Goal: Task Accomplishment & Management: Manage account settings

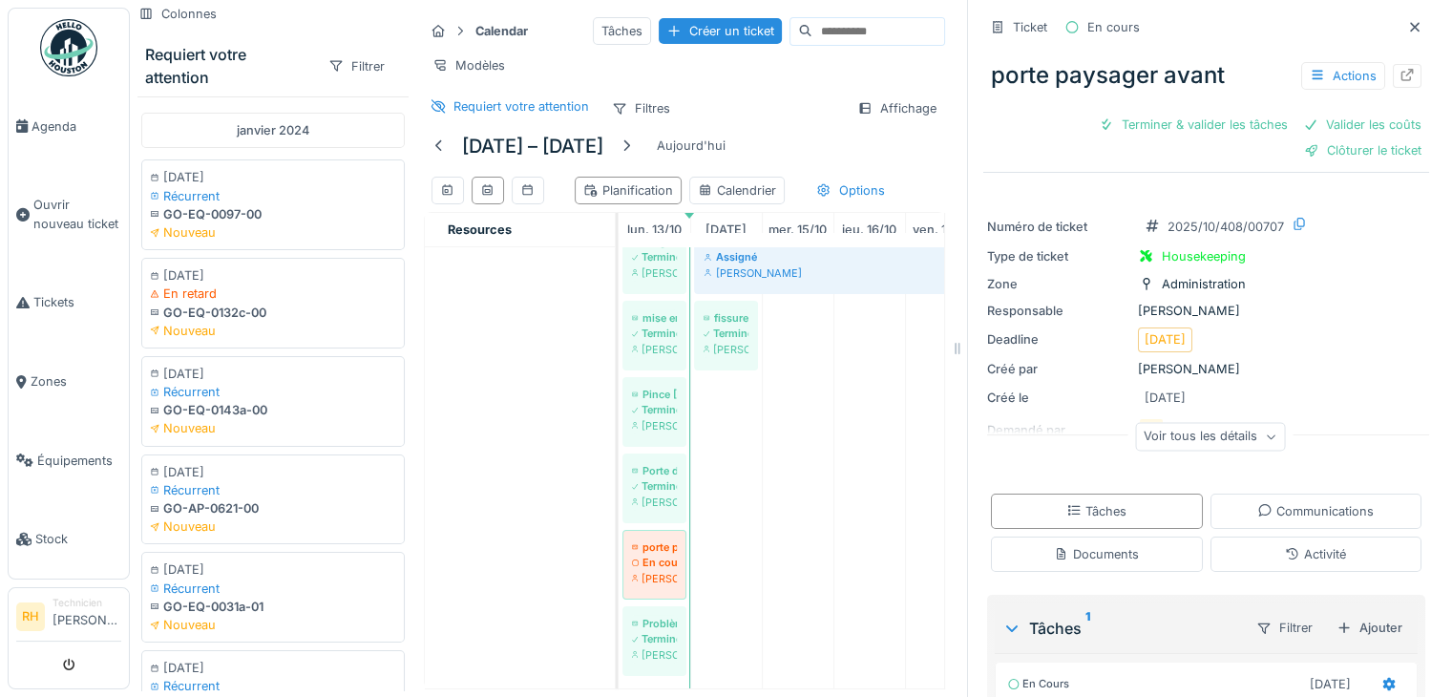
scroll to position [14, 0]
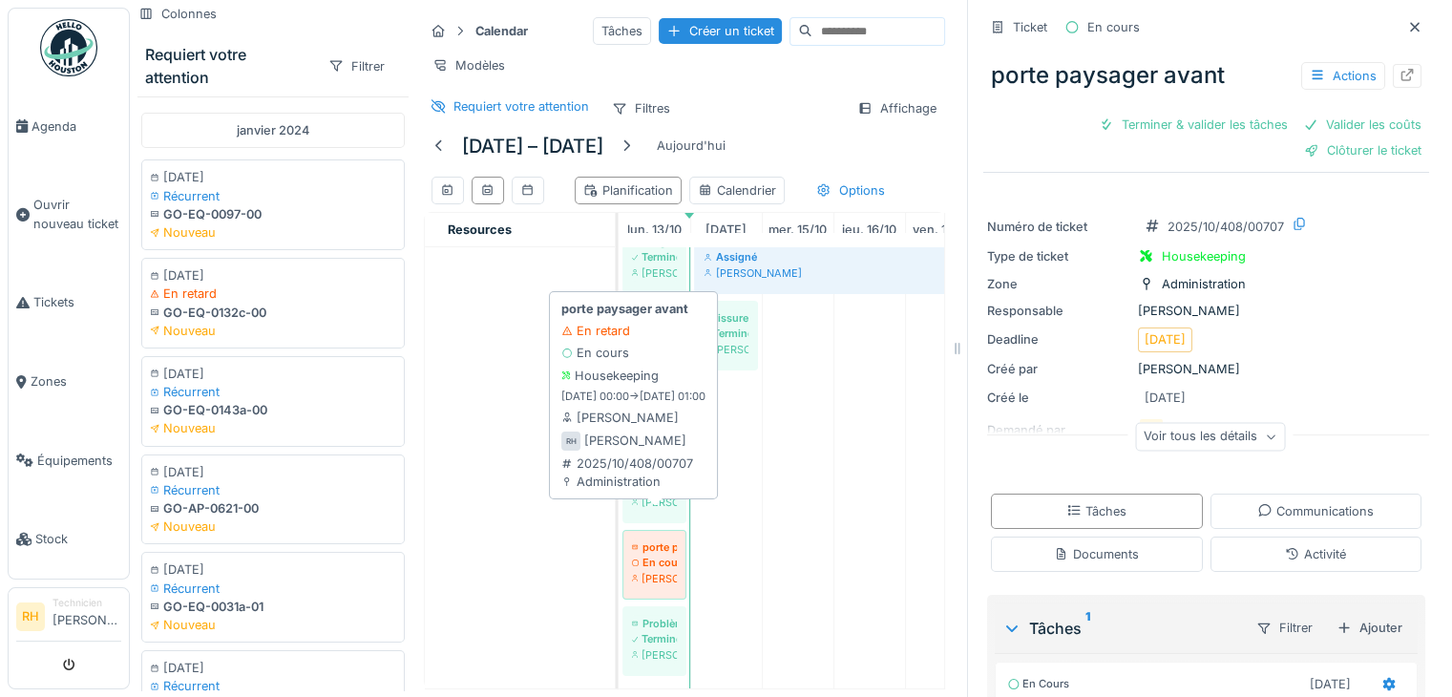
click at [619, 503] on div "3 vannes Assigné Renaud Horent Pompe flux Assigné Renaud Horent Doigt de prise …" at bounding box center [619, 378] width 0 height 620
click at [634, 555] on div "En cours" at bounding box center [654, 562] width 45 height 15
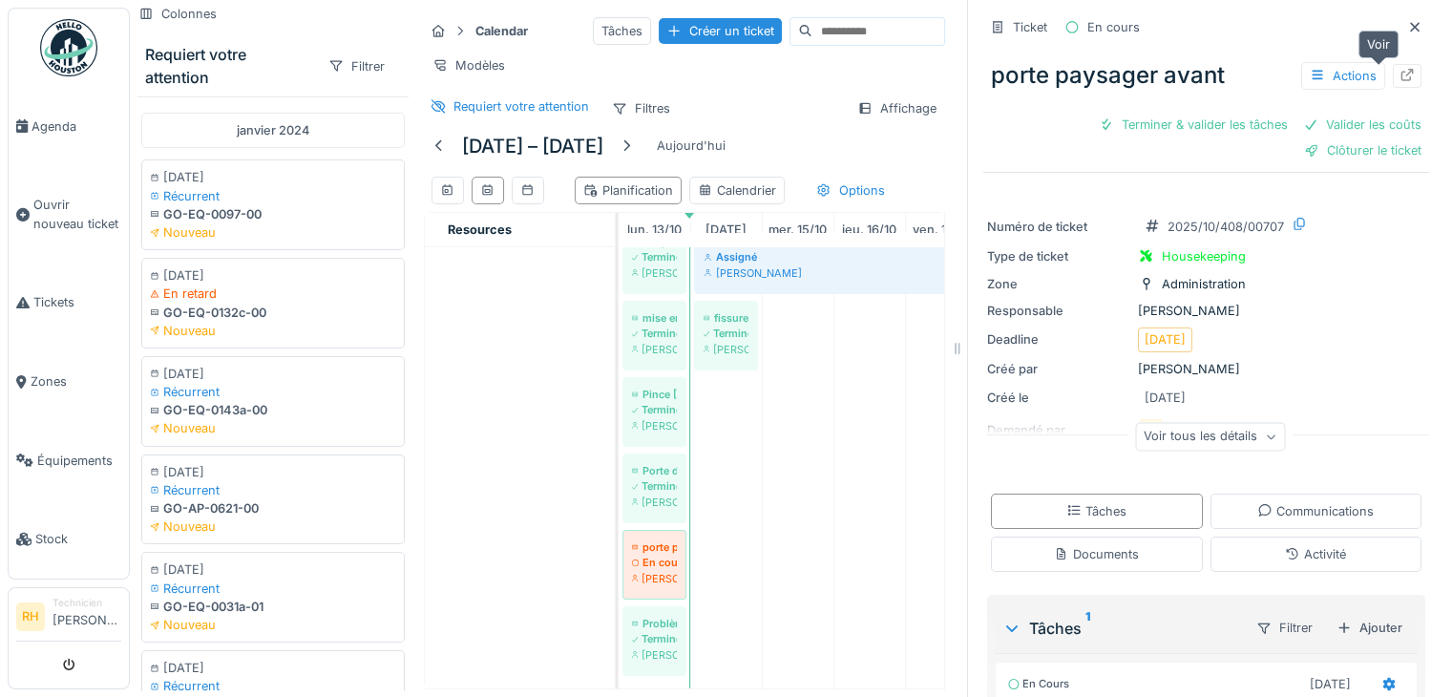
click at [1401, 69] on icon at bounding box center [1407, 75] width 12 height 12
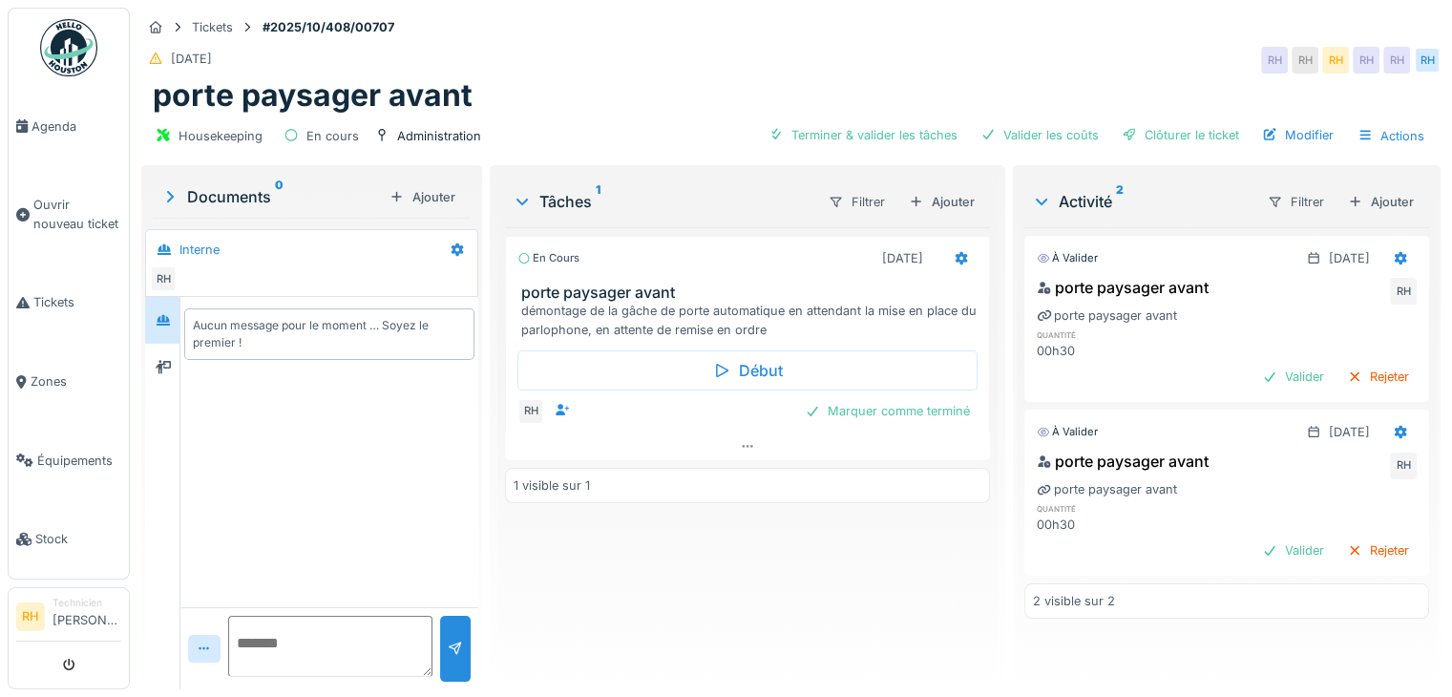
scroll to position [14, 0]
click at [1339, 537] on div "Rejeter" at bounding box center [1377, 550] width 77 height 26
click at [1393, 423] on div at bounding box center [1400, 432] width 15 height 18
click at [1331, 486] on div "Modifier" at bounding box center [1307, 500] width 93 height 29
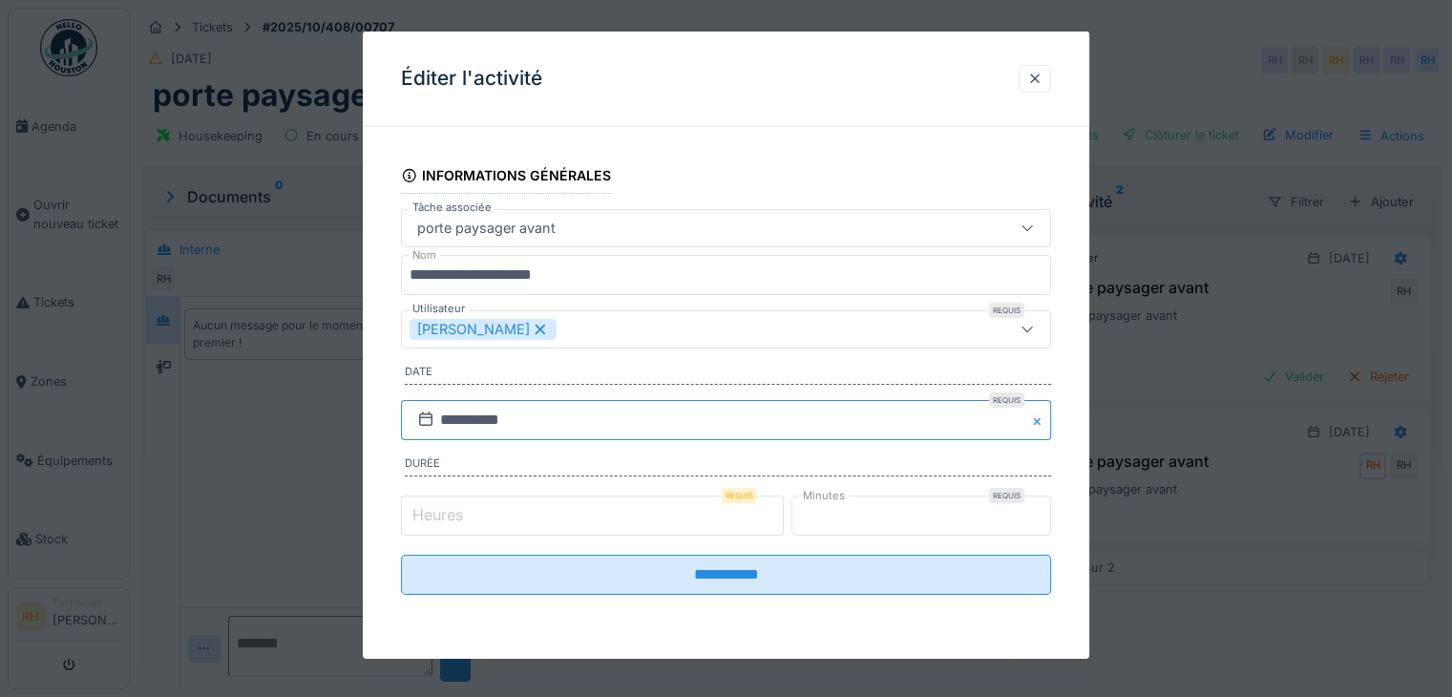
click at [636, 430] on input "**********" at bounding box center [726, 420] width 650 height 40
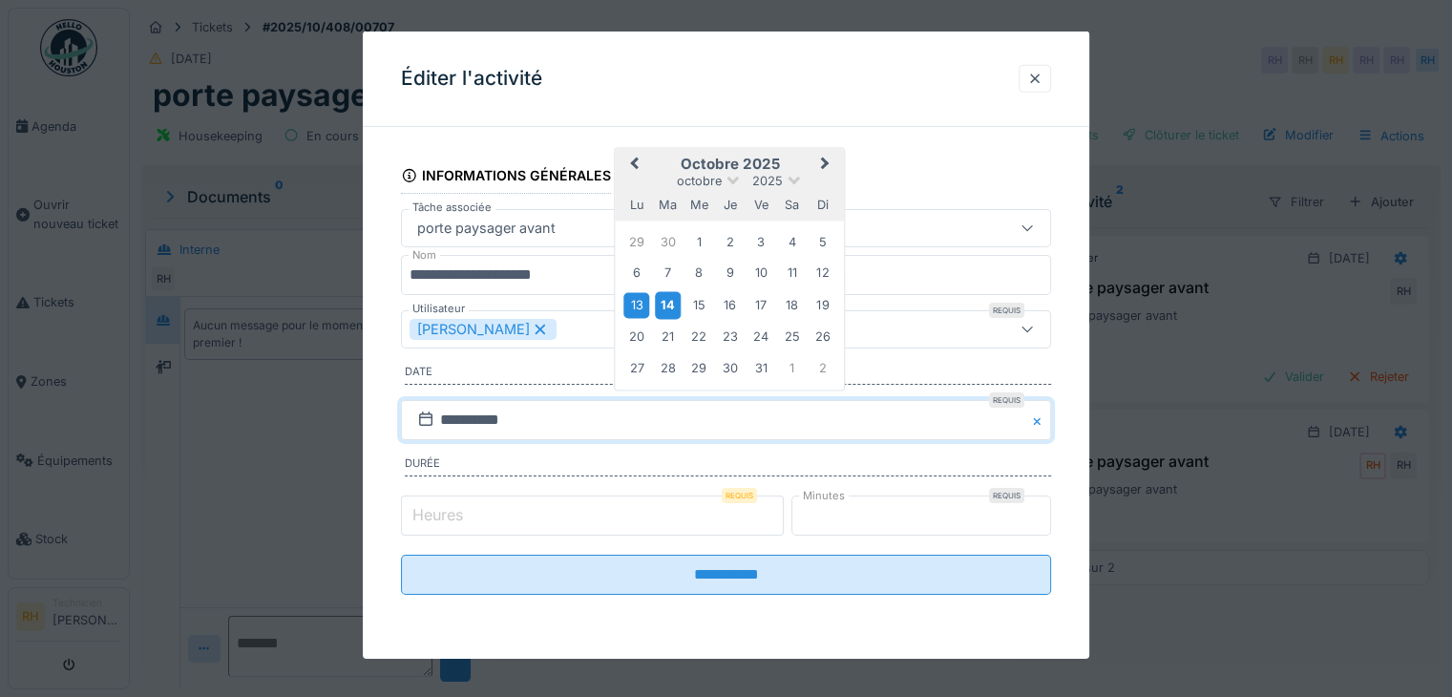
click at [664, 309] on div "14" at bounding box center [668, 305] width 26 height 28
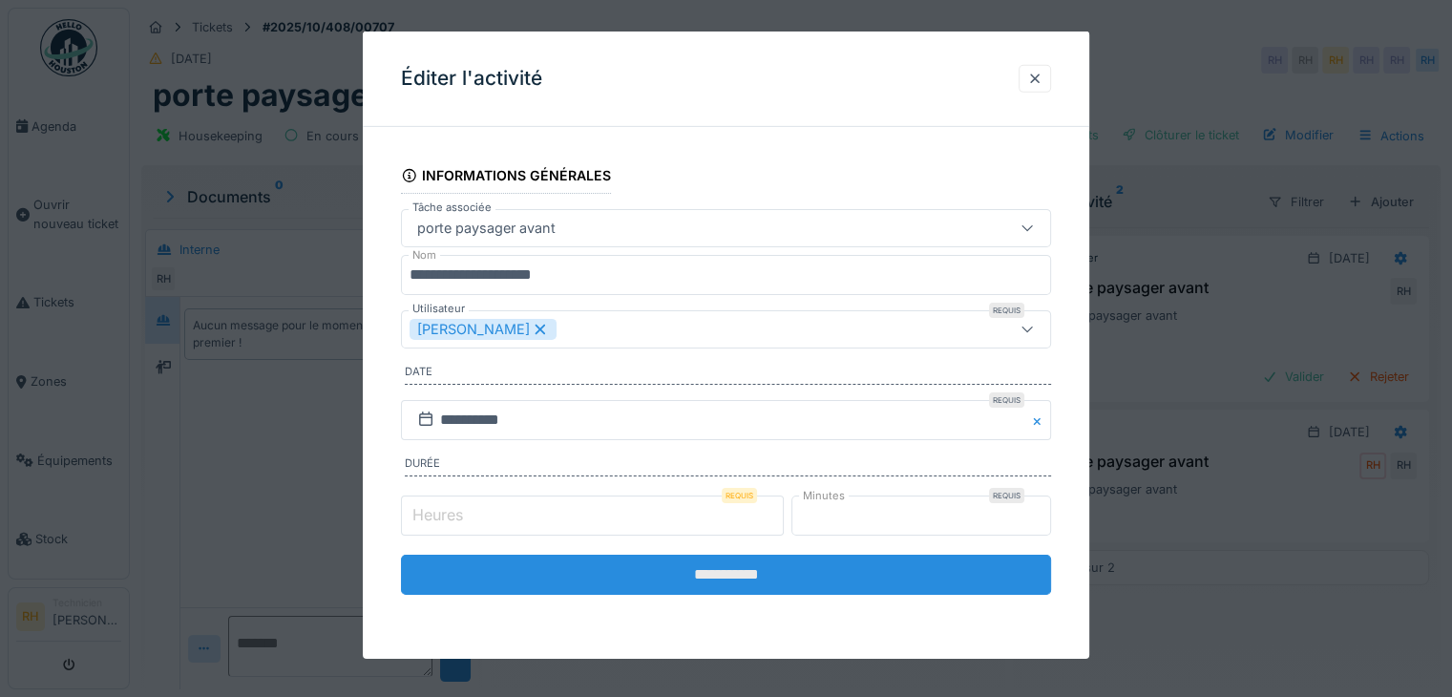
click at [614, 579] on input "**********" at bounding box center [726, 575] width 650 height 40
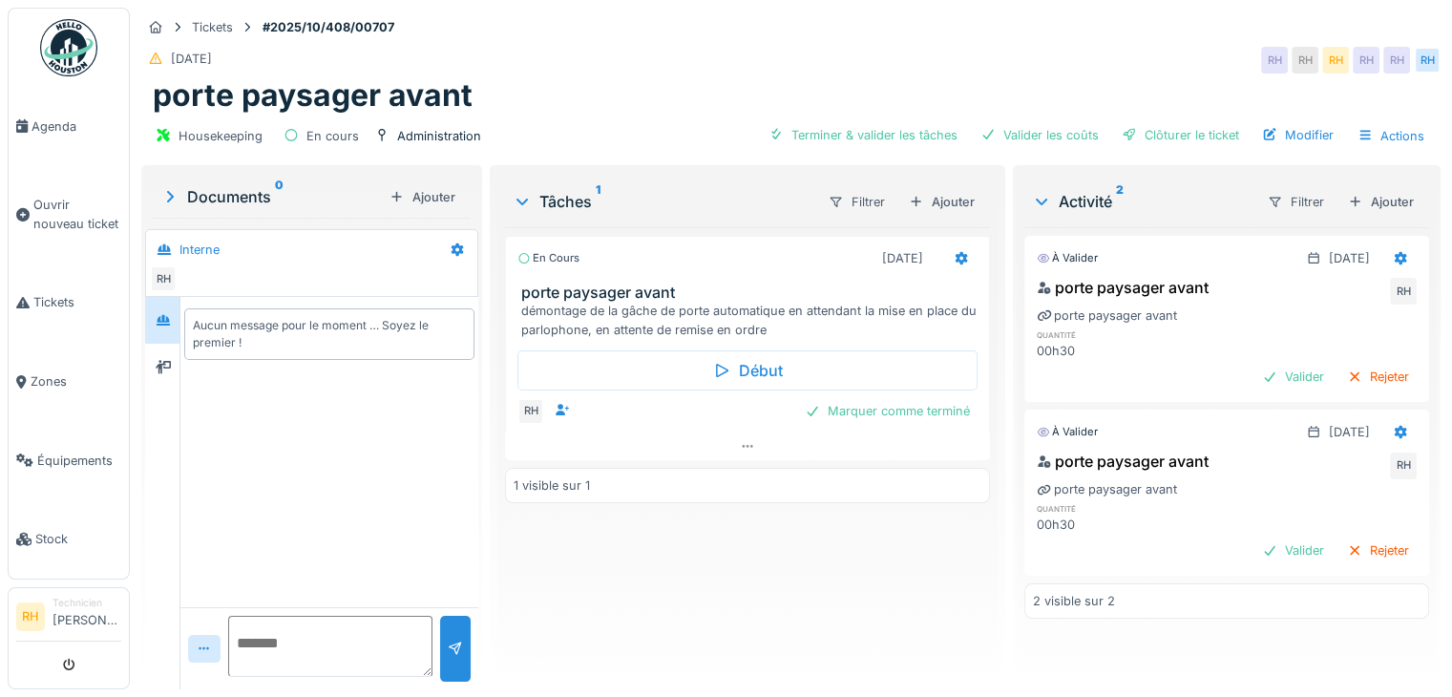
click at [638, 513] on div "En cours 13/10/2025 porte paysager avant démontage de la gâche de porte automat…" at bounding box center [747, 450] width 485 height 447
click at [921, 399] on div "Marquer comme terminé" at bounding box center [887, 411] width 180 height 26
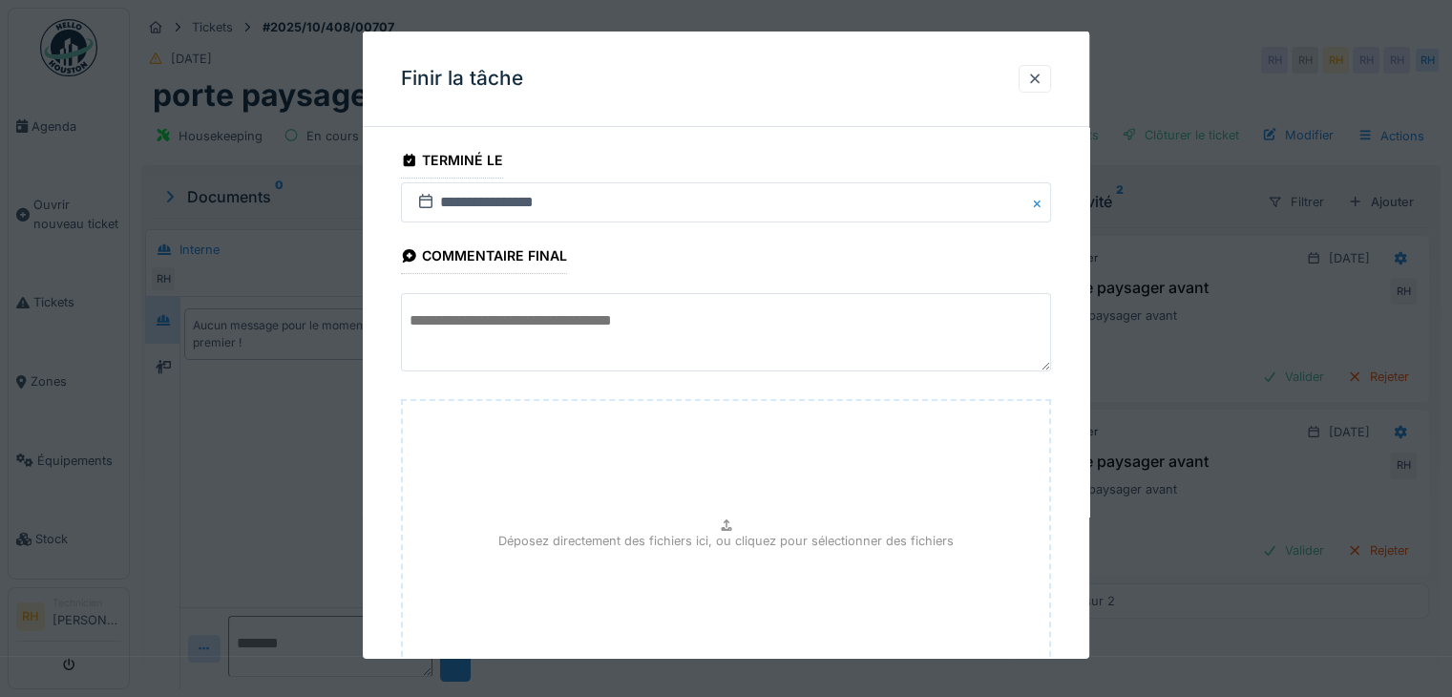
click at [752, 339] on textarea at bounding box center [726, 332] width 650 height 78
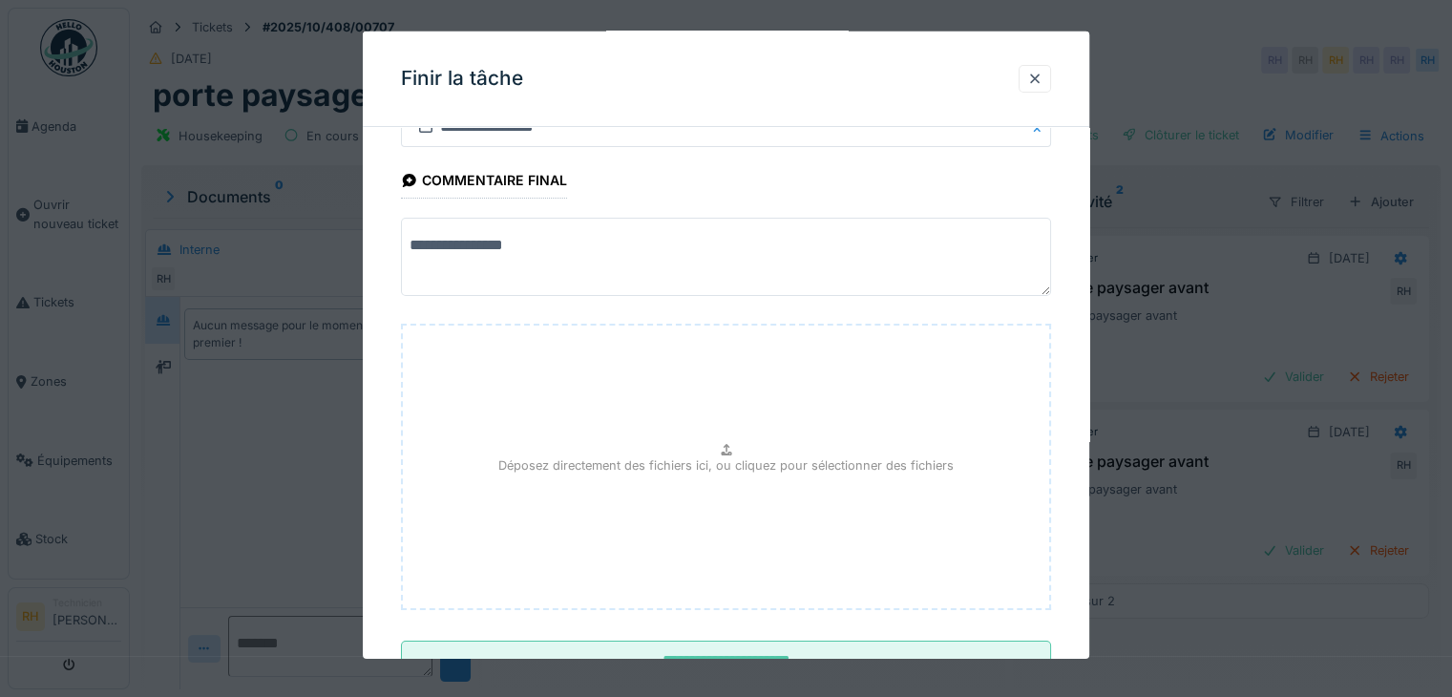
scroll to position [149, 0]
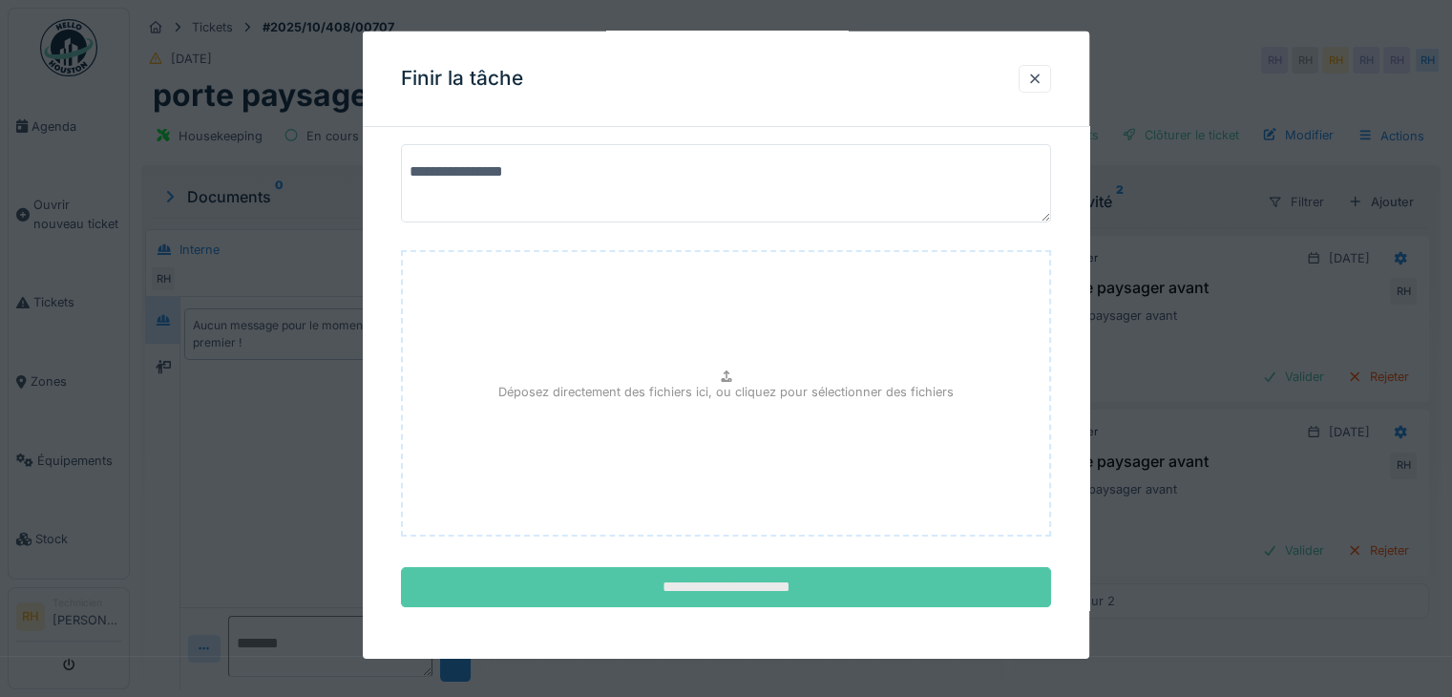
type textarea "**********"
click at [746, 603] on input "**********" at bounding box center [726, 587] width 650 height 40
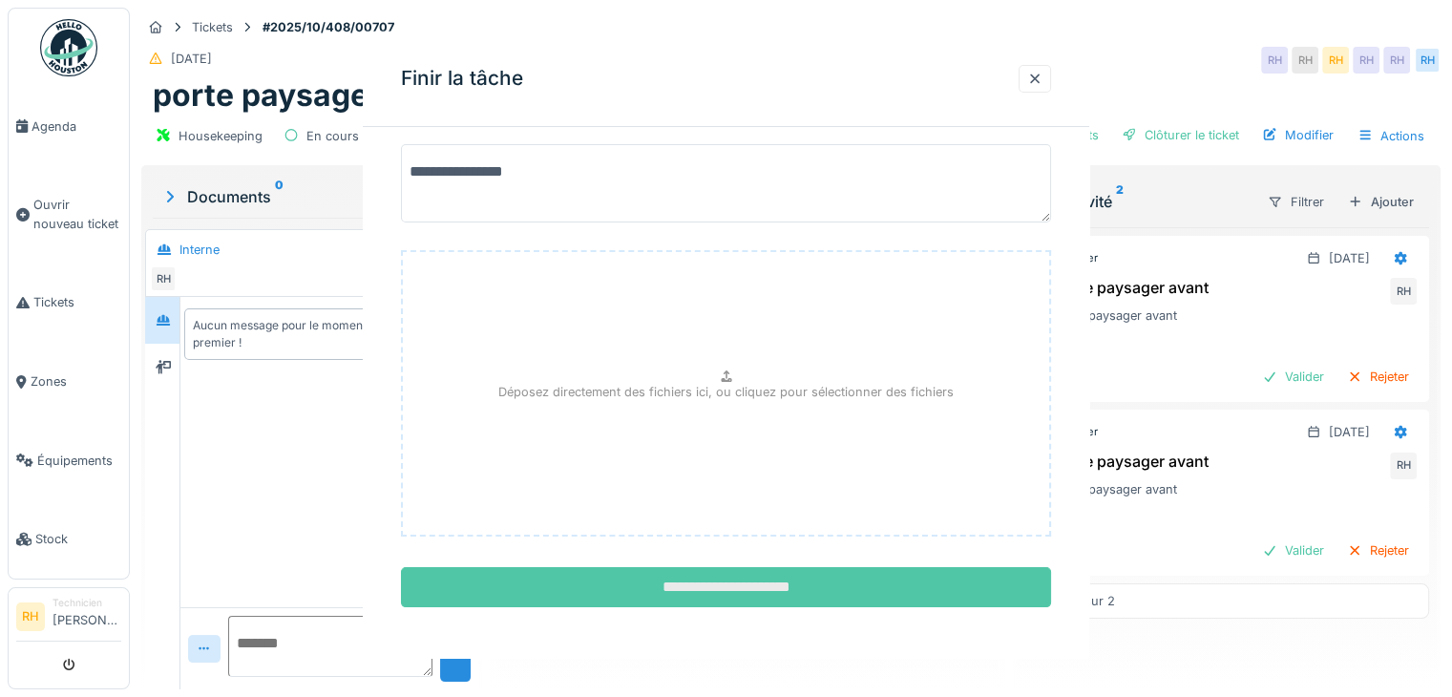
scroll to position [0, 0]
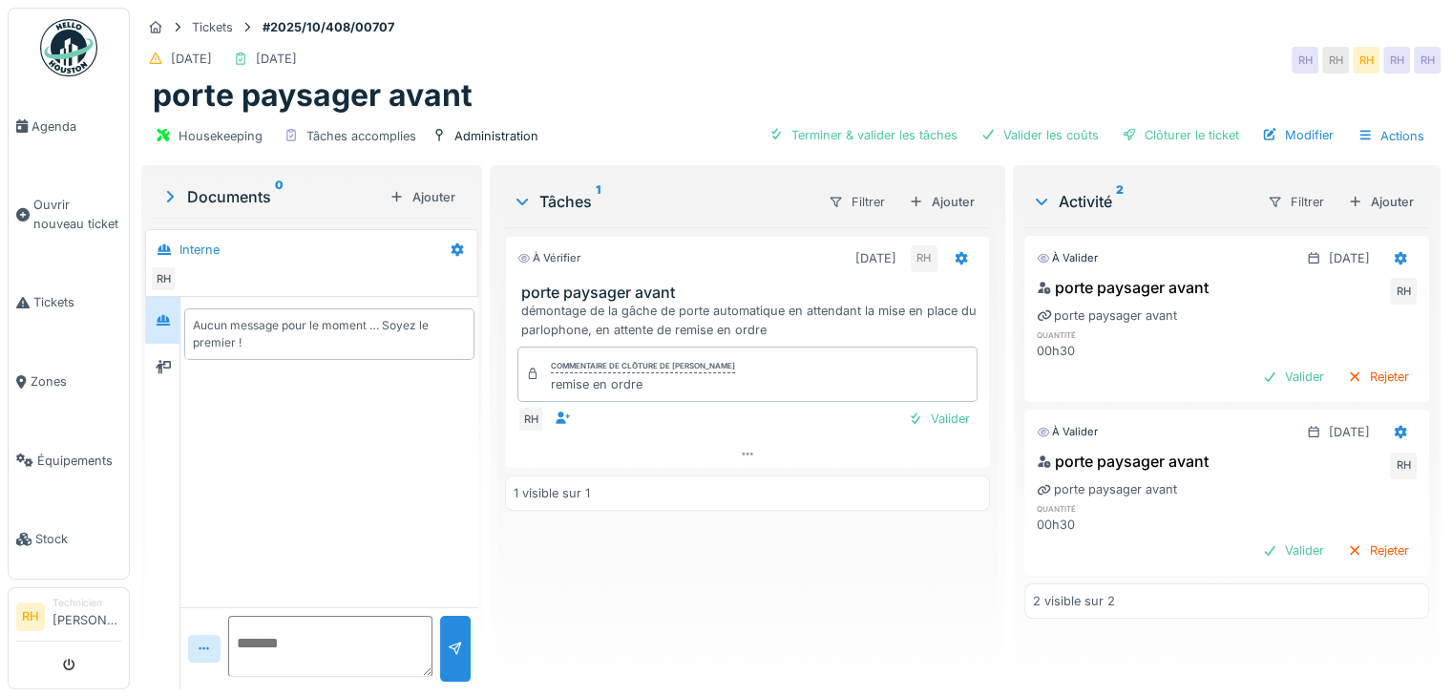
drag, startPoint x: 748, startPoint y: 589, endPoint x: 595, endPoint y: 540, distance: 161.2
click at [595, 540] on div "À vérifier 13/10/2025 RH porte paysager avant démontage de la gâche de porte au…" at bounding box center [747, 450] width 485 height 447
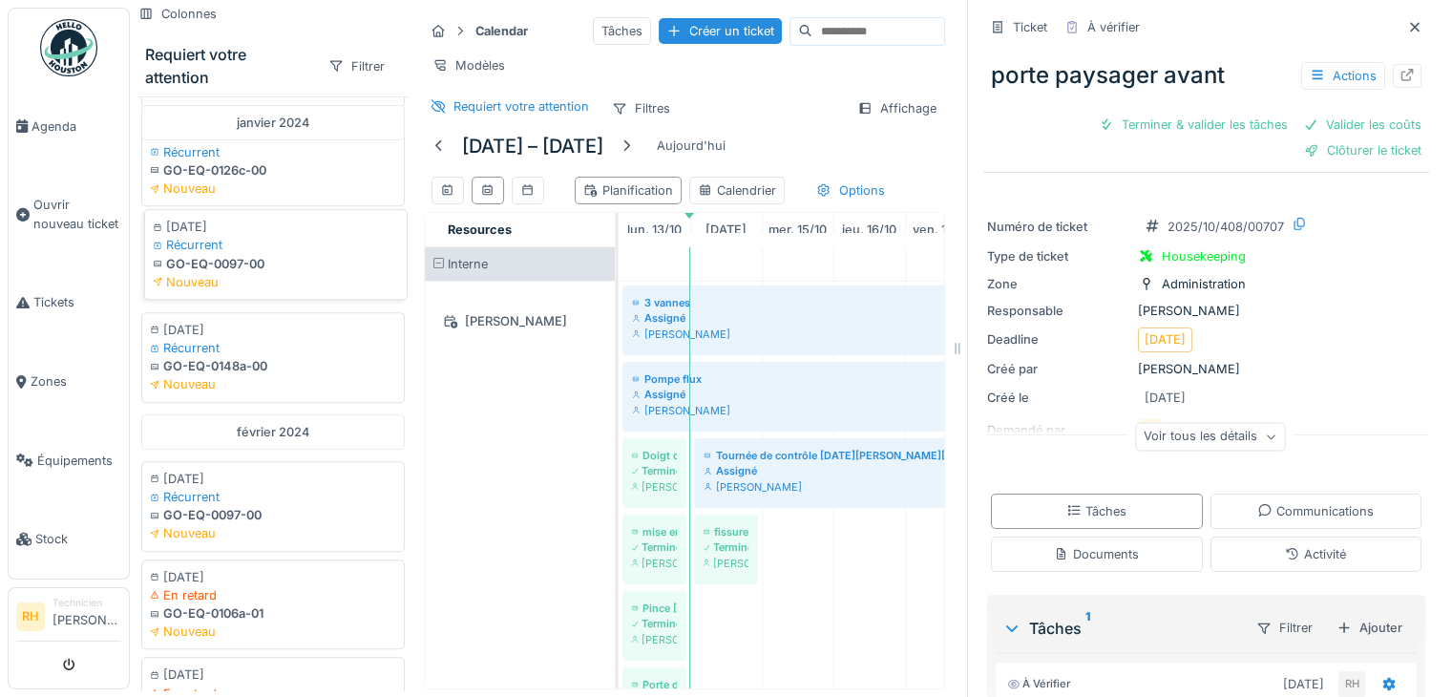
scroll to position [859, 0]
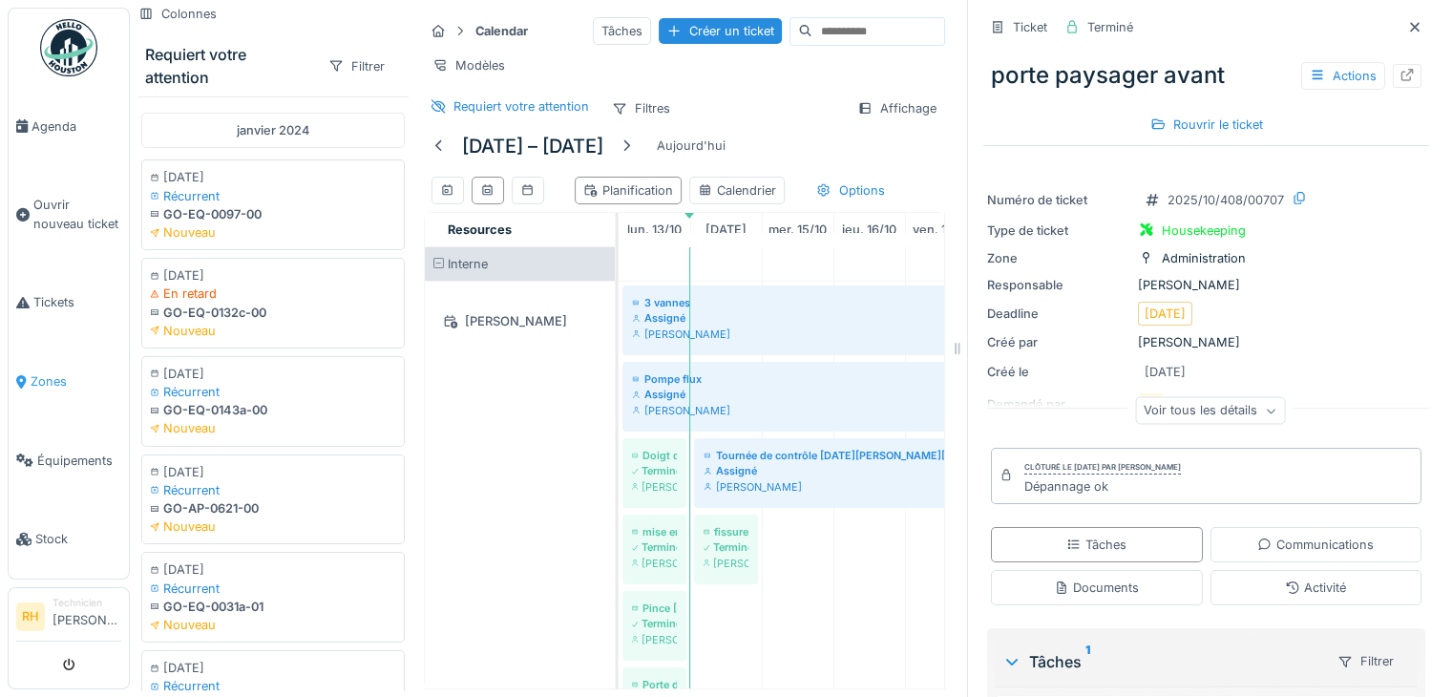
click at [51, 372] on span "Zones" at bounding box center [76, 381] width 91 height 18
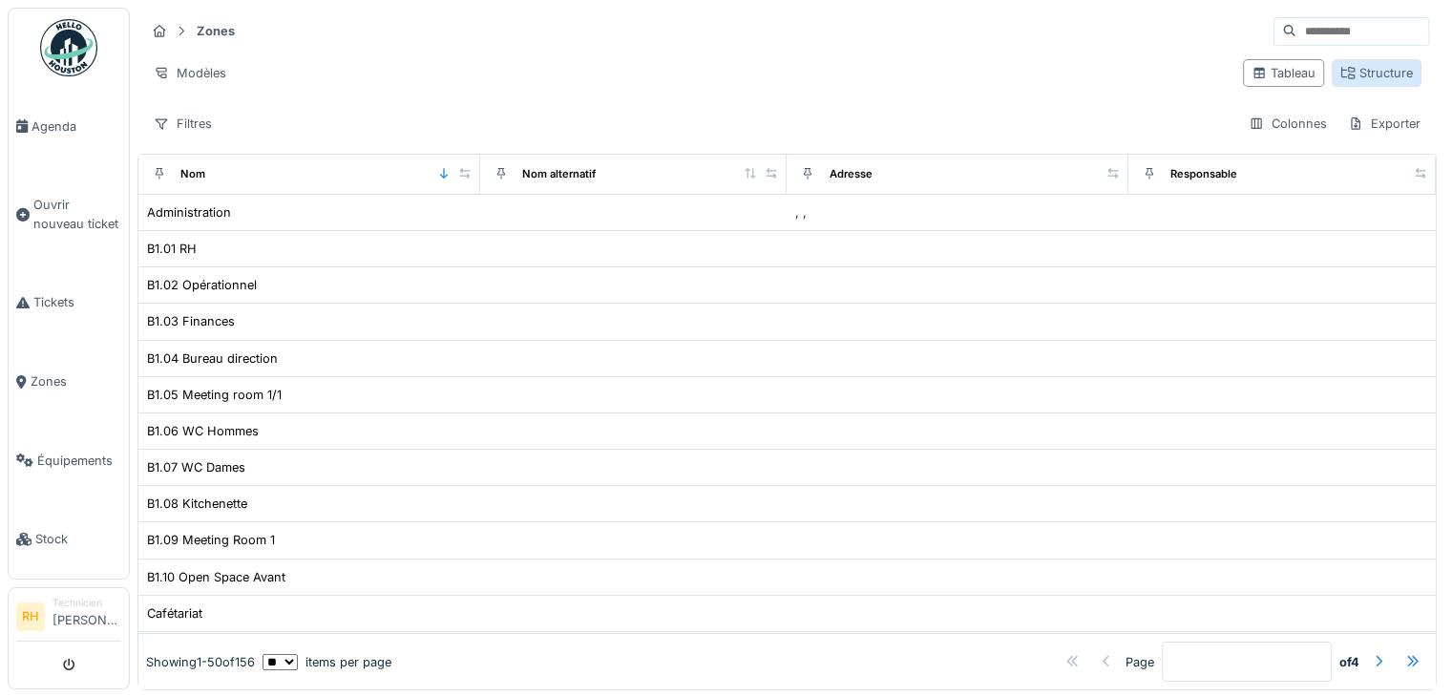
click at [1382, 74] on div "Structure" at bounding box center [1376, 73] width 73 height 18
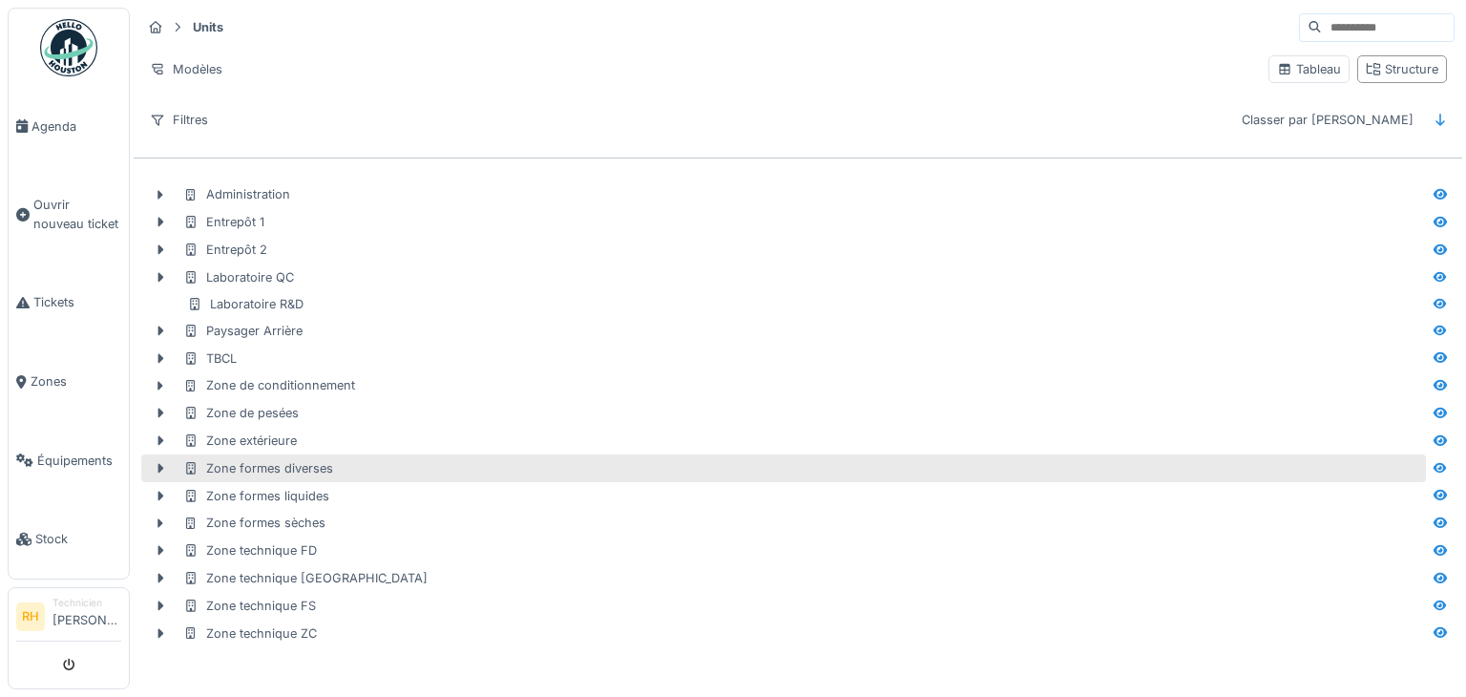
click at [795, 462] on div "Zone formes diverses" at bounding box center [802, 468] width 1239 height 18
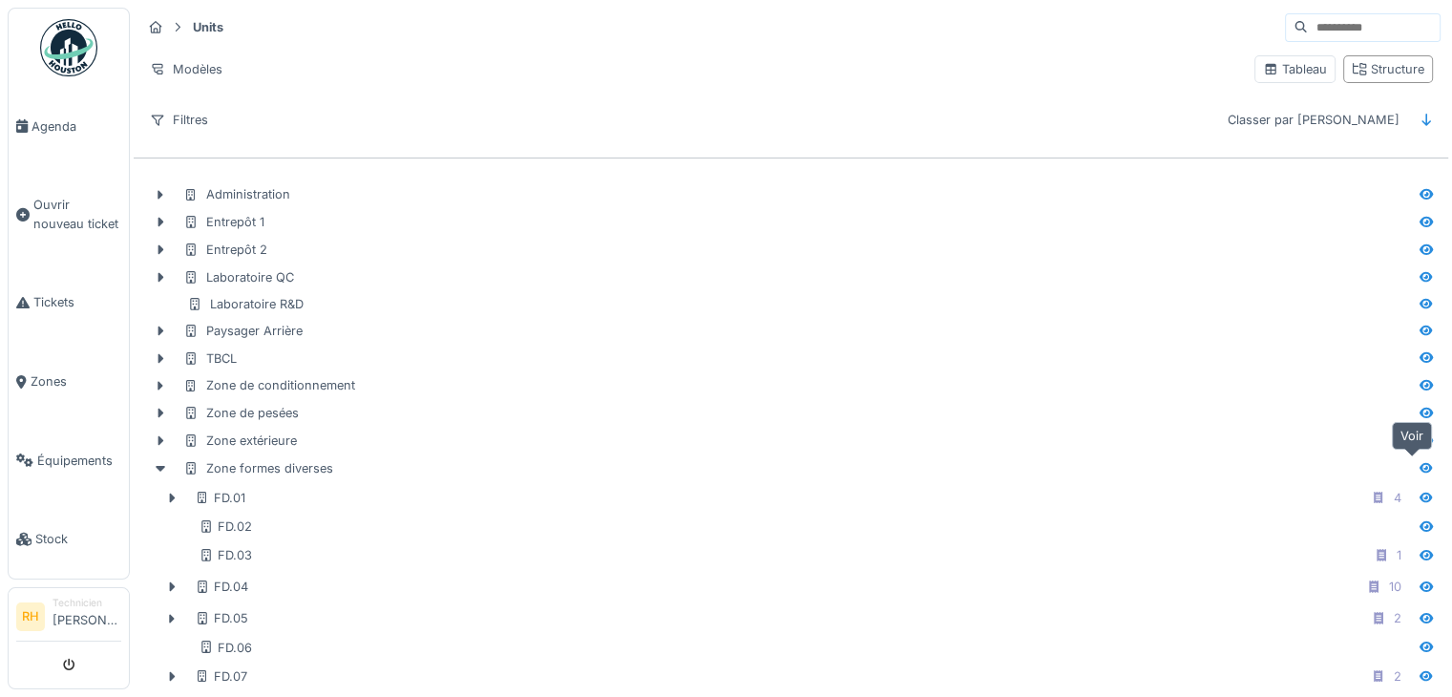
click at [1419, 463] on icon at bounding box center [1426, 468] width 15 height 12
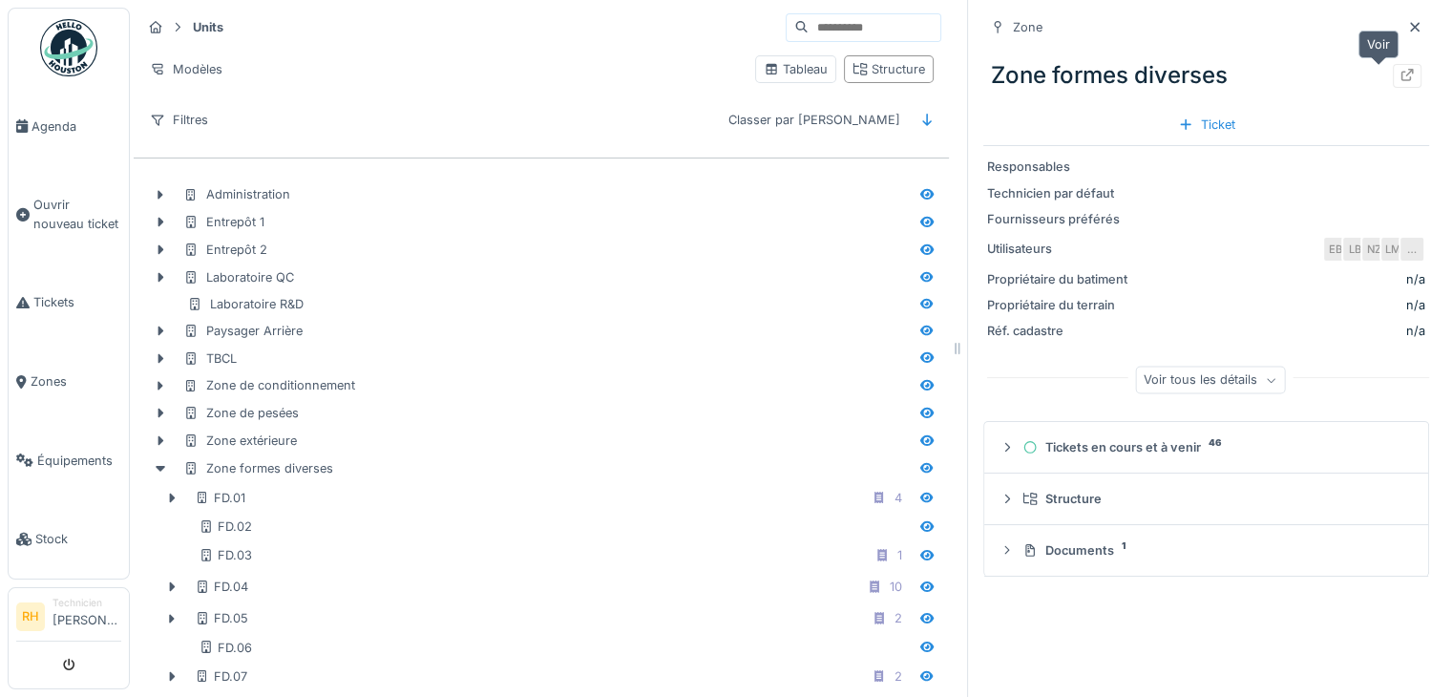
click at [1399, 74] on icon at bounding box center [1406, 75] width 15 height 12
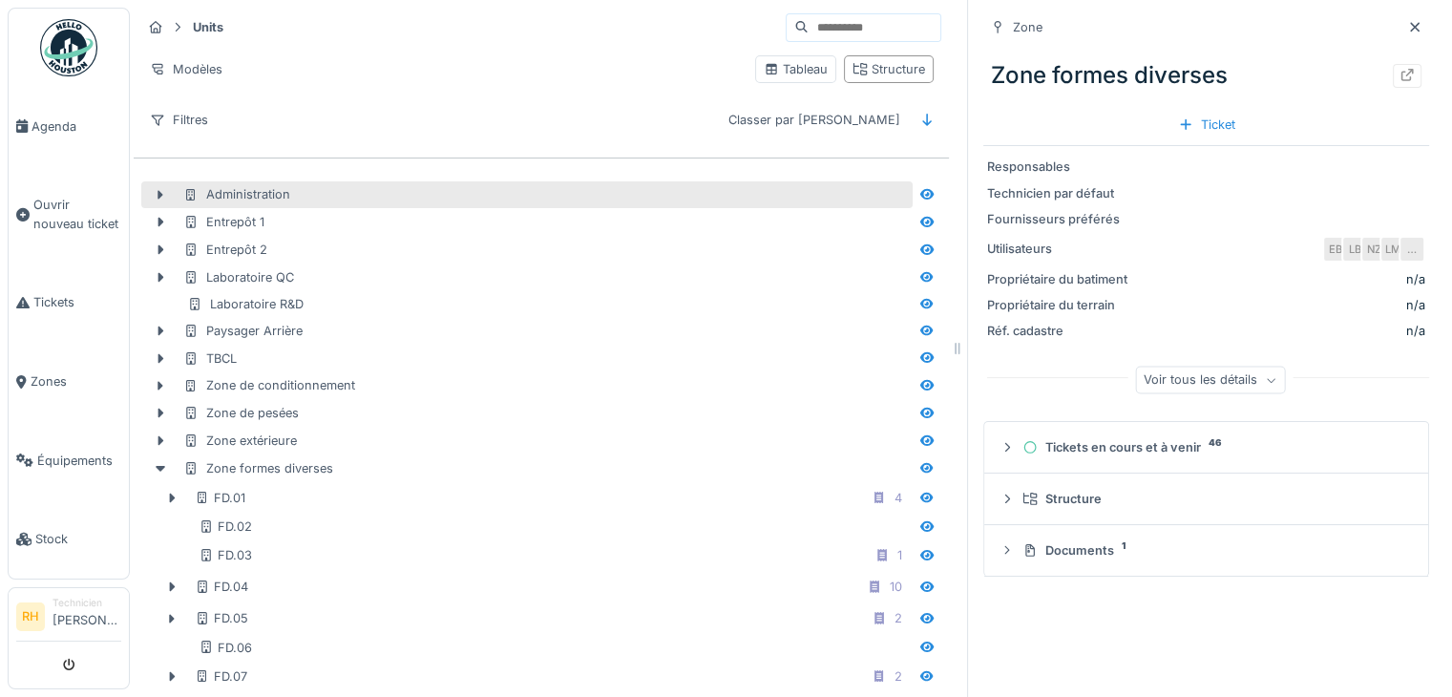
click at [252, 197] on div "Administration" at bounding box center [236, 194] width 107 height 18
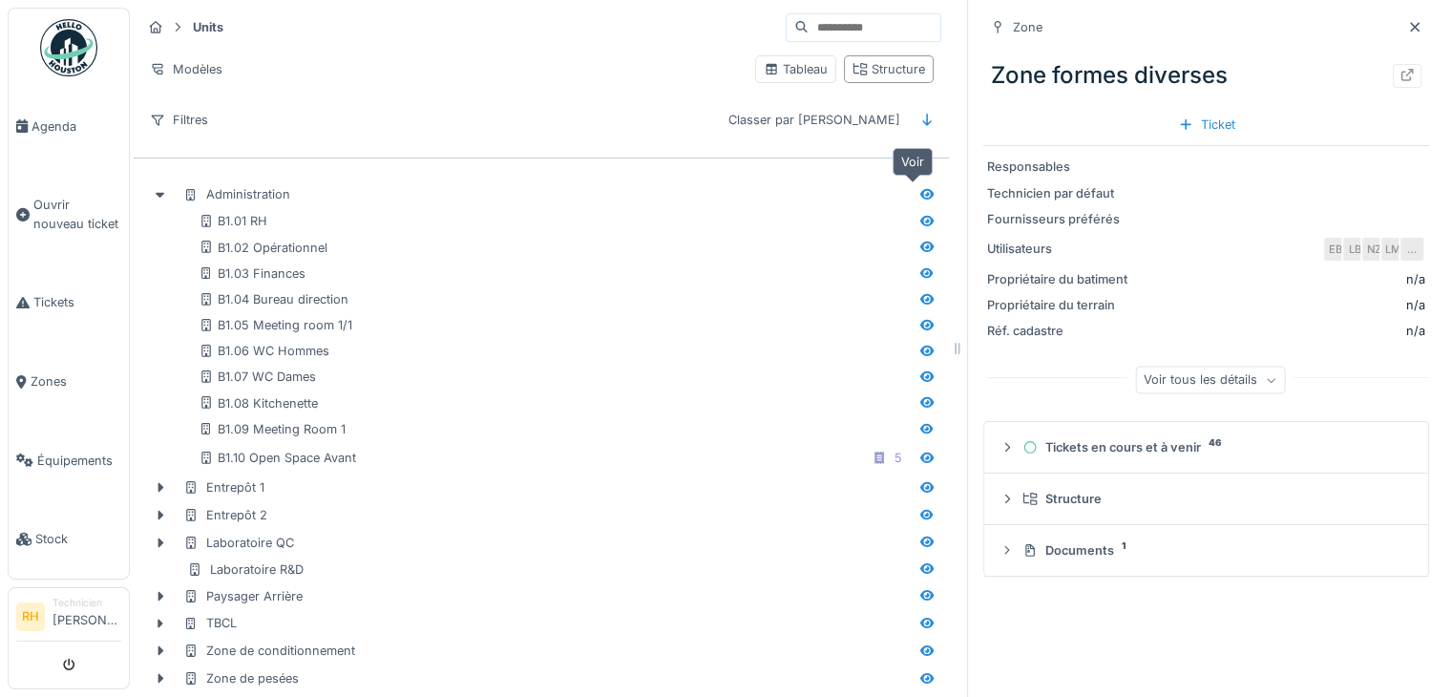
click at [920, 191] on icon at bounding box center [926, 194] width 13 height 11
click at [1195, 121] on div "Ticket" at bounding box center [1206, 125] width 73 height 26
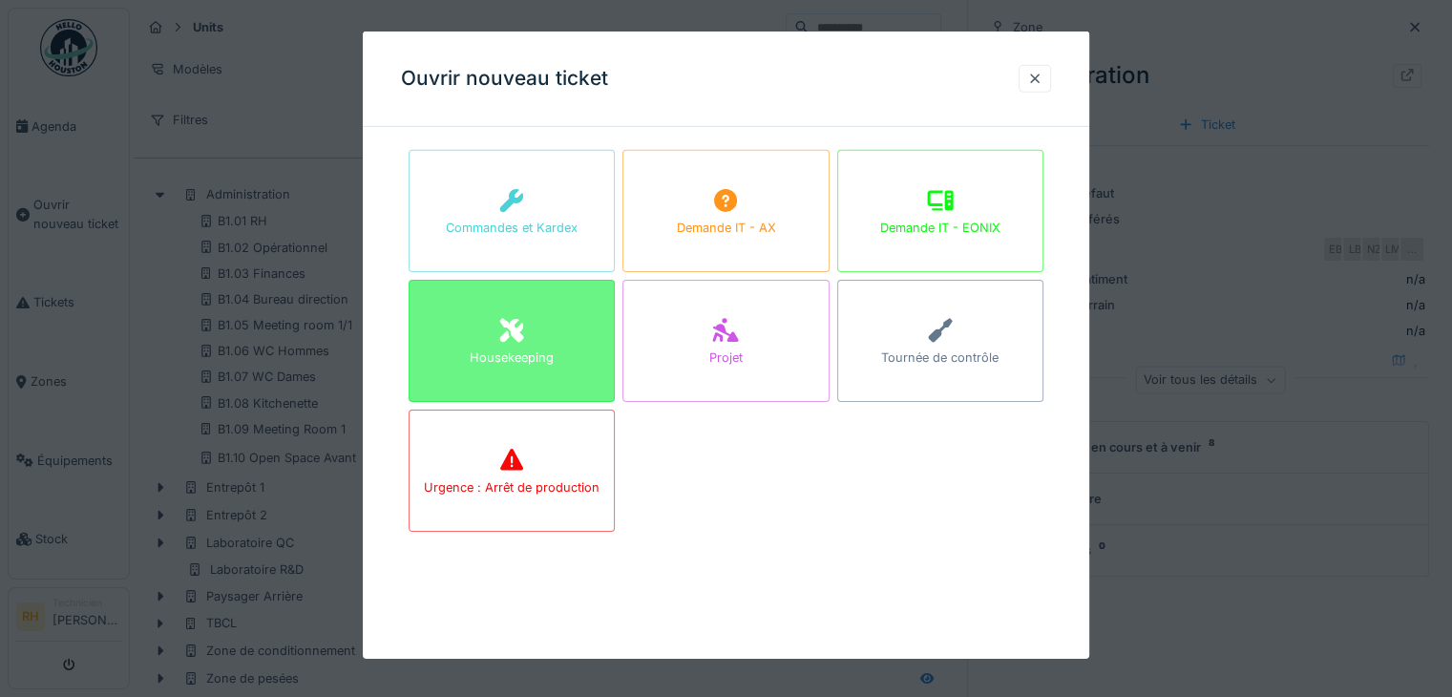
click at [560, 330] on div "Housekeeping" at bounding box center [512, 341] width 206 height 122
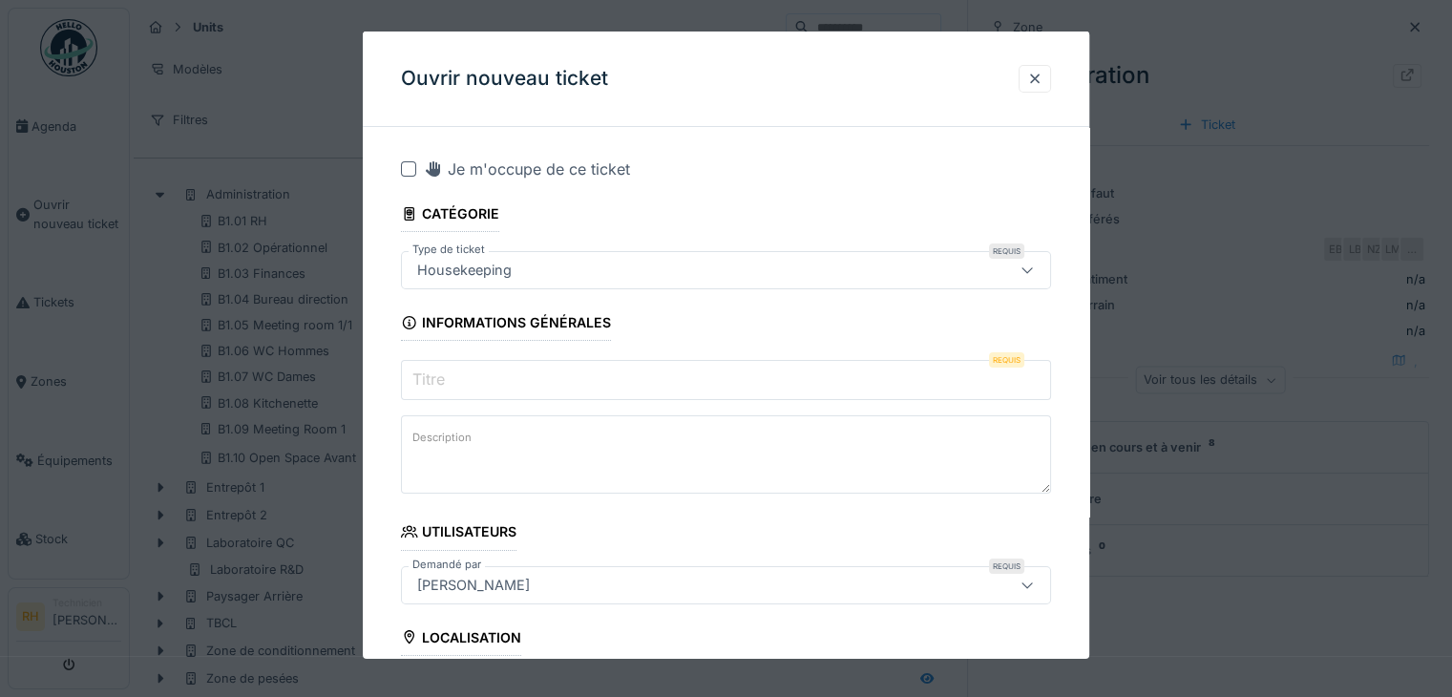
scroll to position [95, 0]
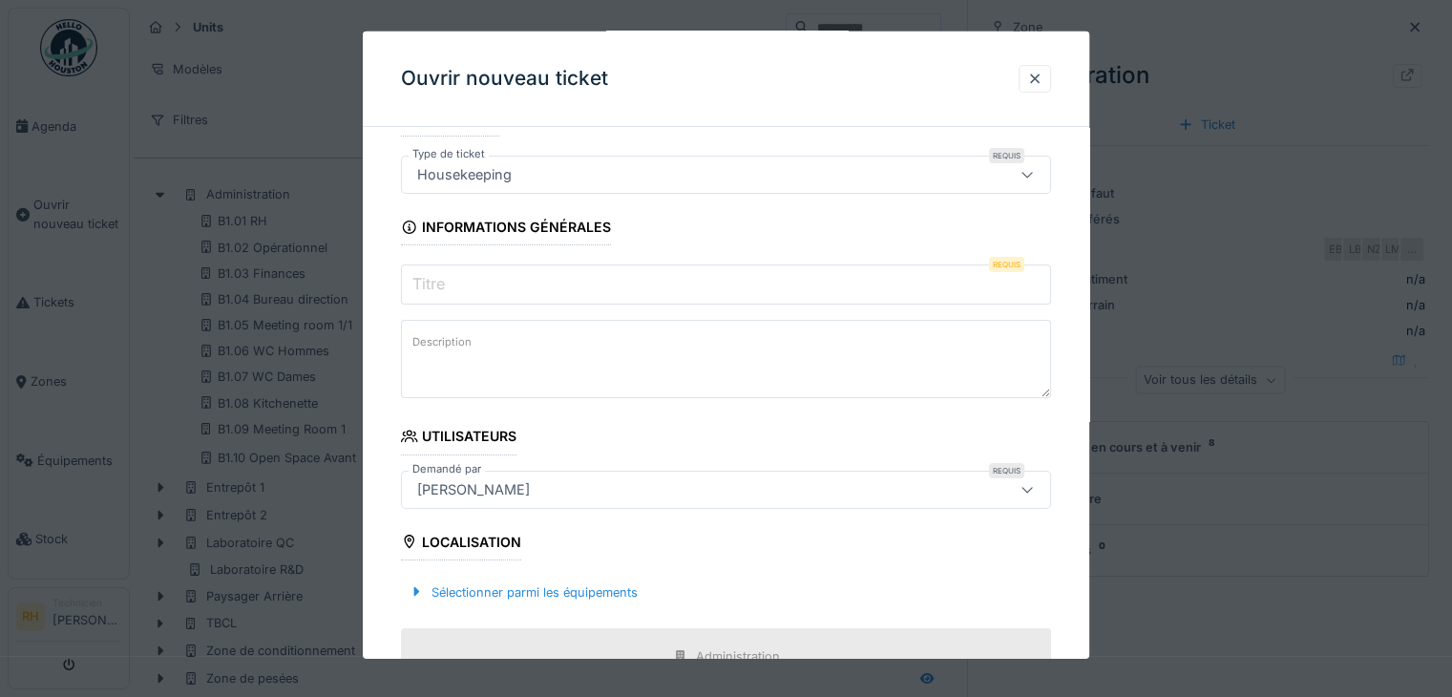
click at [527, 273] on input "Titre" at bounding box center [726, 284] width 650 height 40
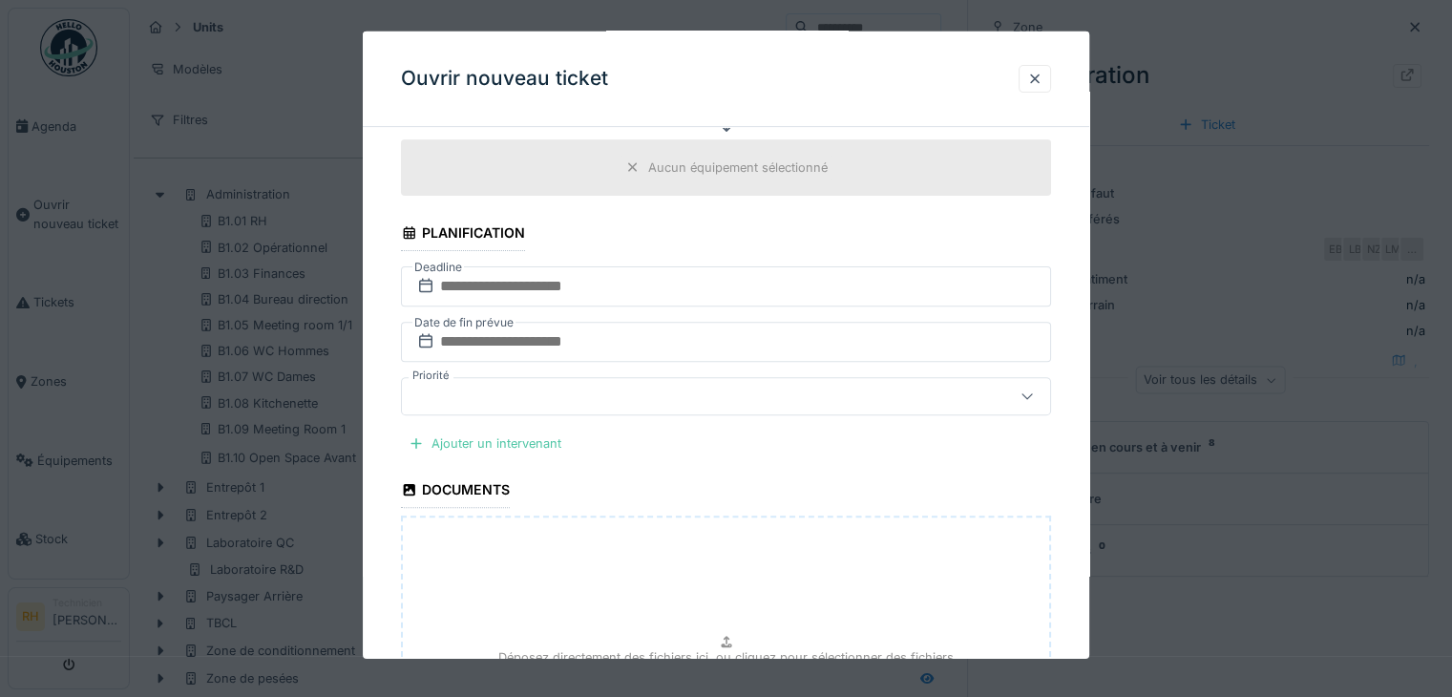
scroll to position [573, 0]
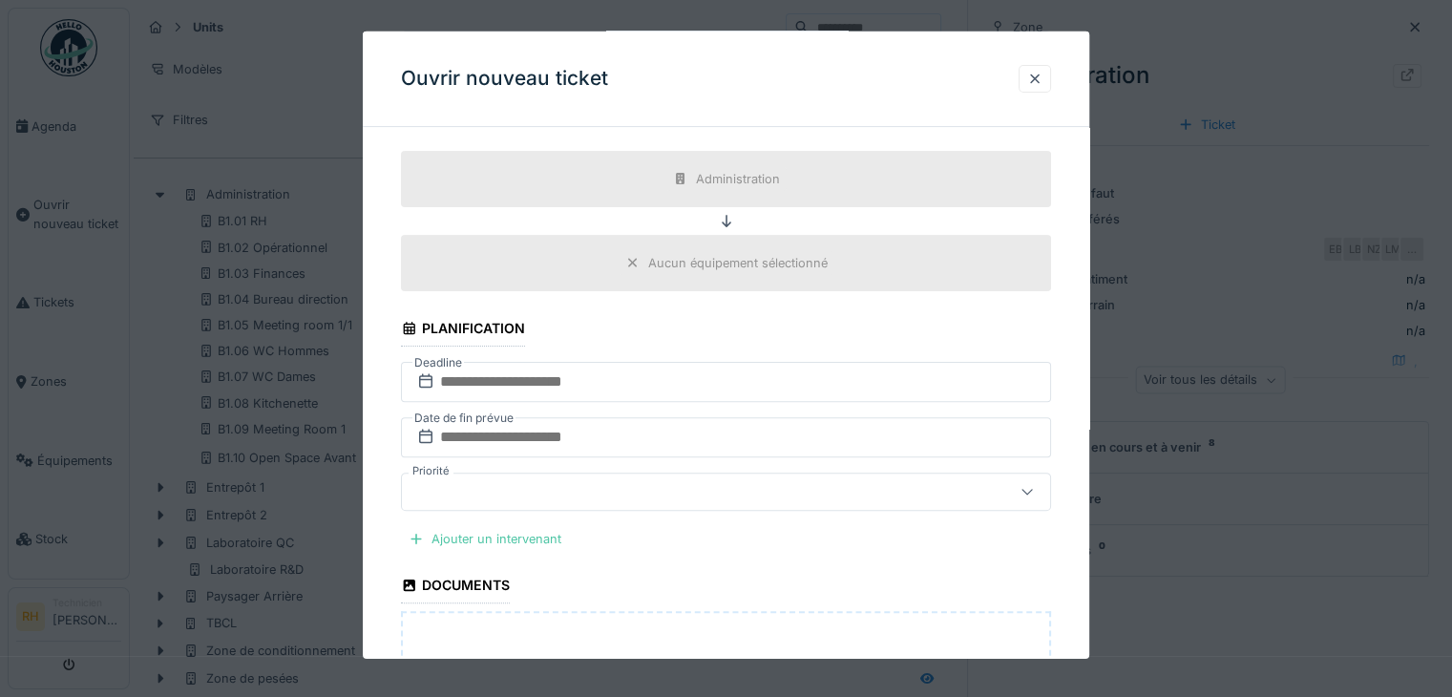
type input "**********"
drag, startPoint x: 565, startPoint y: 382, endPoint x: 552, endPoint y: 389, distance: 15.4
click at [557, 381] on input "text" at bounding box center [726, 382] width 650 height 40
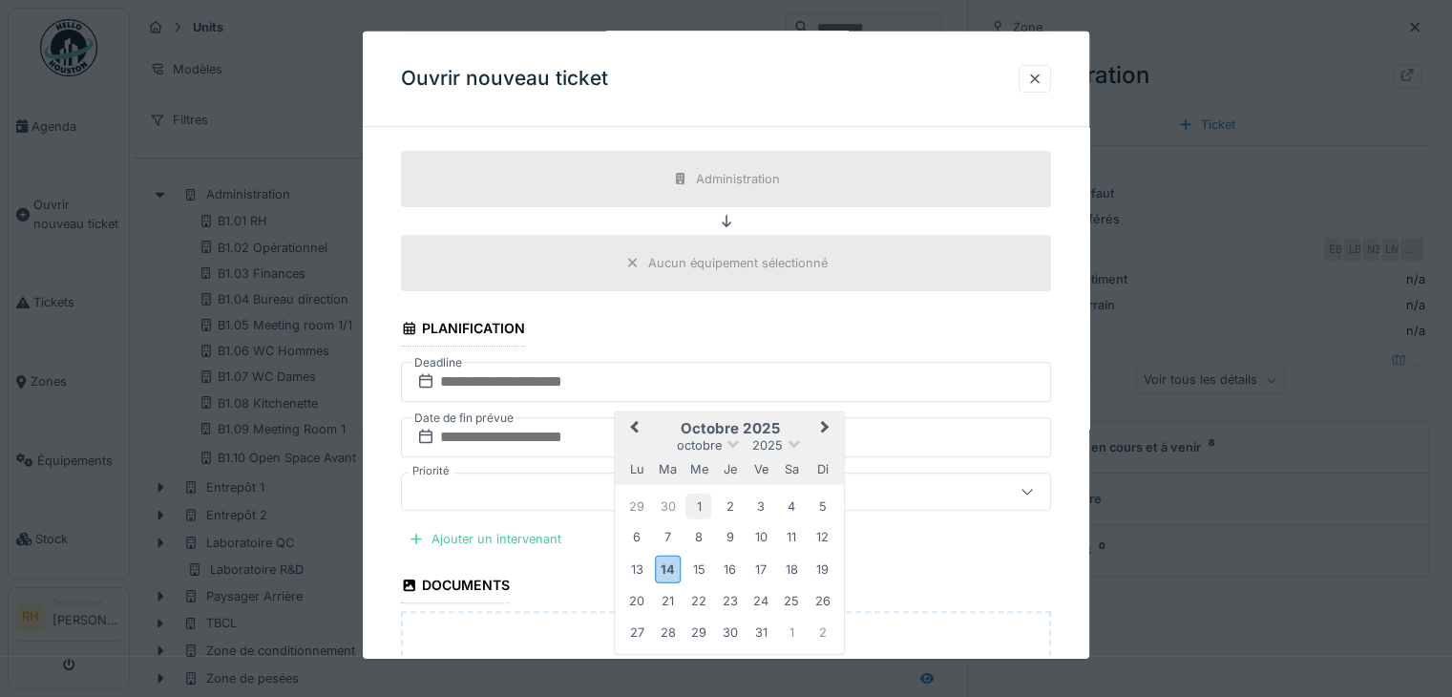
click at [691, 504] on div "1" at bounding box center [698, 506] width 26 height 26
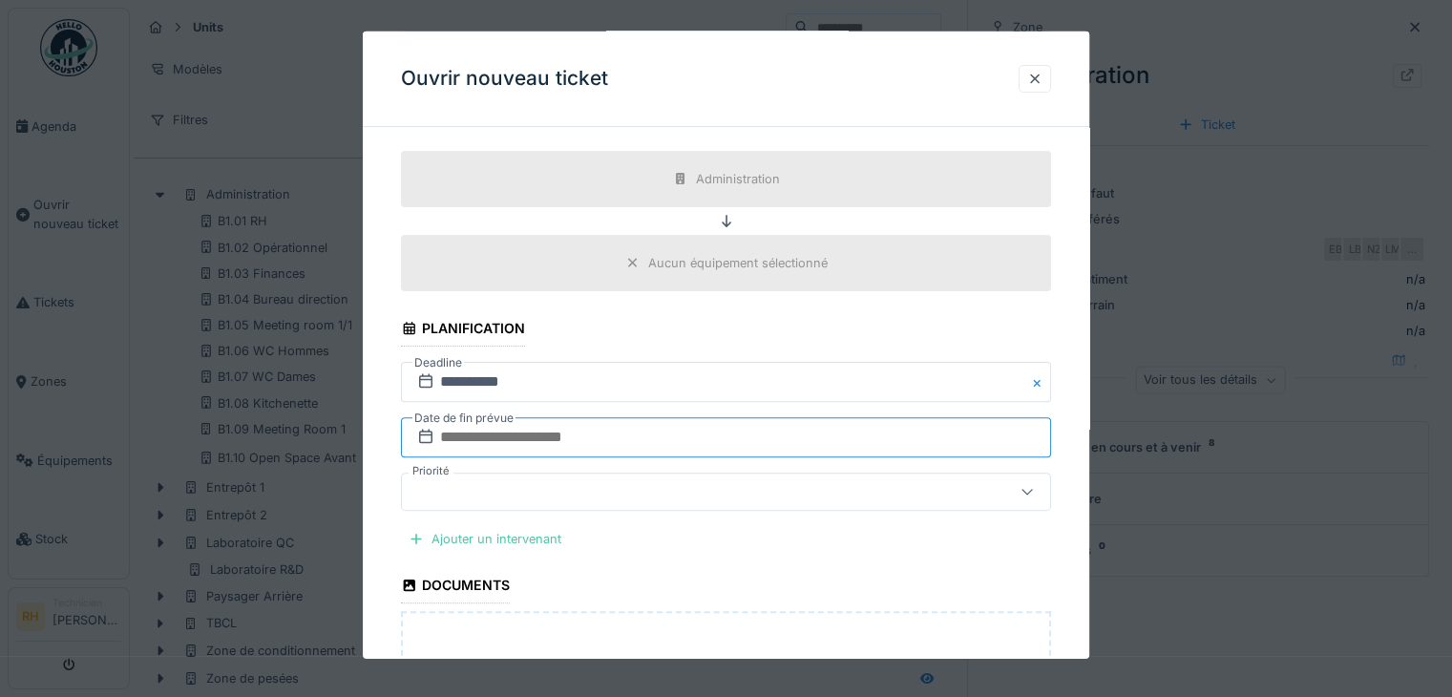
click at [641, 423] on input "text" at bounding box center [726, 437] width 650 height 40
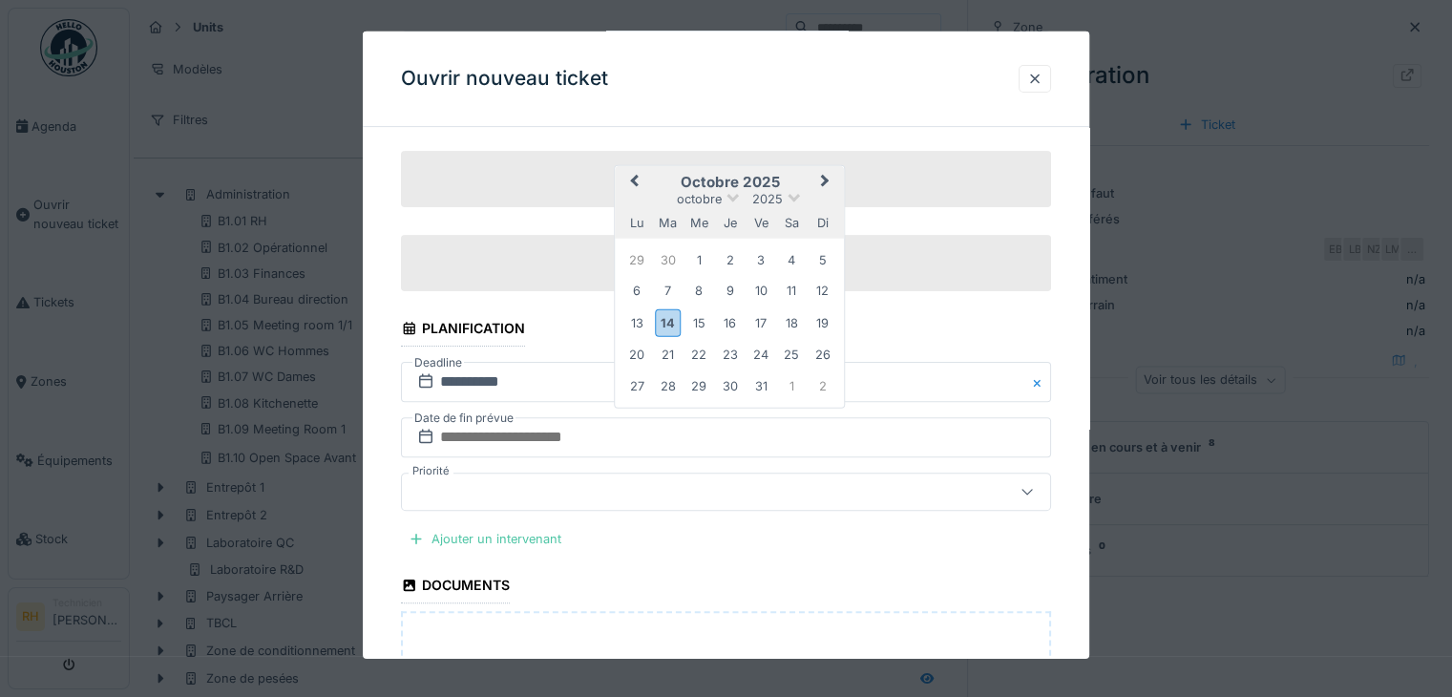
click at [755, 378] on div "31" at bounding box center [760, 385] width 26 height 26
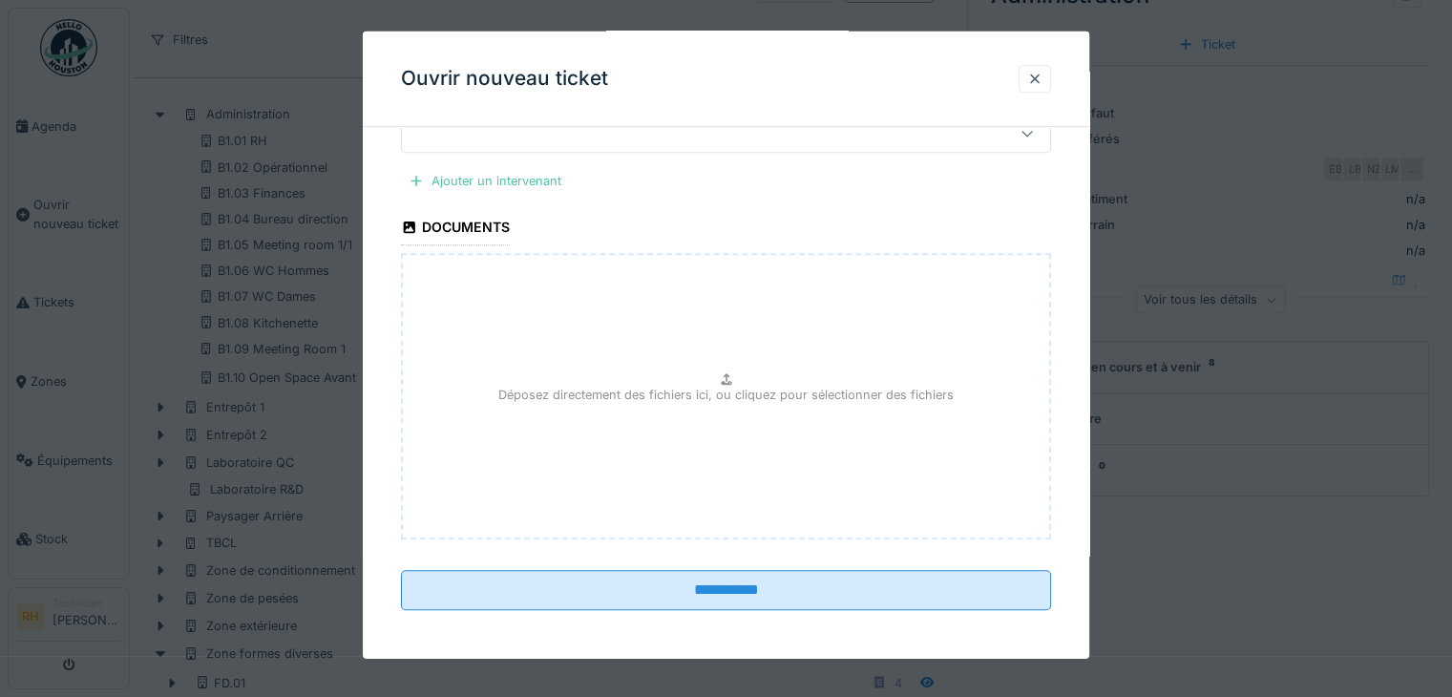
scroll to position [191, 0]
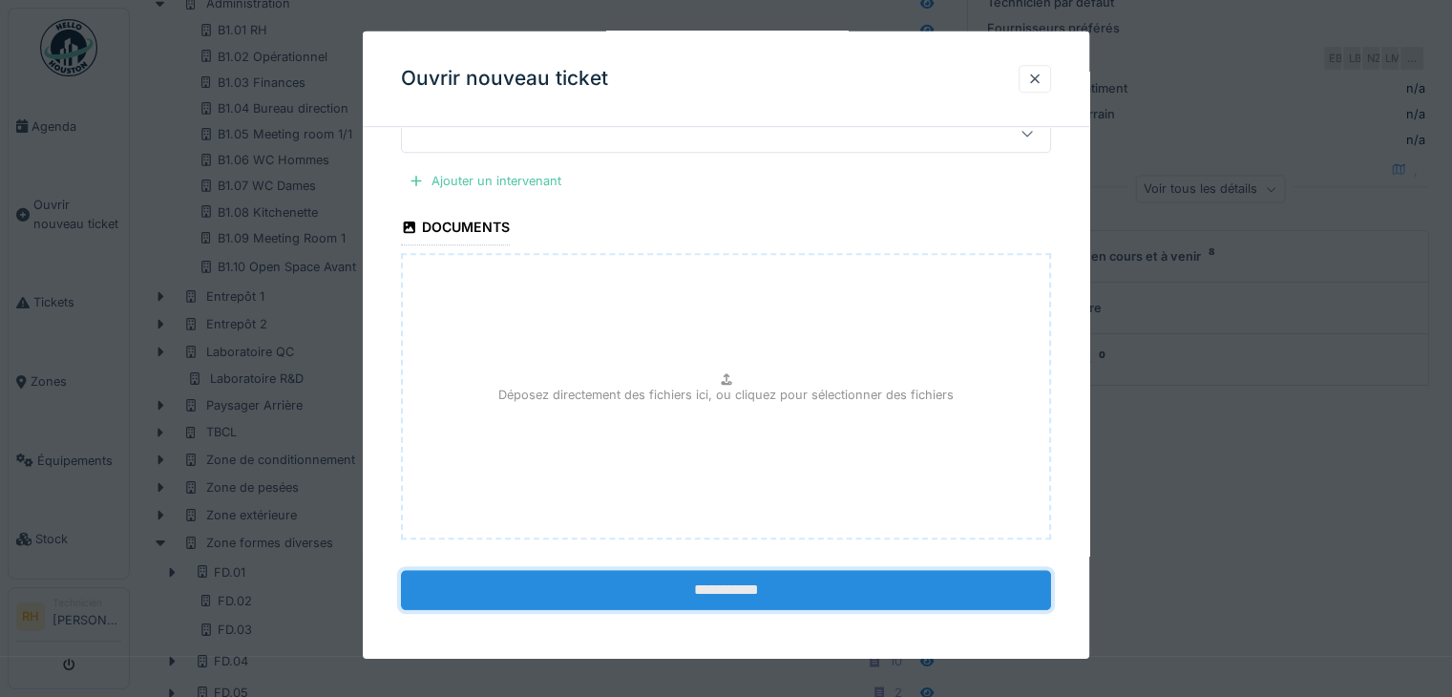
click at [715, 584] on input "**********" at bounding box center [726, 590] width 650 height 40
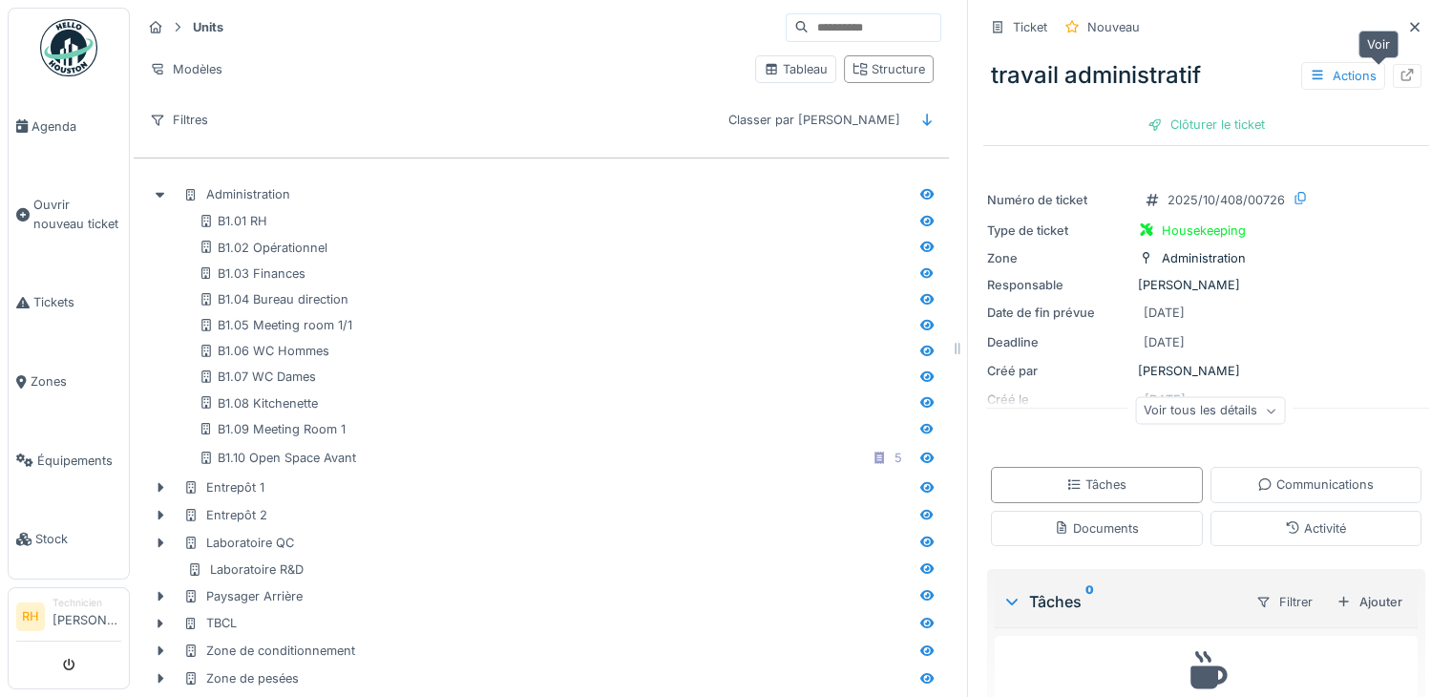
click at [1399, 74] on icon at bounding box center [1406, 75] width 15 height 12
click at [919, 196] on div at bounding box center [926, 194] width 15 height 18
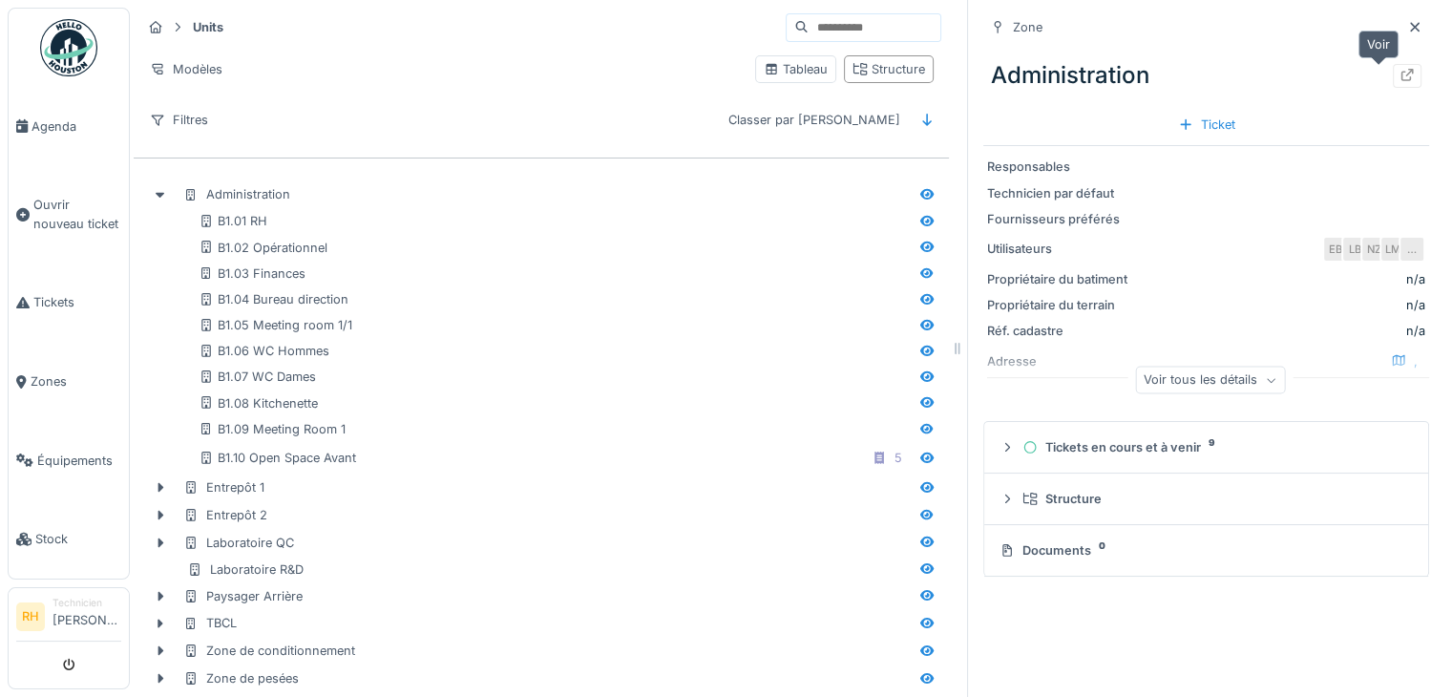
click at [1399, 74] on icon at bounding box center [1406, 75] width 15 height 12
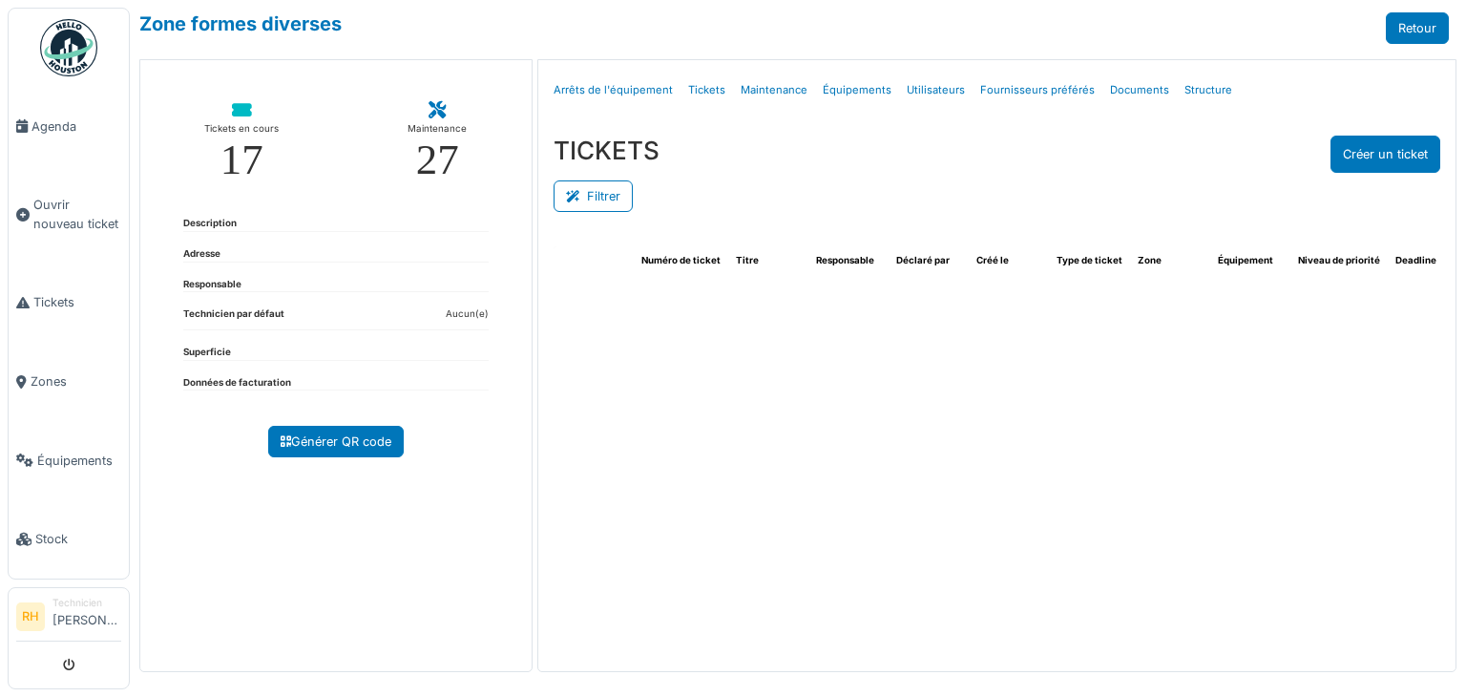
select select "***"
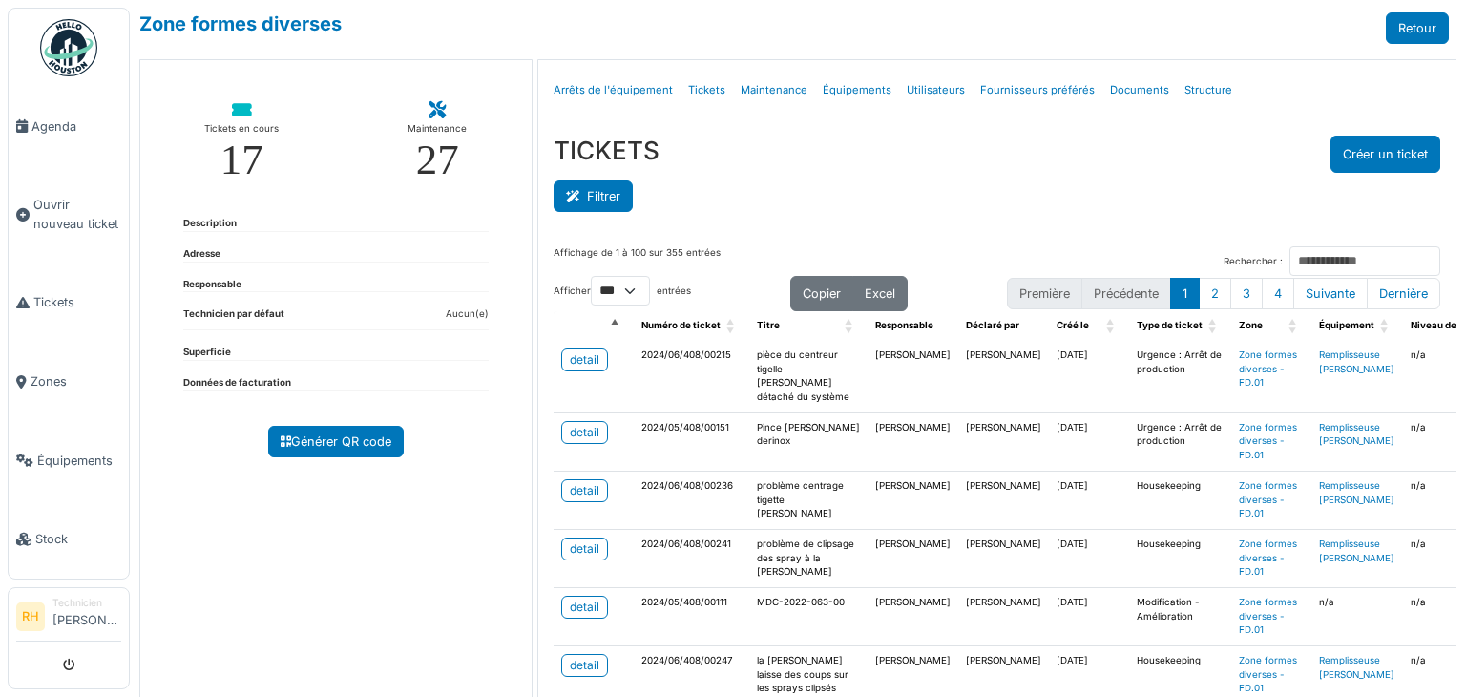
click at [587, 195] on button "Filtrer" at bounding box center [593, 196] width 79 height 32
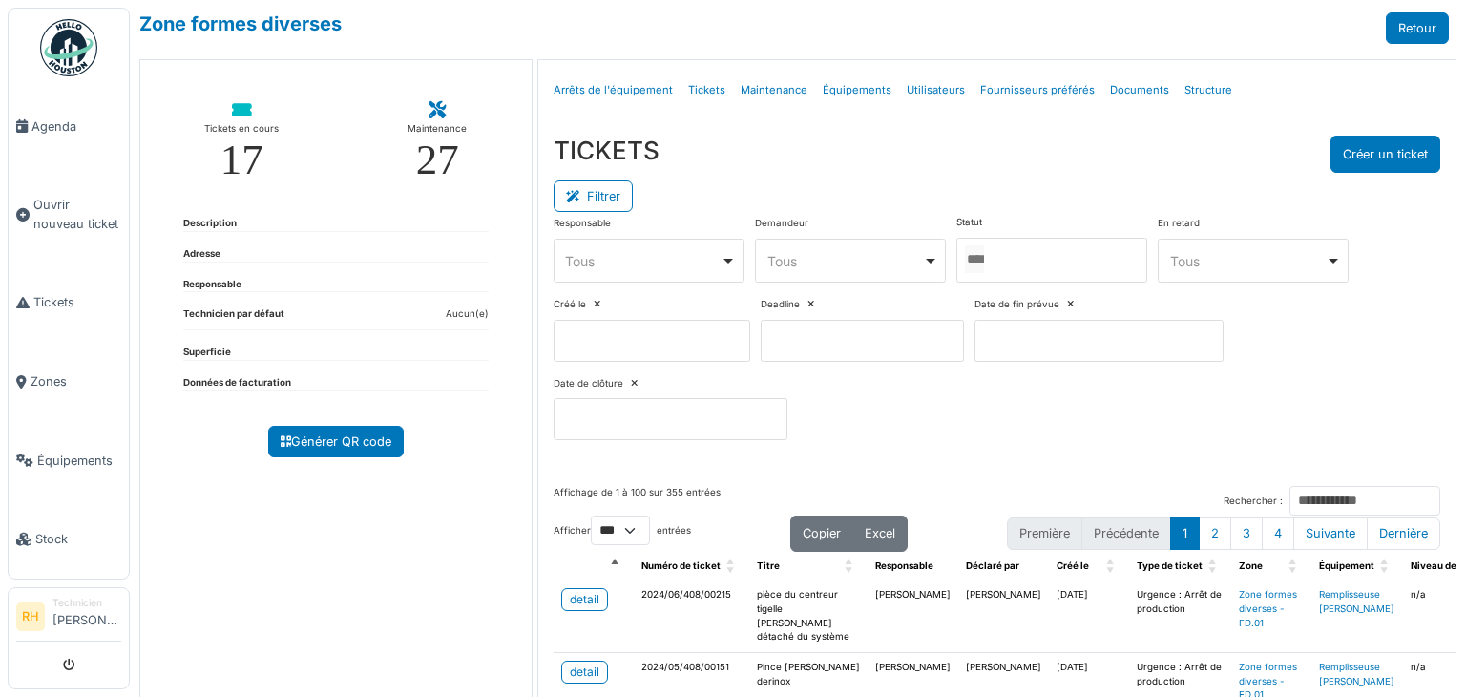
click at [1012, 258] on div at bounding box center [1052, 260] width 191 height 45
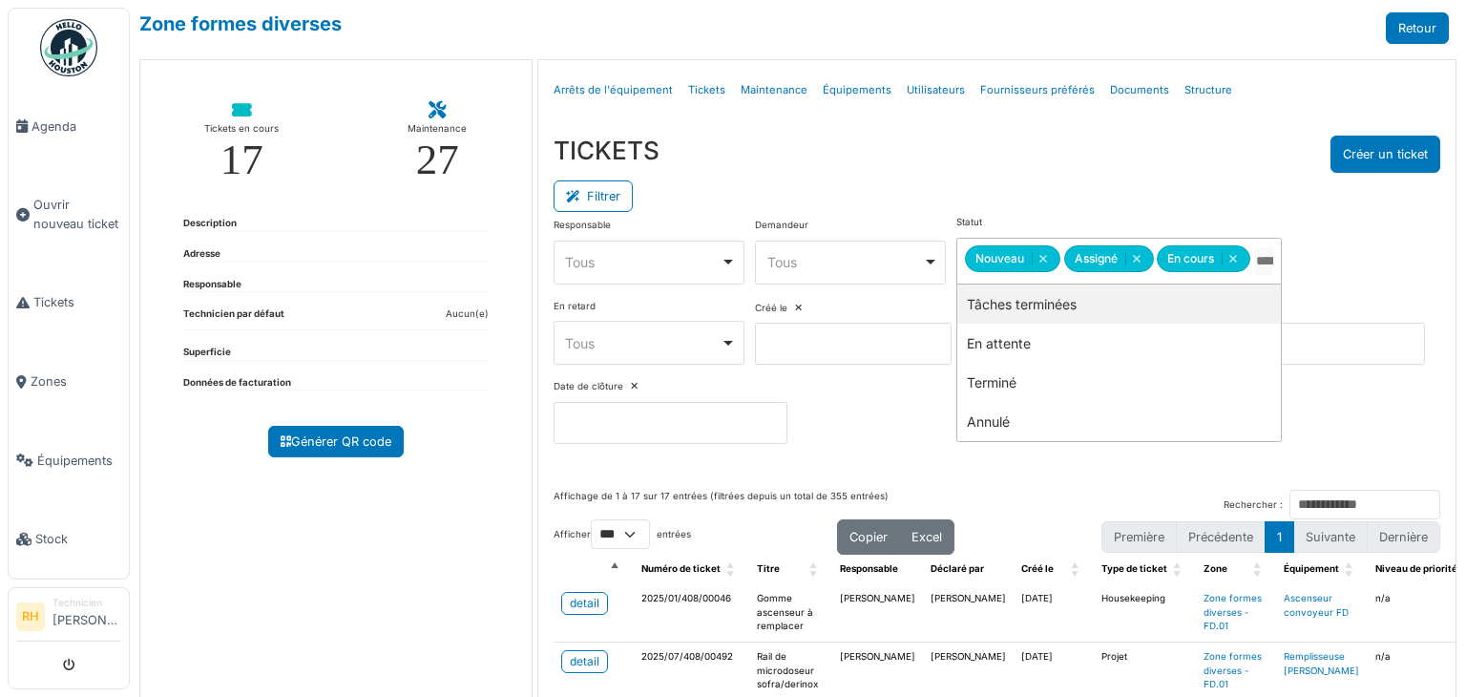
click at [994, 181] on div "Filtrer" at bounding box center [997, 194] width 887 height 43
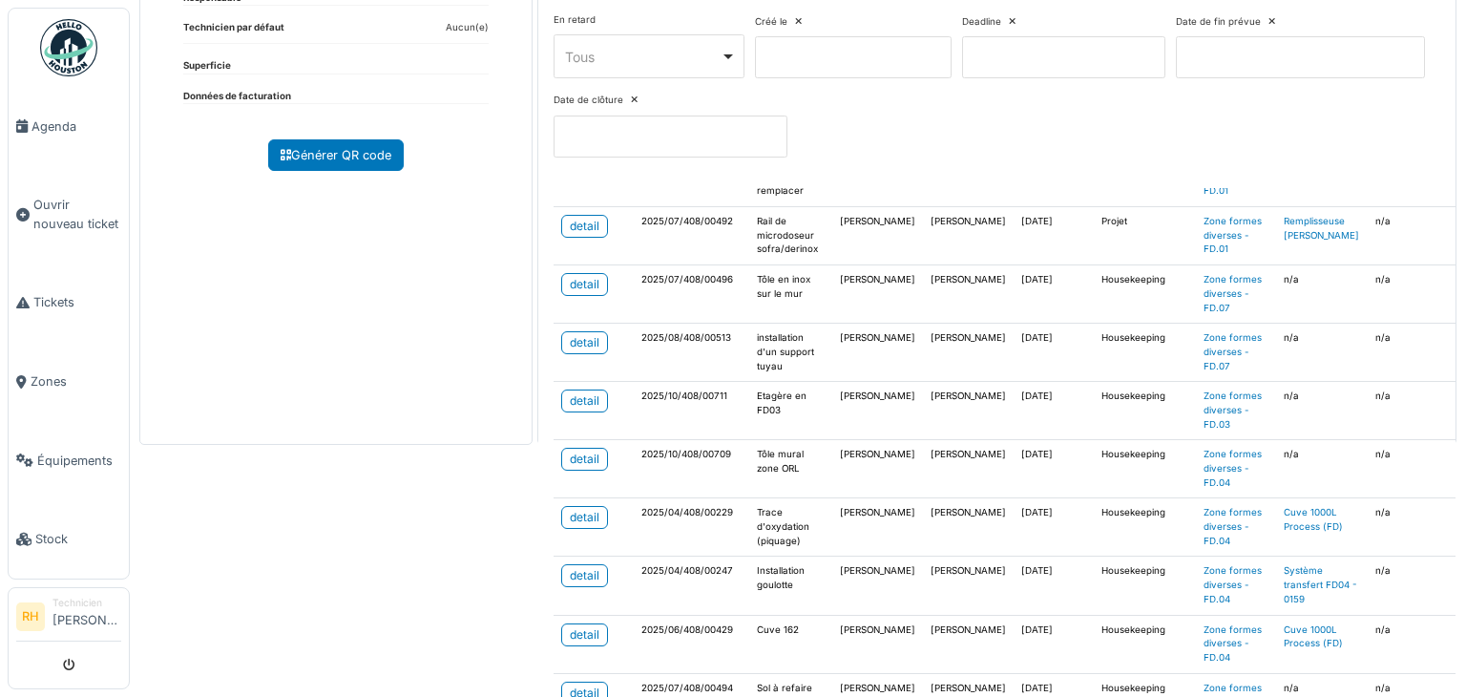
scroll to position [191, 0]
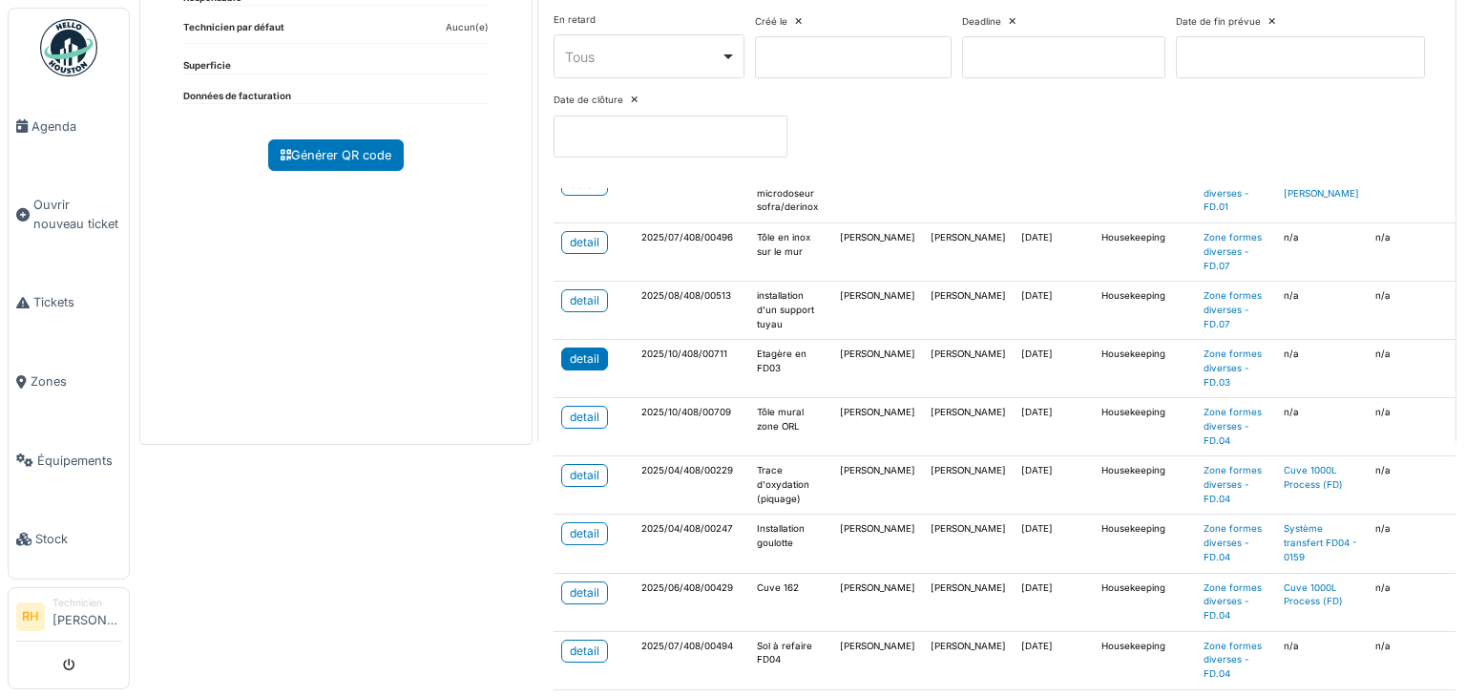
click at [561, 358] on link "detail" at bounding box center [584, 358] width 47 height 23
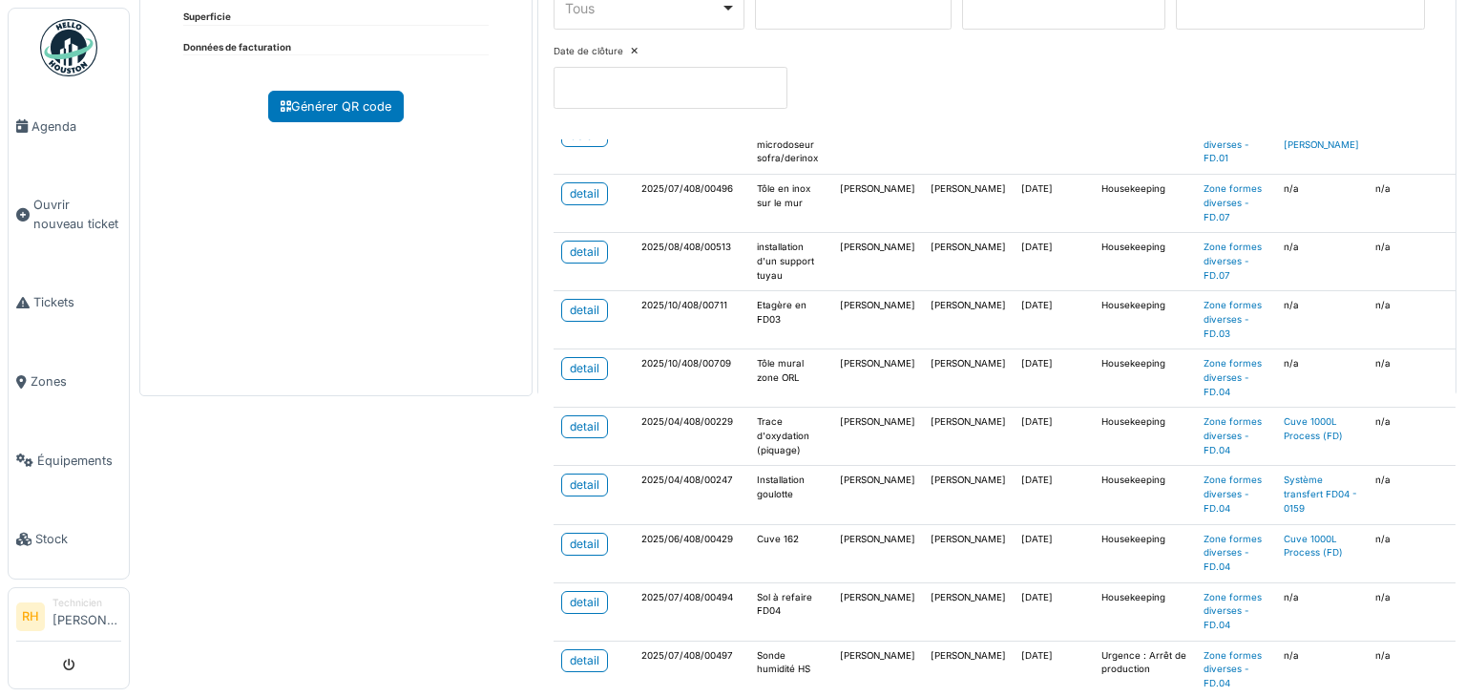
scroll to position [382, 0]
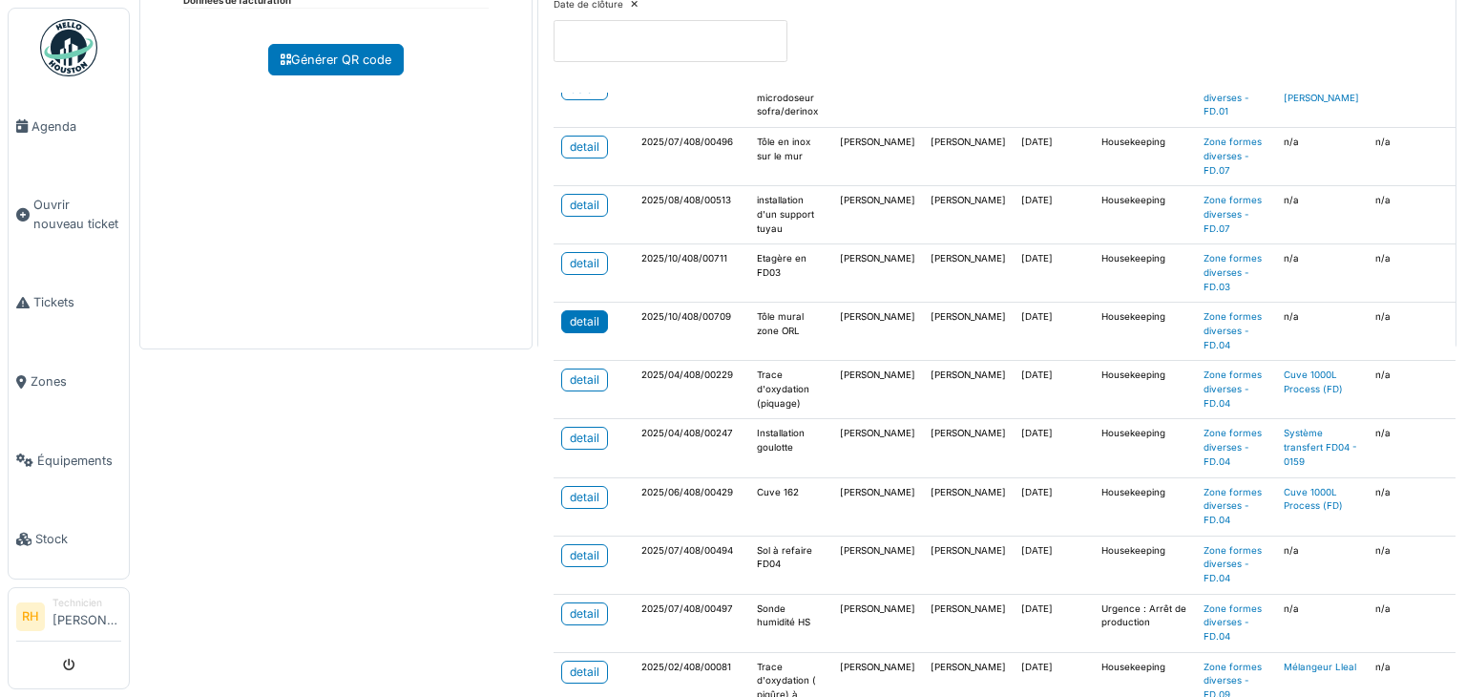
click at [591, 310] on link "detail" at bounding box center [584, 321] width 47 height 23
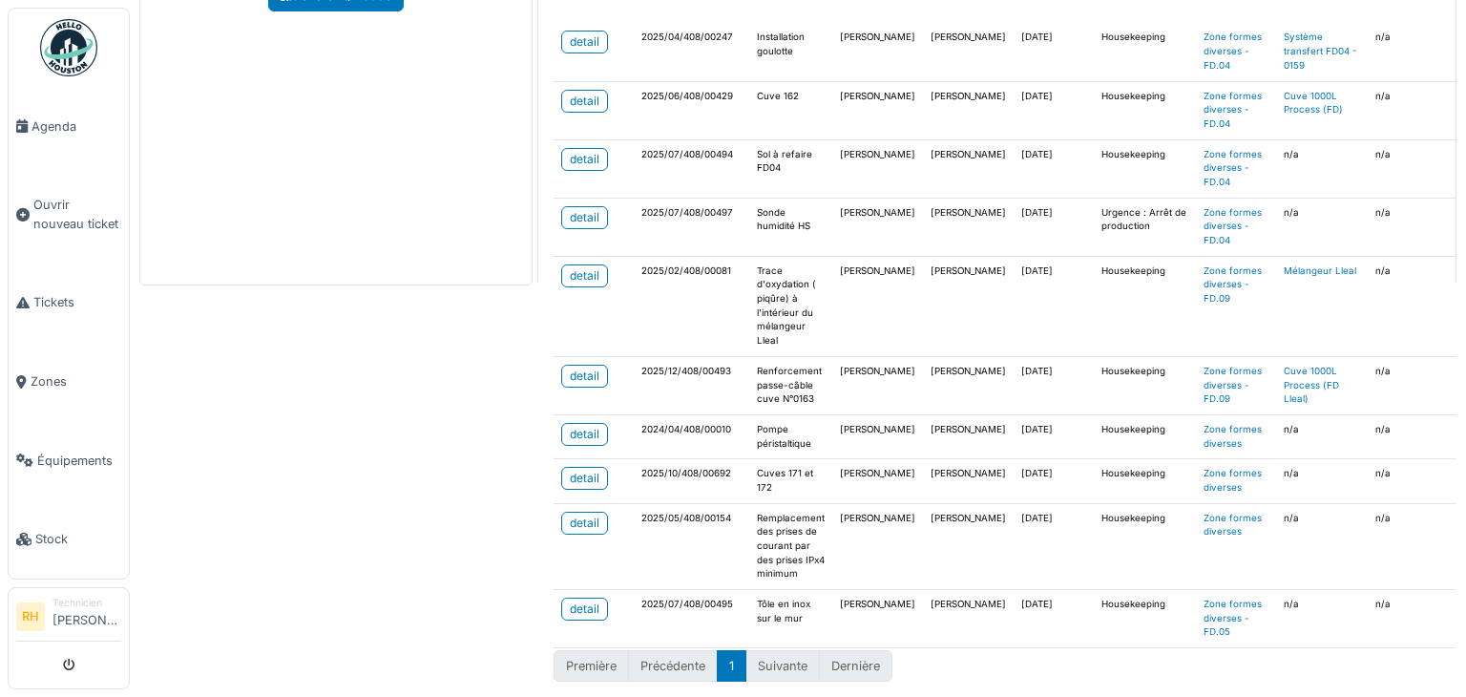
scroll to position [0, 0]
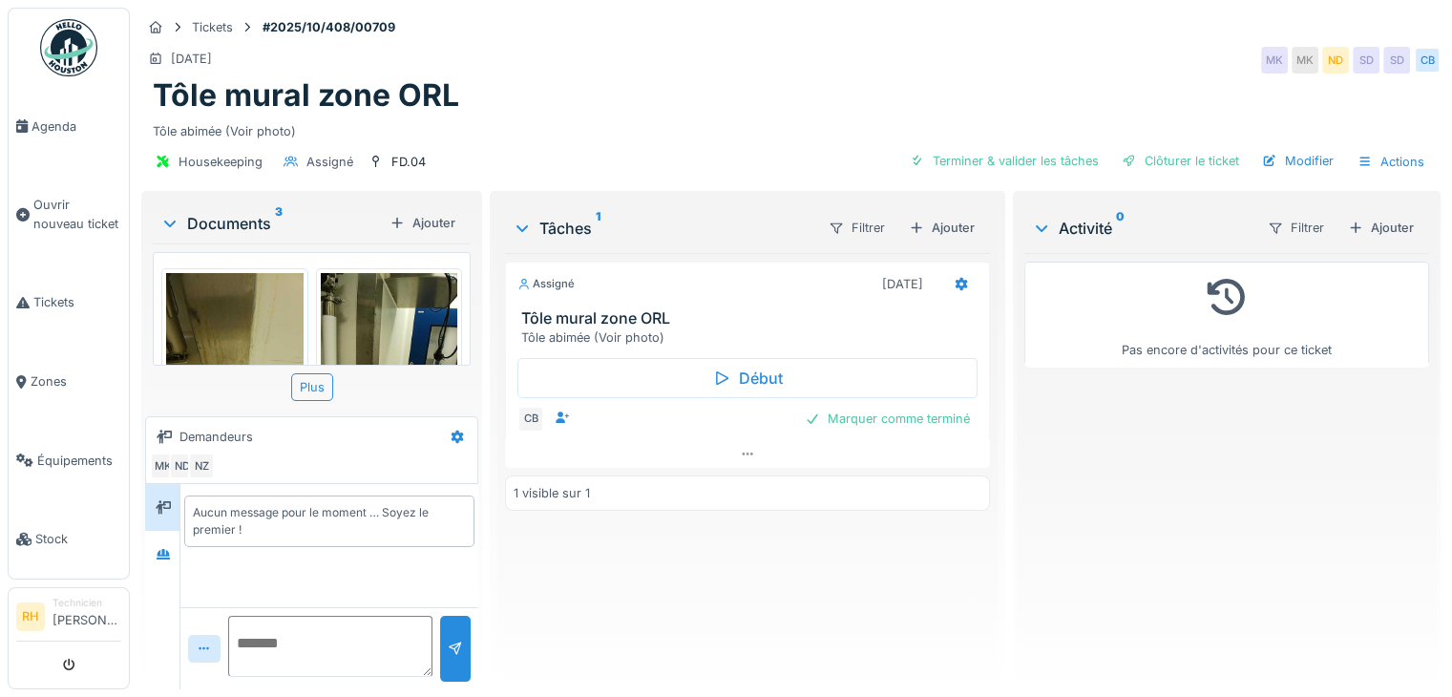
click at [260, 305] on img at bounding box center [234, 364] width 137 height 182
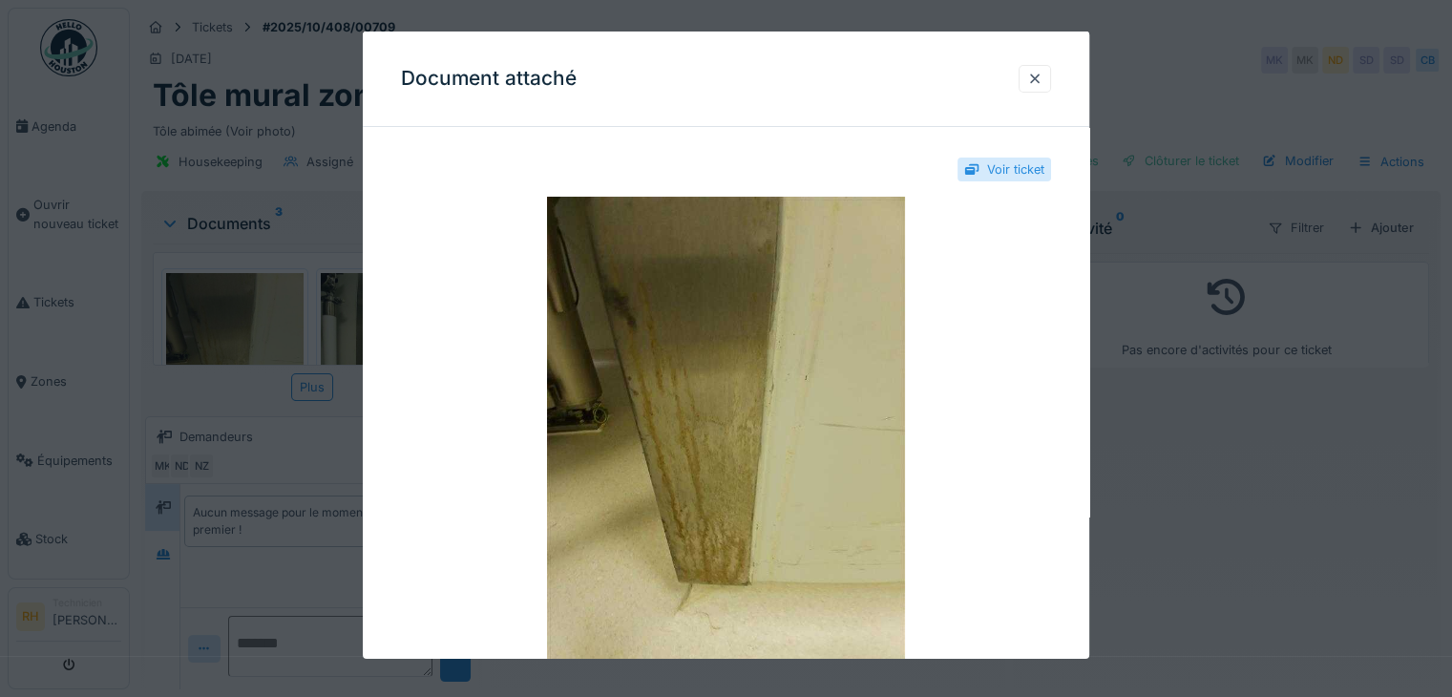
drag, startPoint x: 1288, startPoint y: 429, endPoint x: 1251, endPoint y: 430, distance: 37.2
click at [1289, 424] on div at bounding box center [726, 348] width 1452 height 697
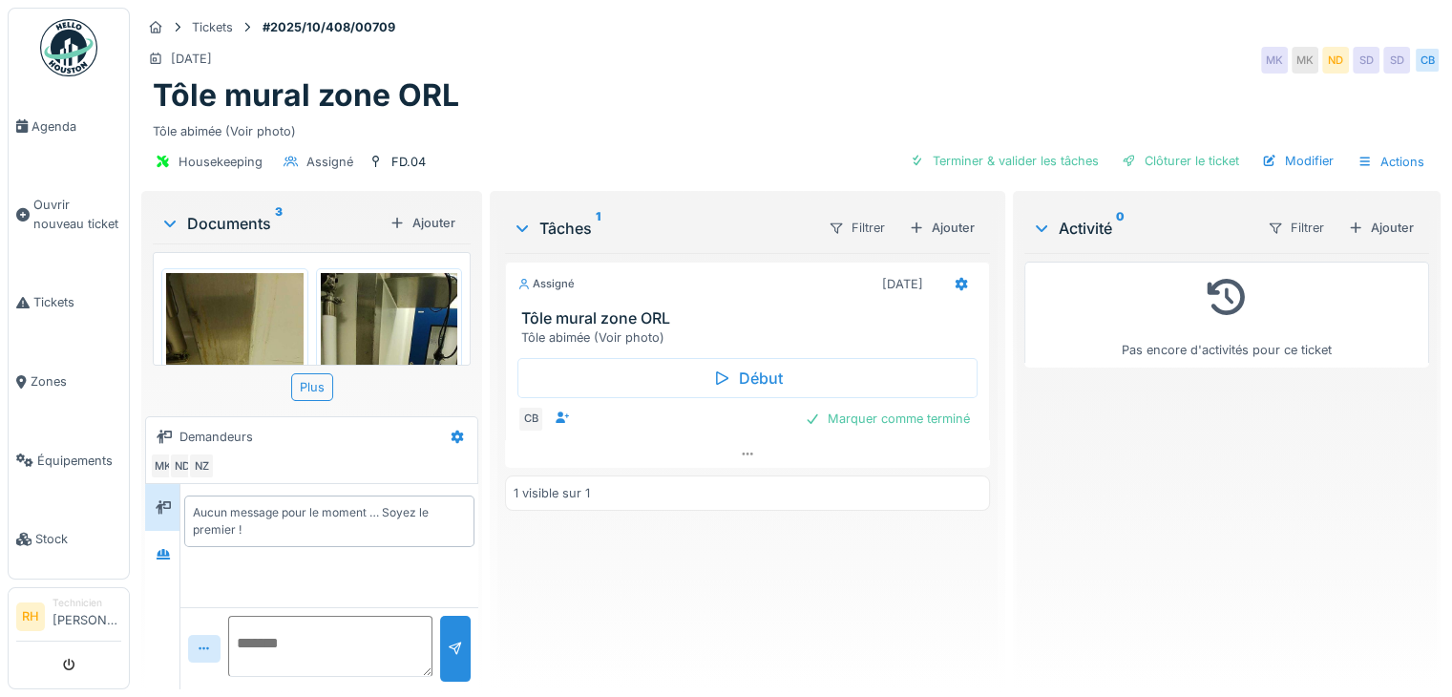
click at [347, 290] on img at bounding box center [389, 364] width 137 height 182
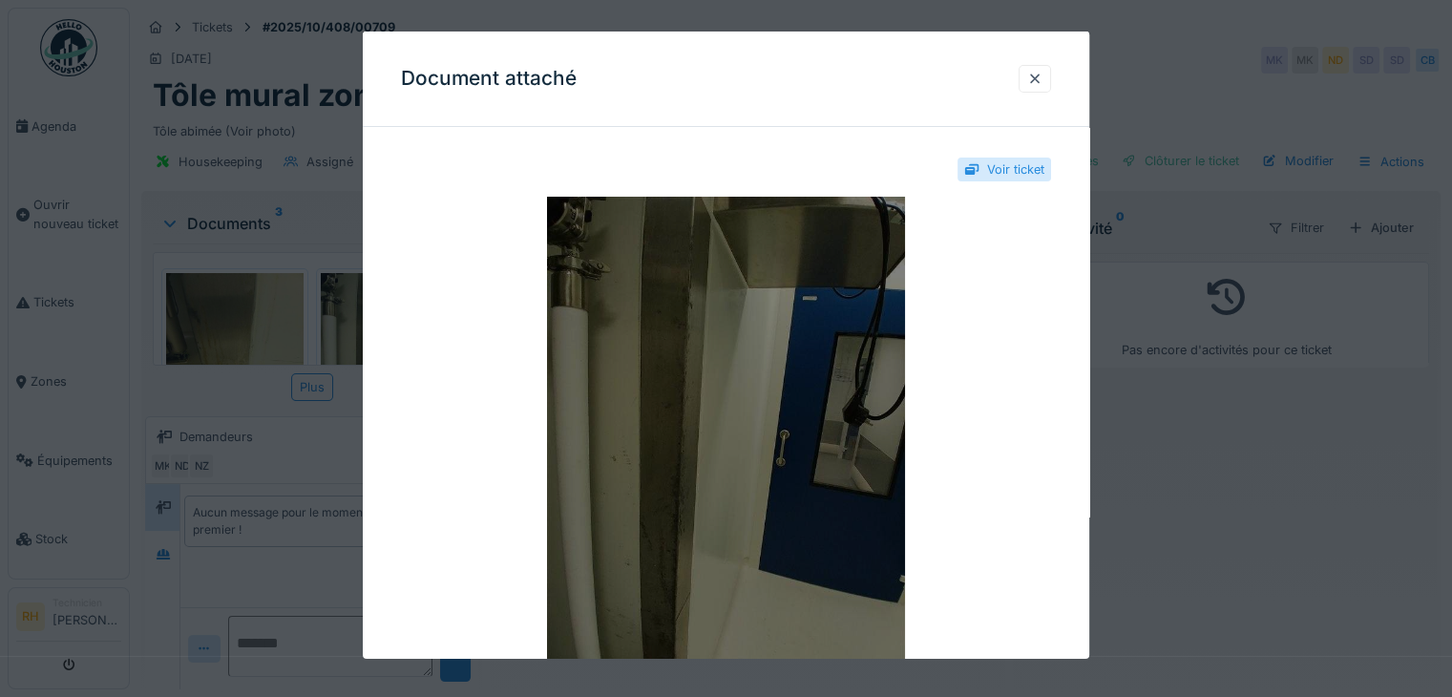
drag, startPoint x: 396, startPoint y: 305, endPoint x: 519, endPoint y: 313, distance: 123.4
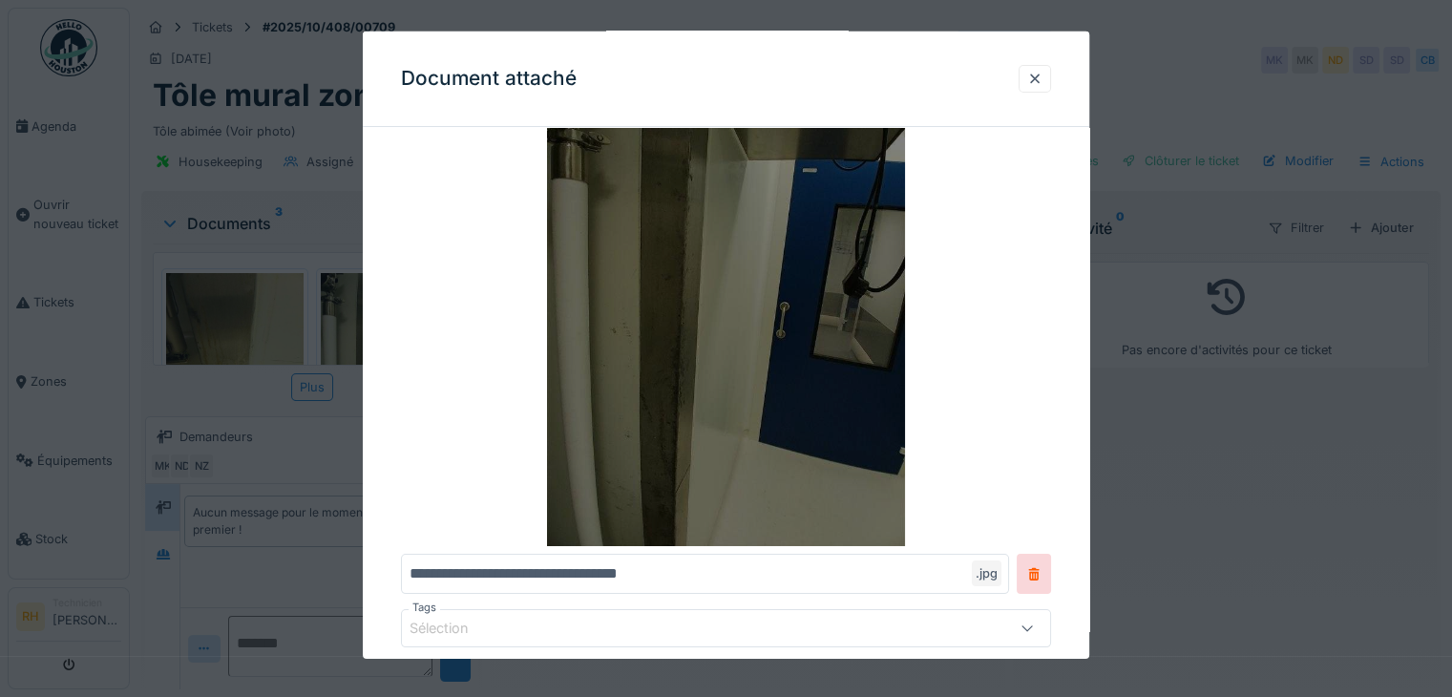
scroll to position [95, 0]
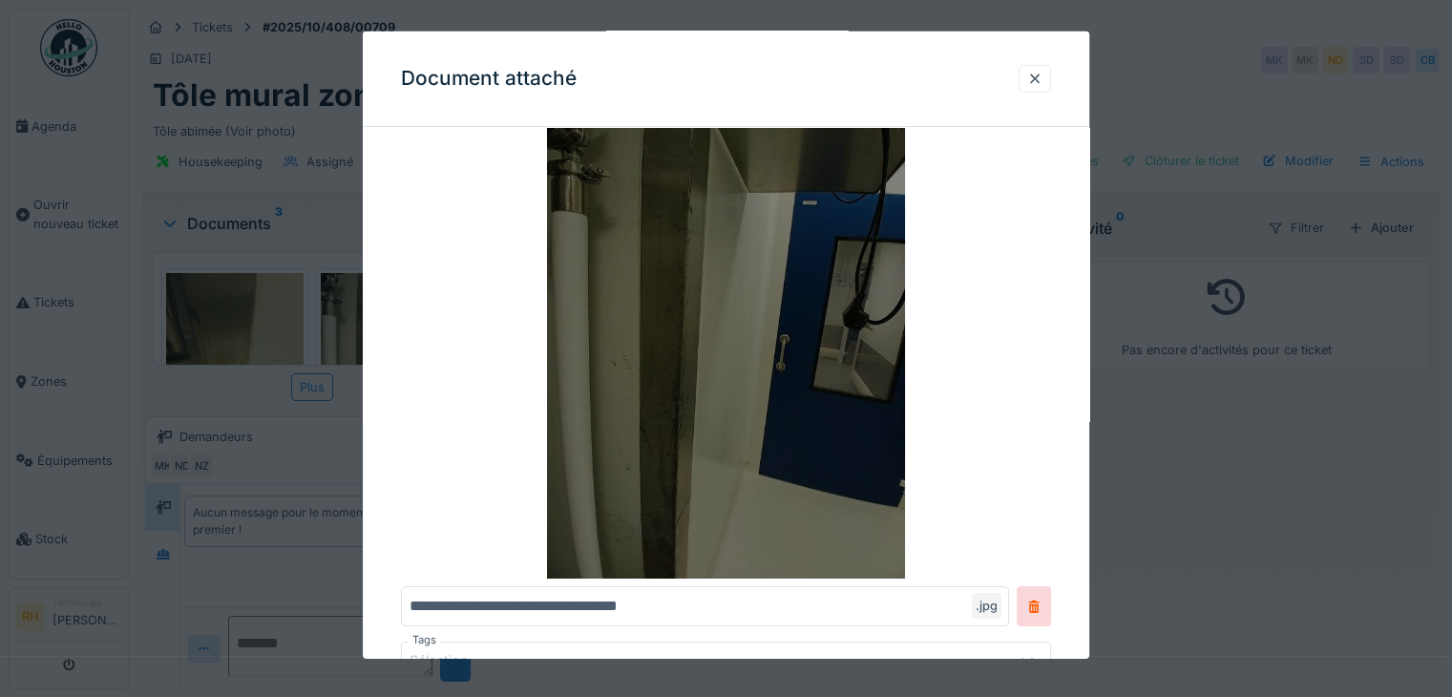
click at [872, 338] on img at bounding box center [726, 339] width 650 height 477
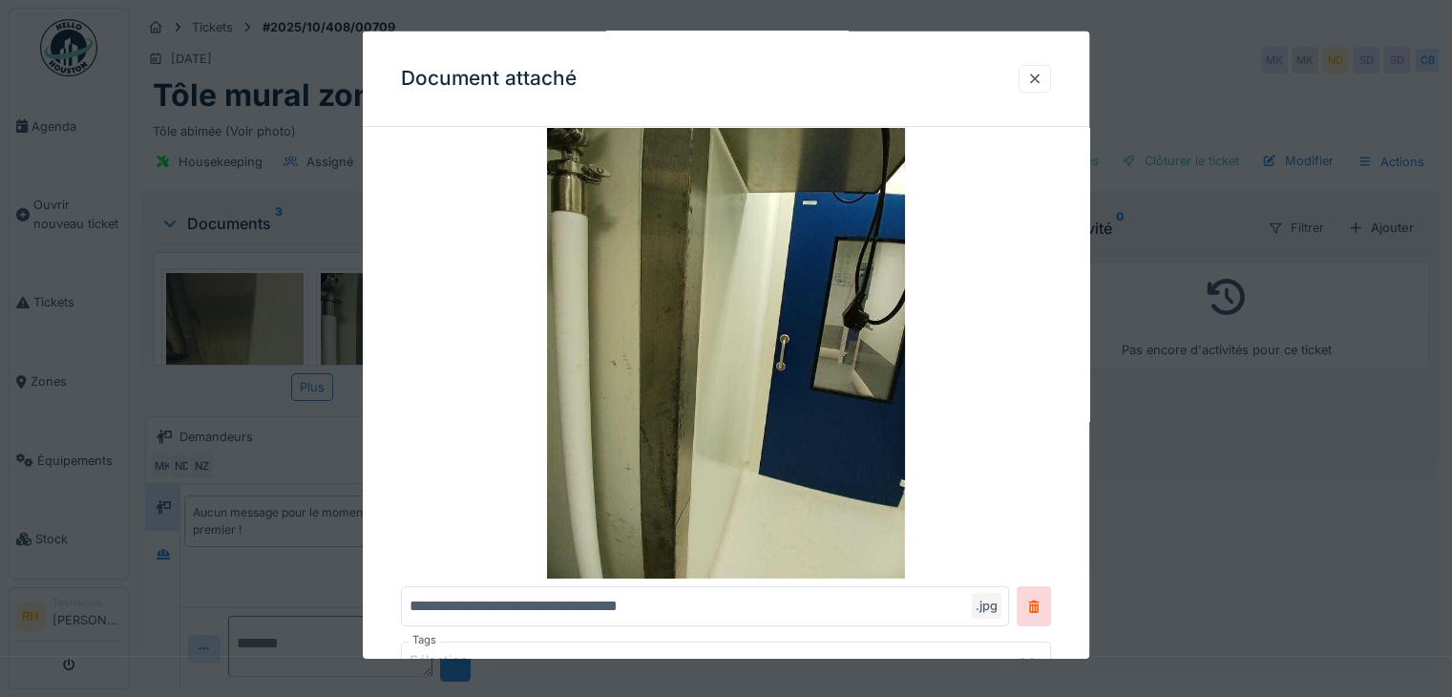
click at [269, 171] on div at bounding box center [726, 348] width 1452 height 697
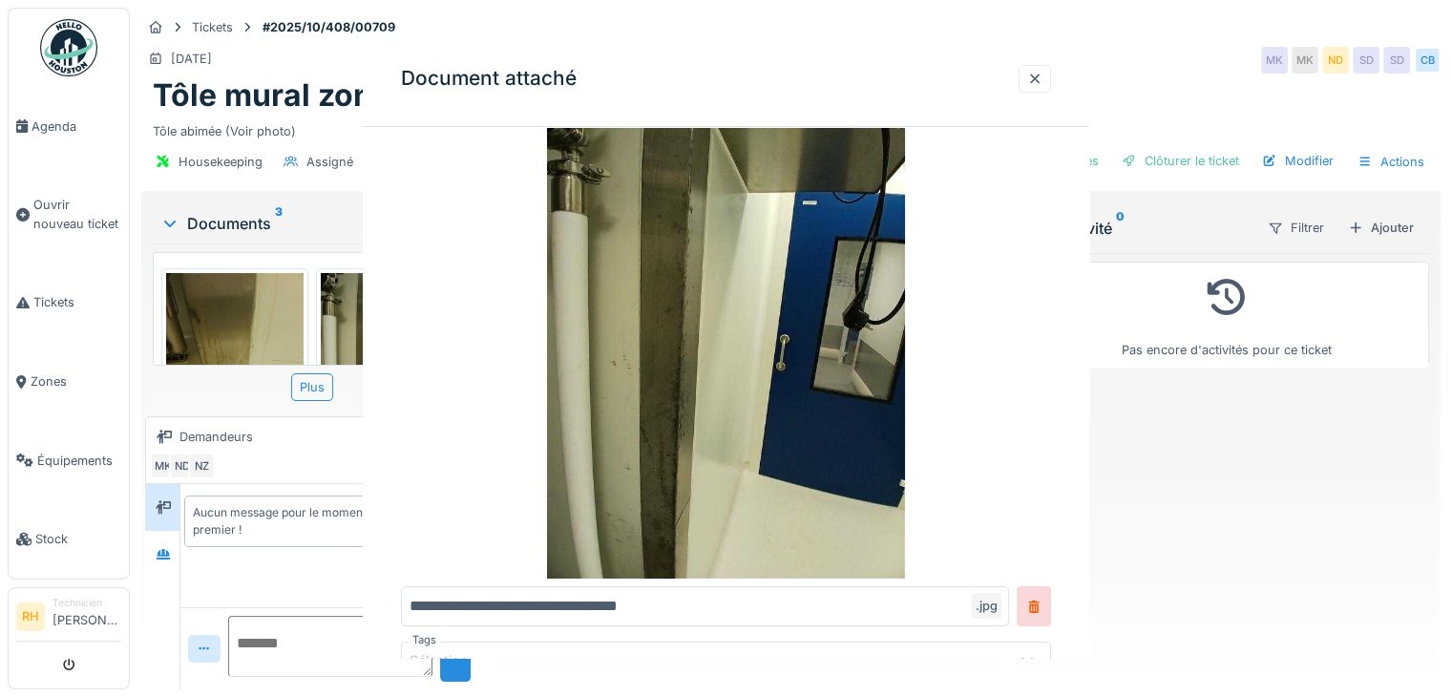
scroll to position [0, 0]
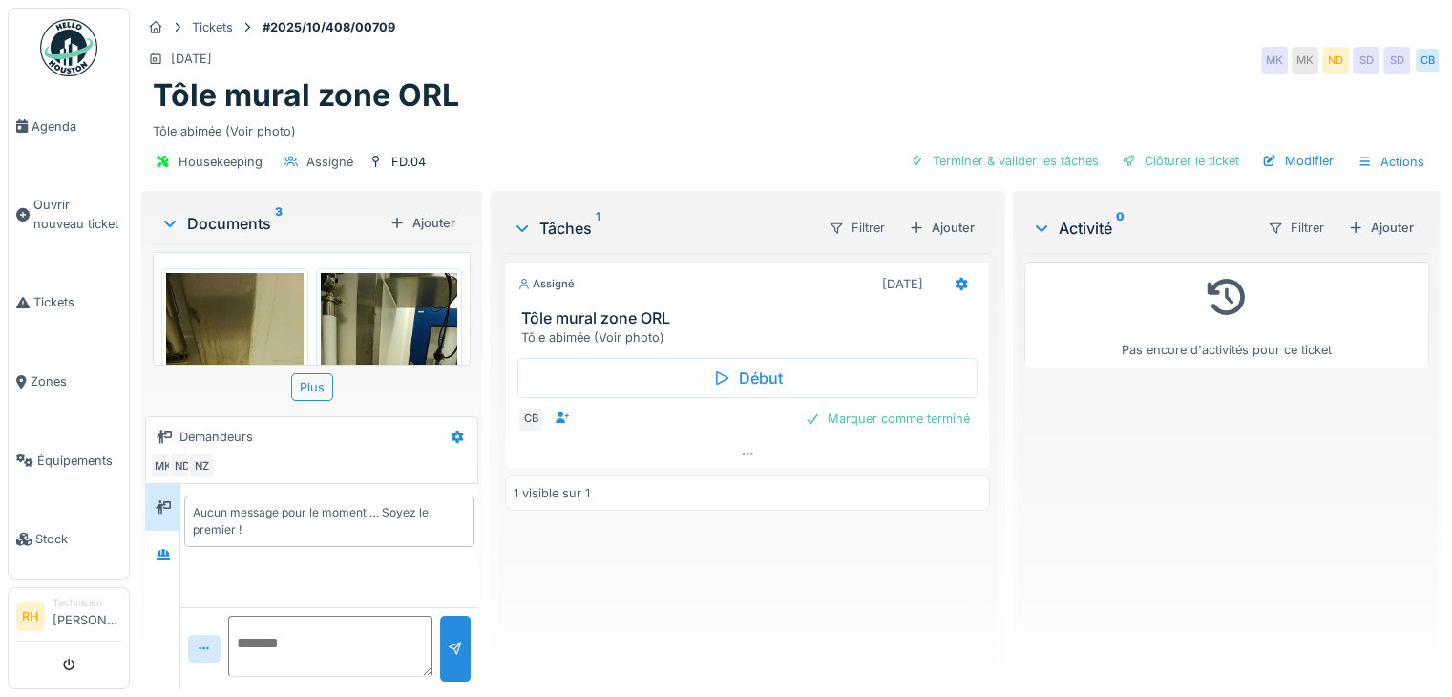
click at [783, 81] on div "Tôle mural zone ORL" at bounding box center [791, 95] width 1276 height 36
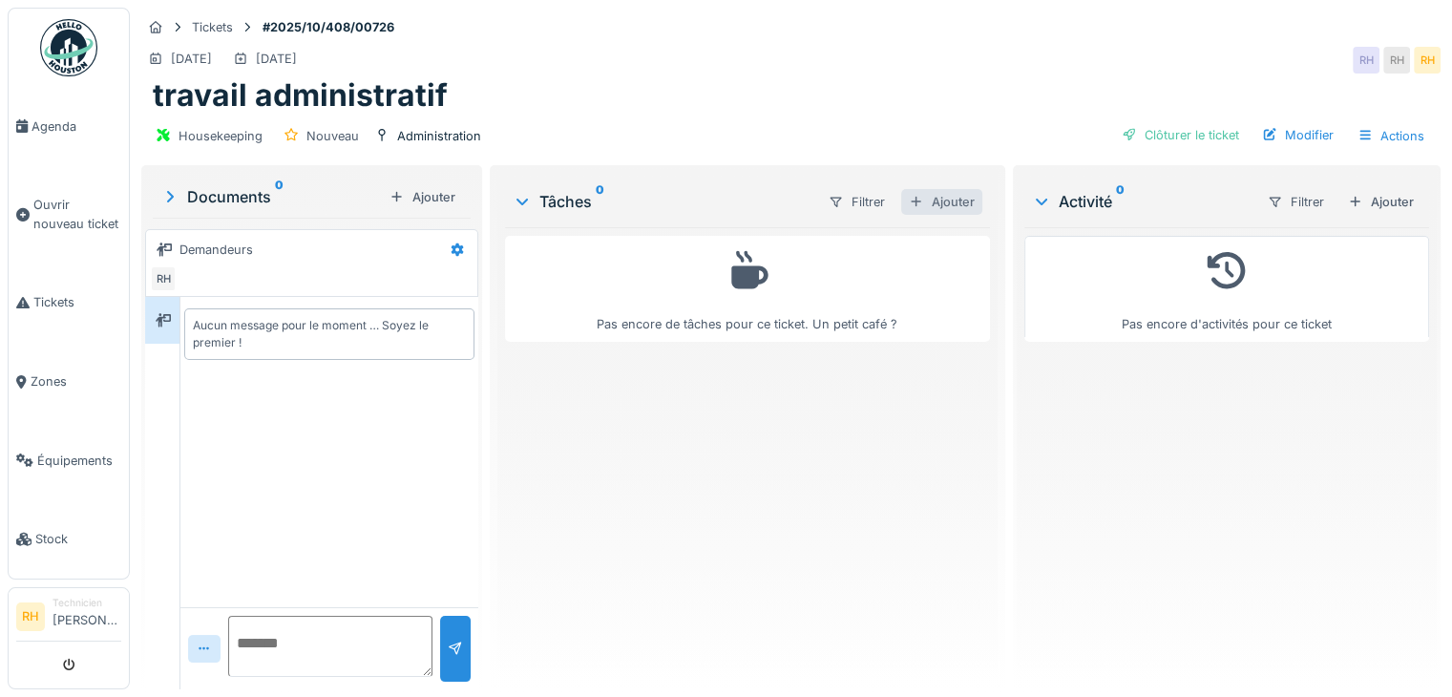
click at [941, 200] on div "Ajouter" at bounding box center [941, 202] width 81 height 26
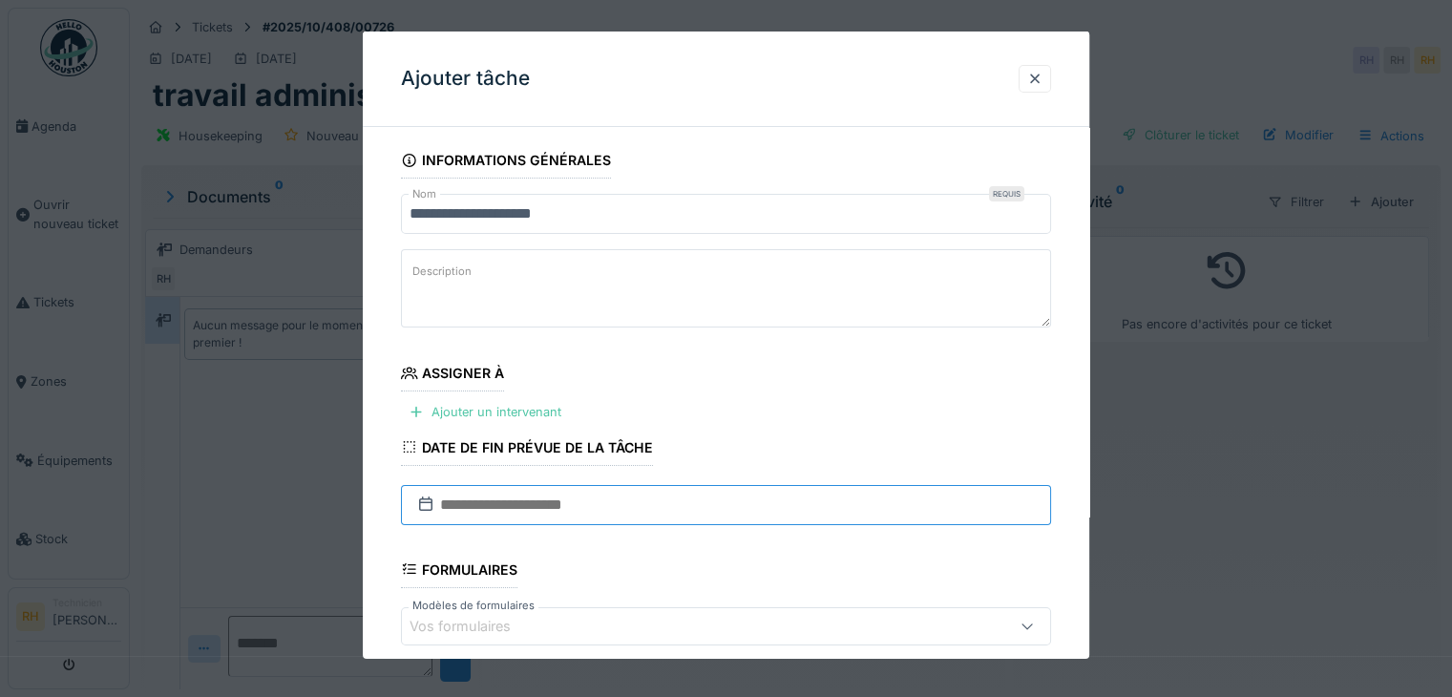
click at [494, 496] on input "text" at bounding box center [726, 505] width 650 height 40
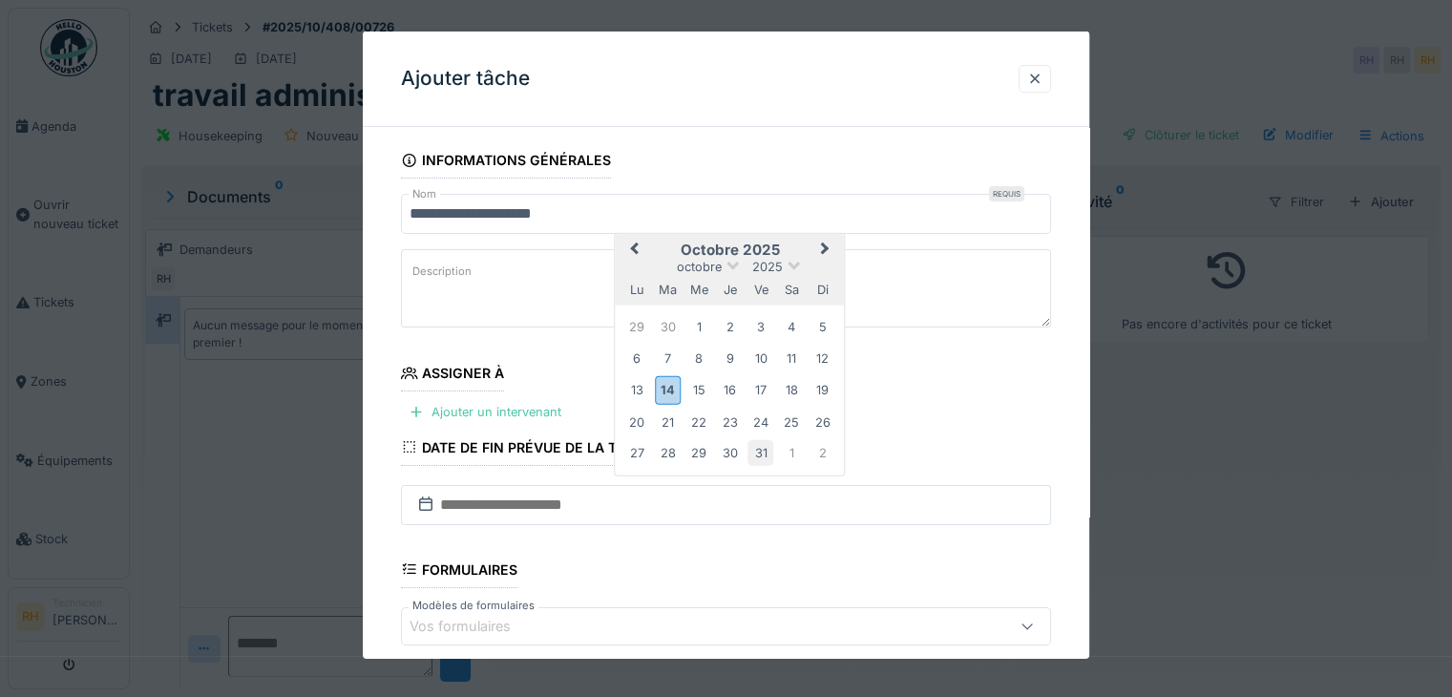
click at [766, 442] on div "31" at bounding box center [760, 453] width 26 height 26
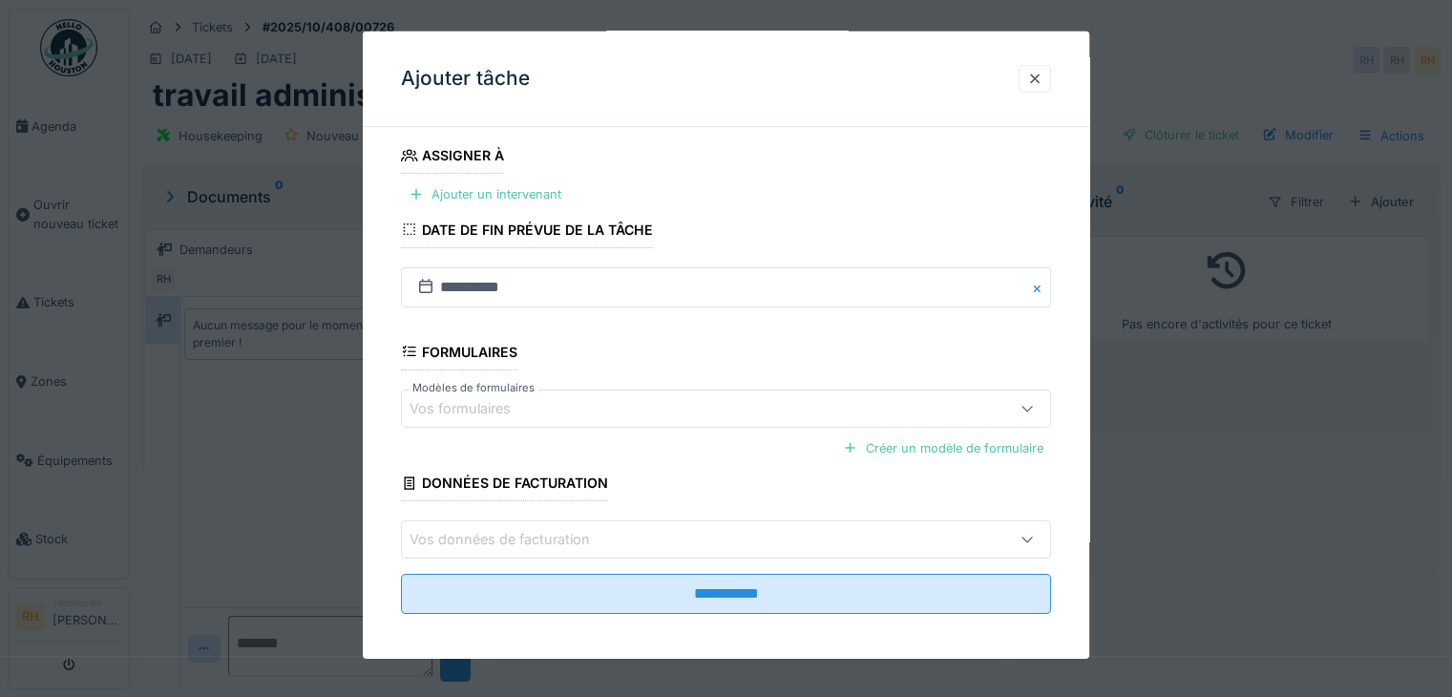
scroll to position [223, 0]
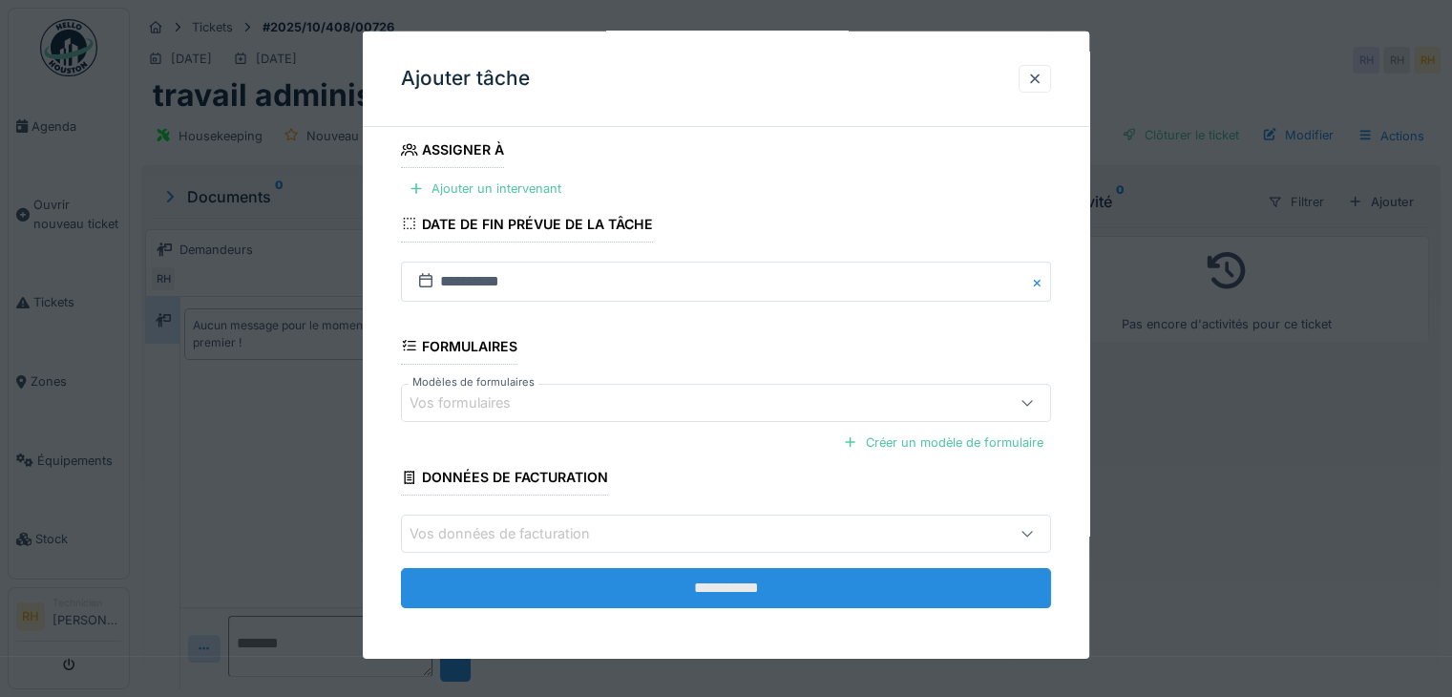
click at [743, 581] on input "**********" at bounding box center [726, 588] width 650 height 40
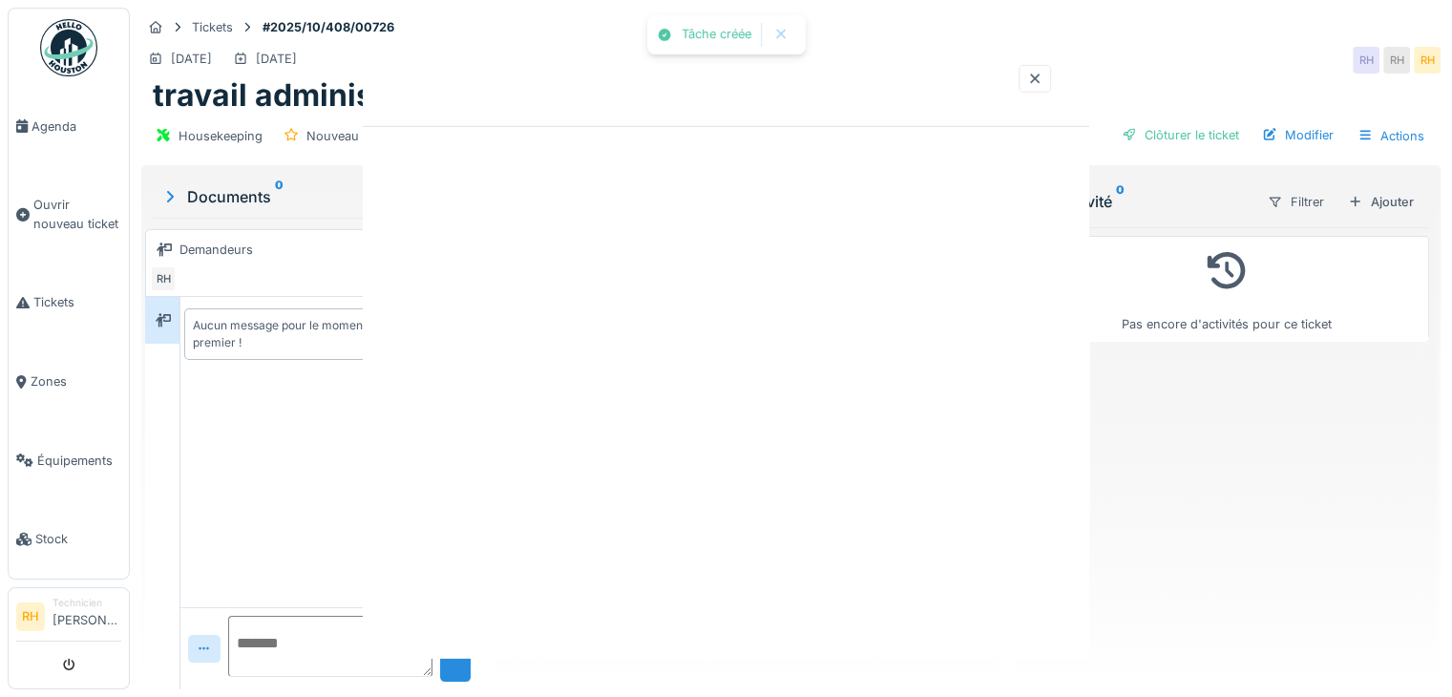
scroll to position [0, 0]
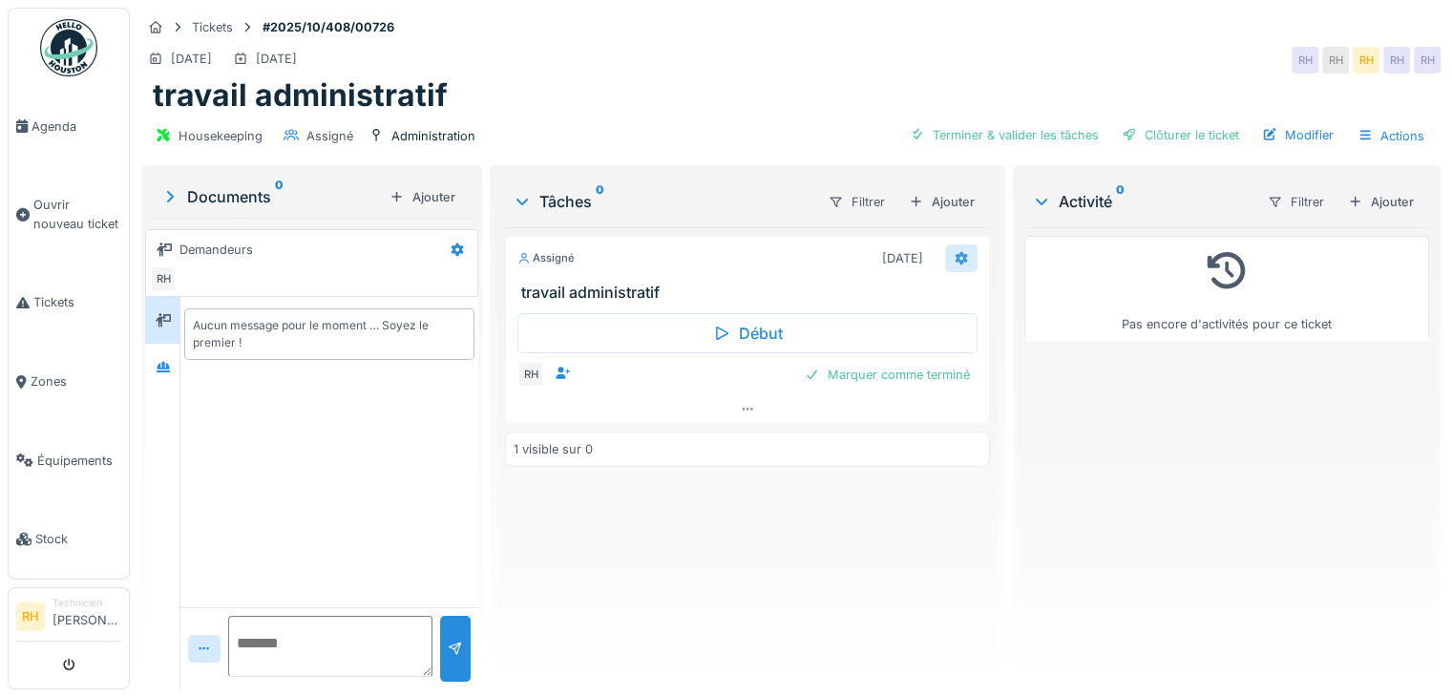
click at [945, 250] on div at bounding box center [961, 258] width 32 height 28
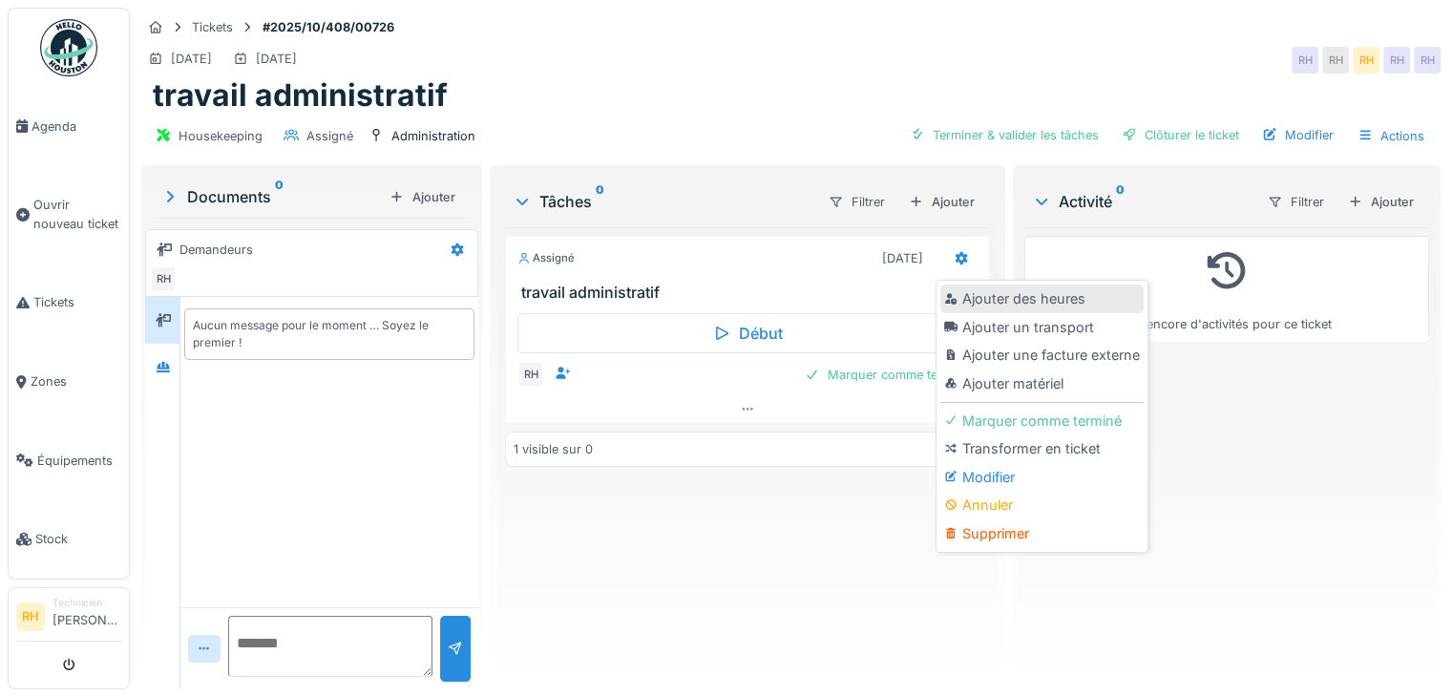
click at [997, 300] on div "Ajouter des heures" at bounding box center [1041, 298] width 203 height 29
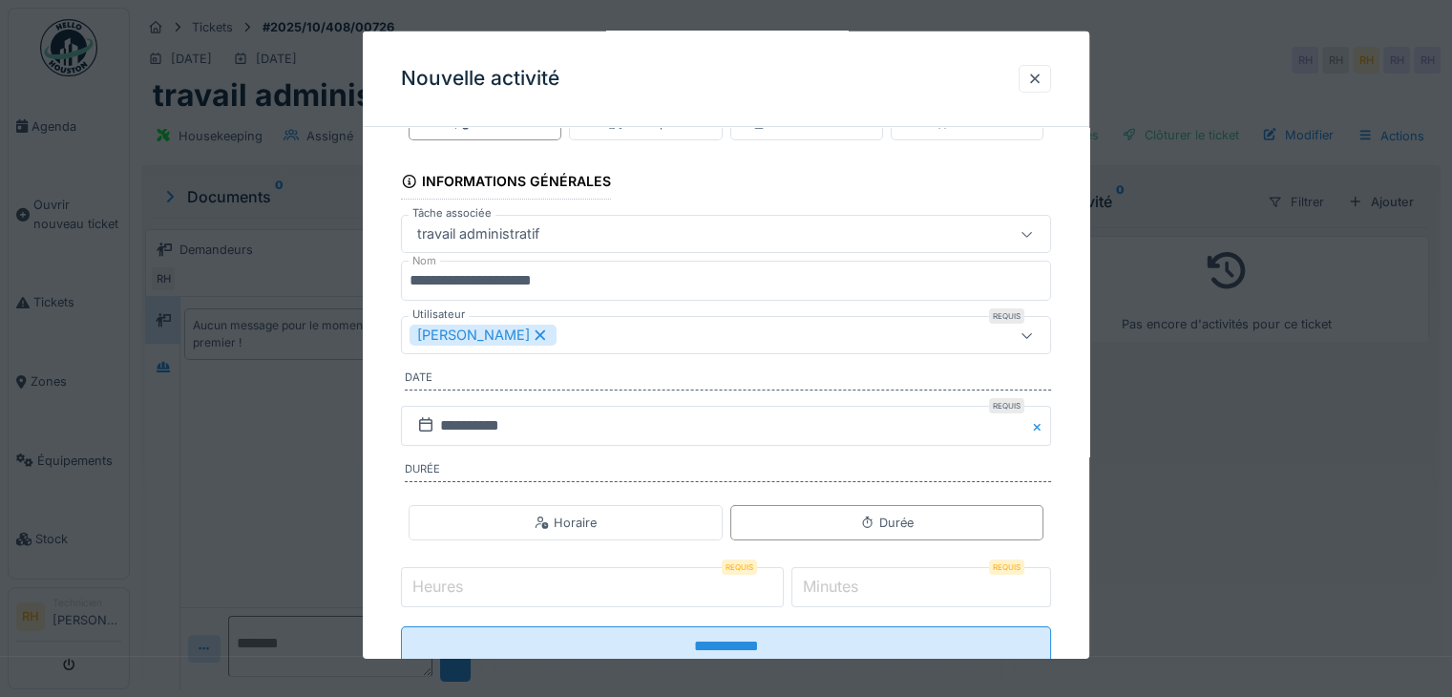
scroll to position [118, 0]
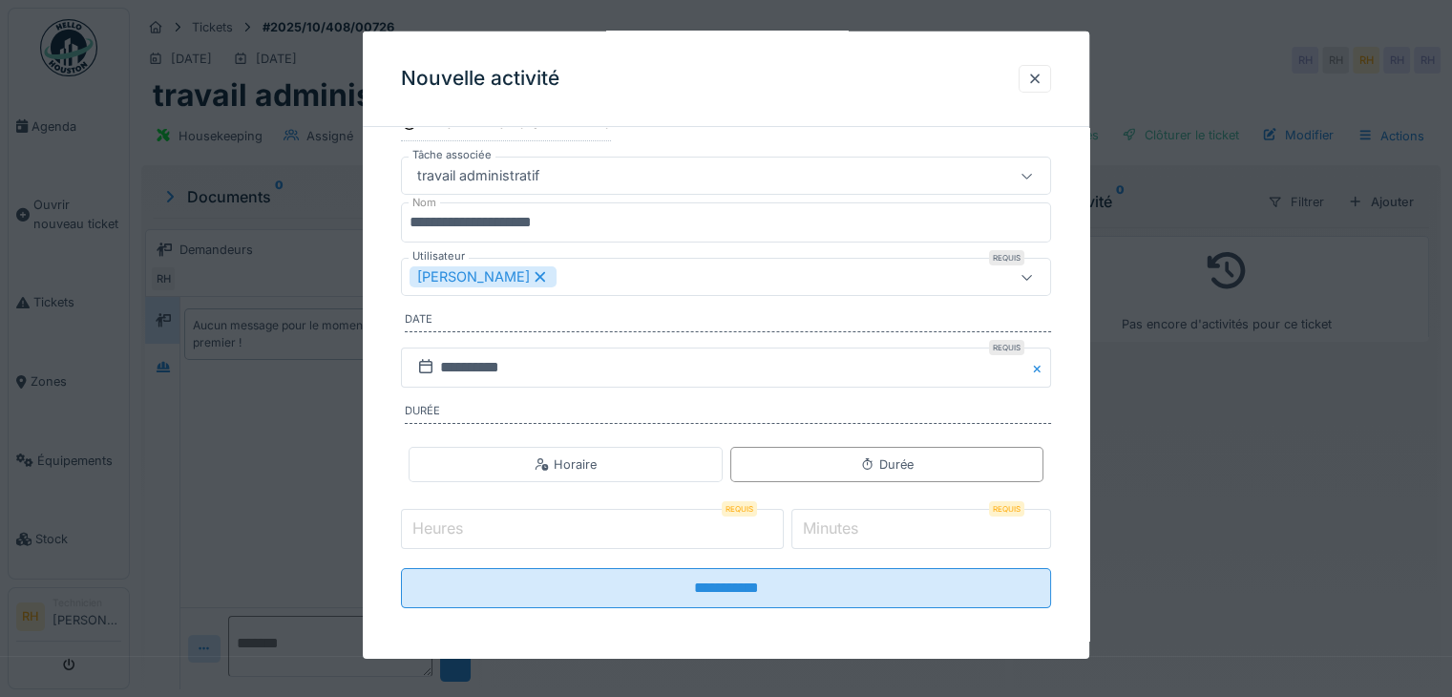
click at [498, 520] on input "Heures" at bounding box center [592, 529] width 383 height 40
type input "*"
click at [401, 568] on input "**********" at bounding box center [726, 588] width 650 height 40
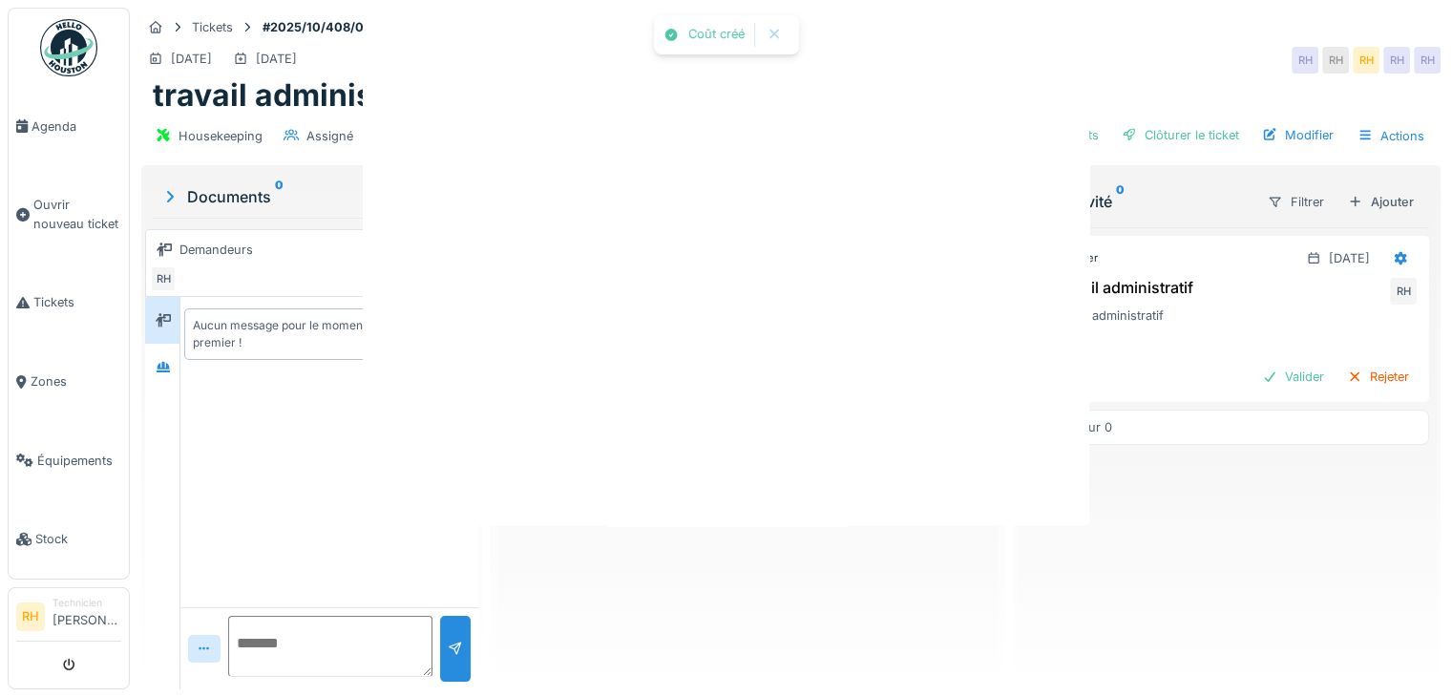
scroll to position [0, 0]
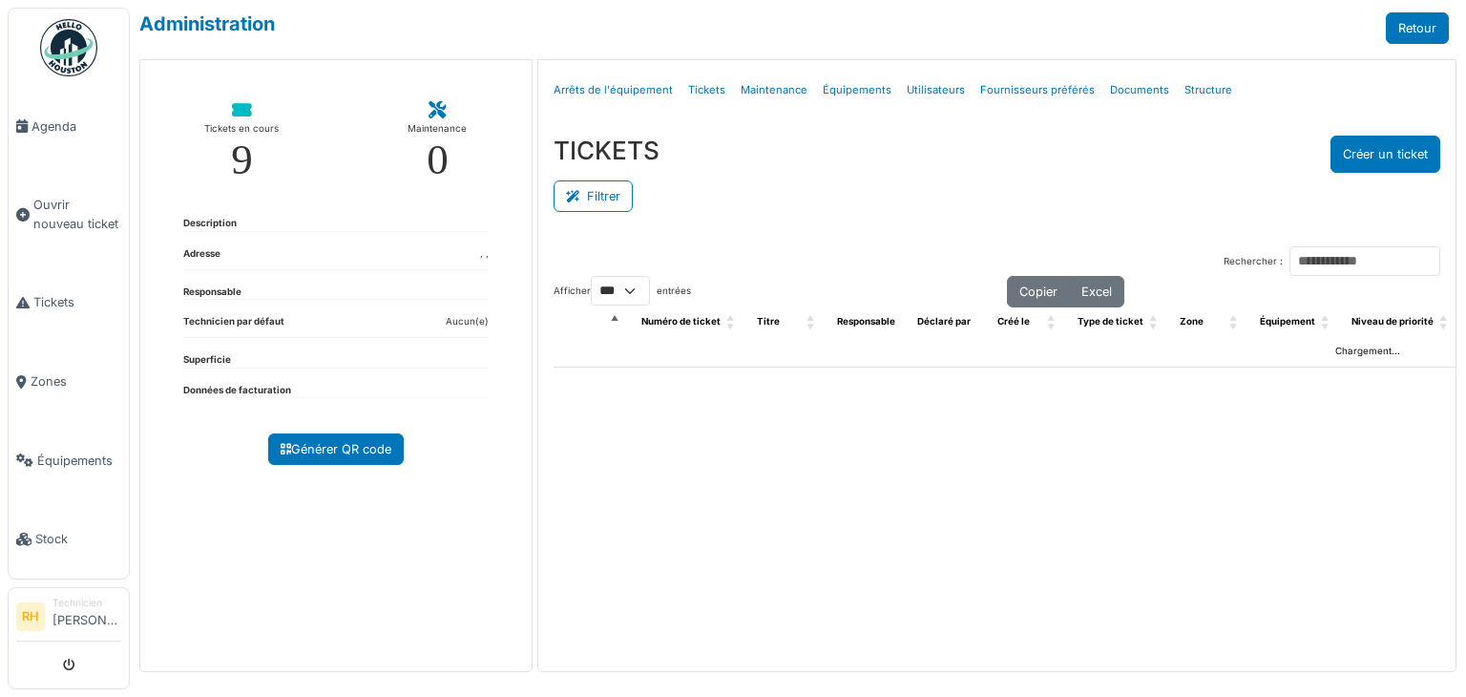
select select "***"
click at [586, 192] on button "Filtrer" at bounding box center [593, 196] width 79 height 32
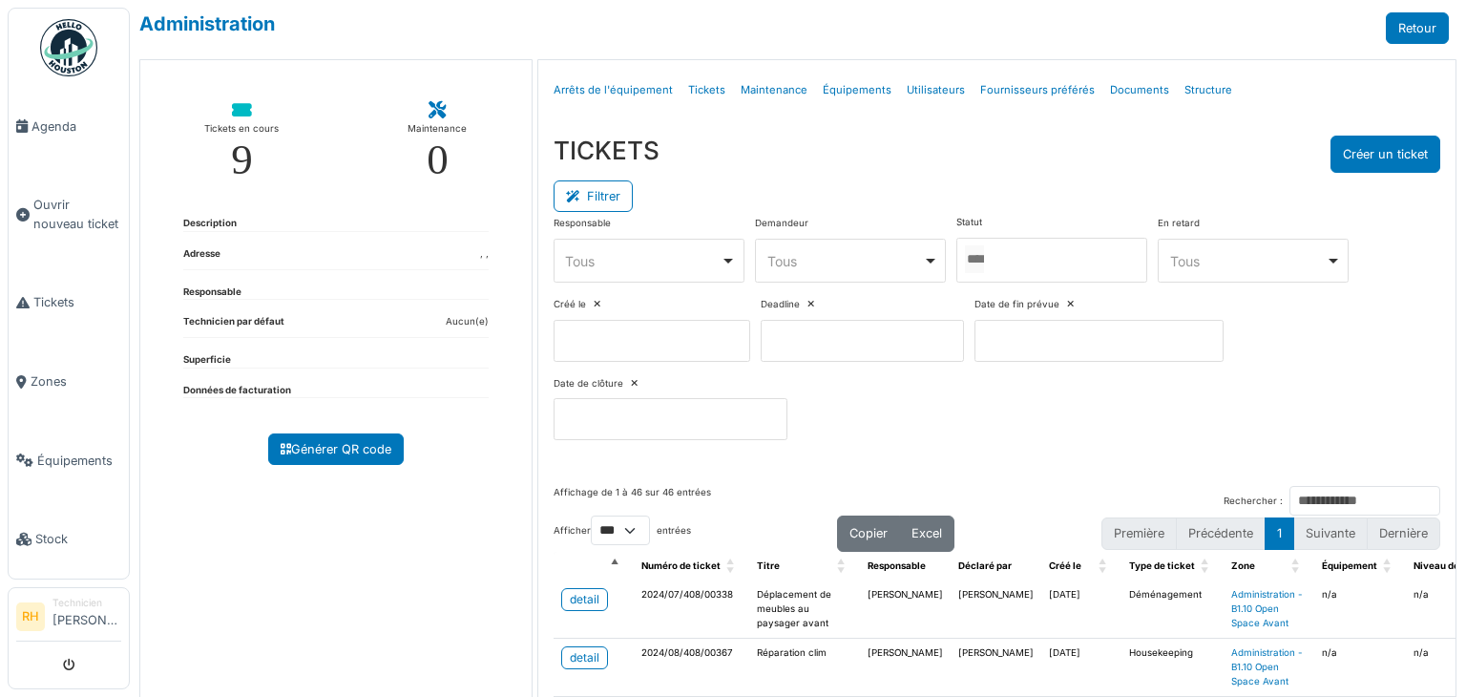
click at [1055, 257] on div at bounding box center [1052, 260] width 191 height 45
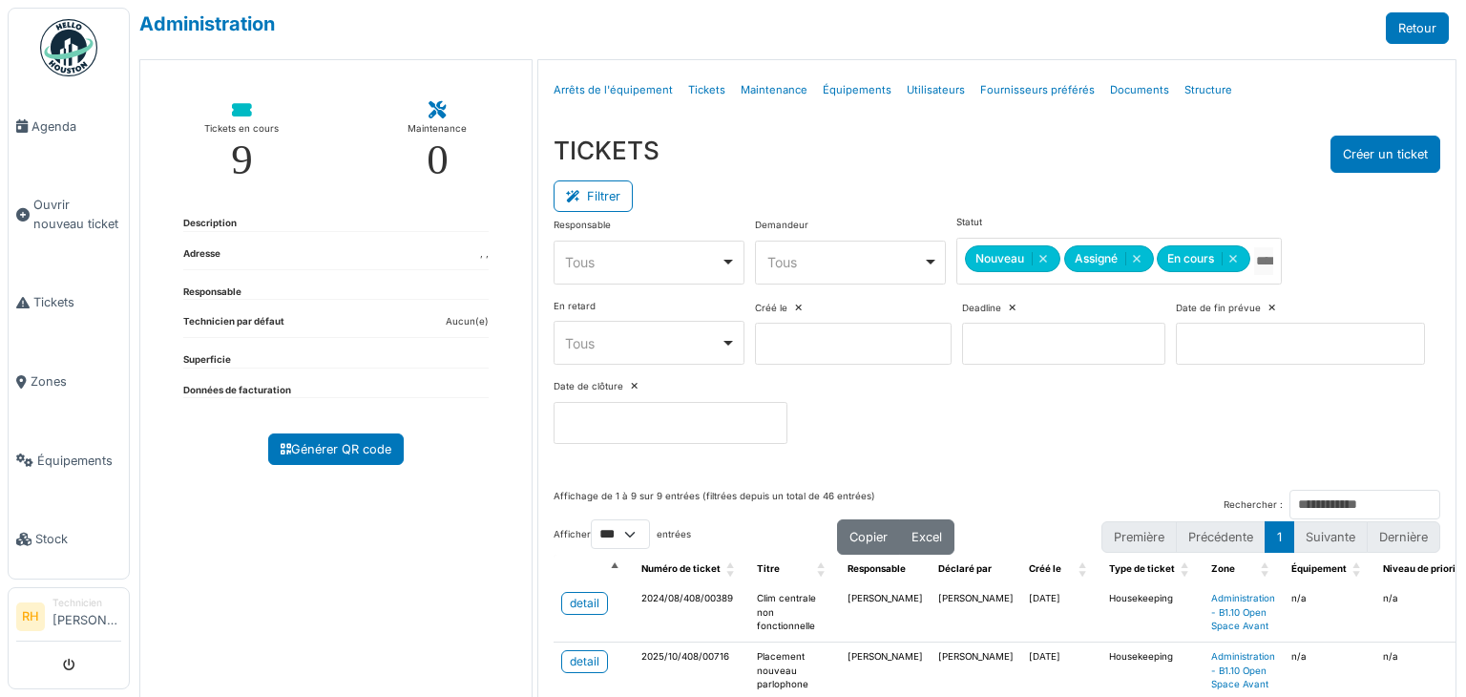
drag, startPoint x: 1036, startPoint y: 177, endPoint x: 1013, endPoint y: 222, distance: 51.2
click at [1035, 177] on div "Filtrer" at bounding box center [997, 194] width 887 height 43
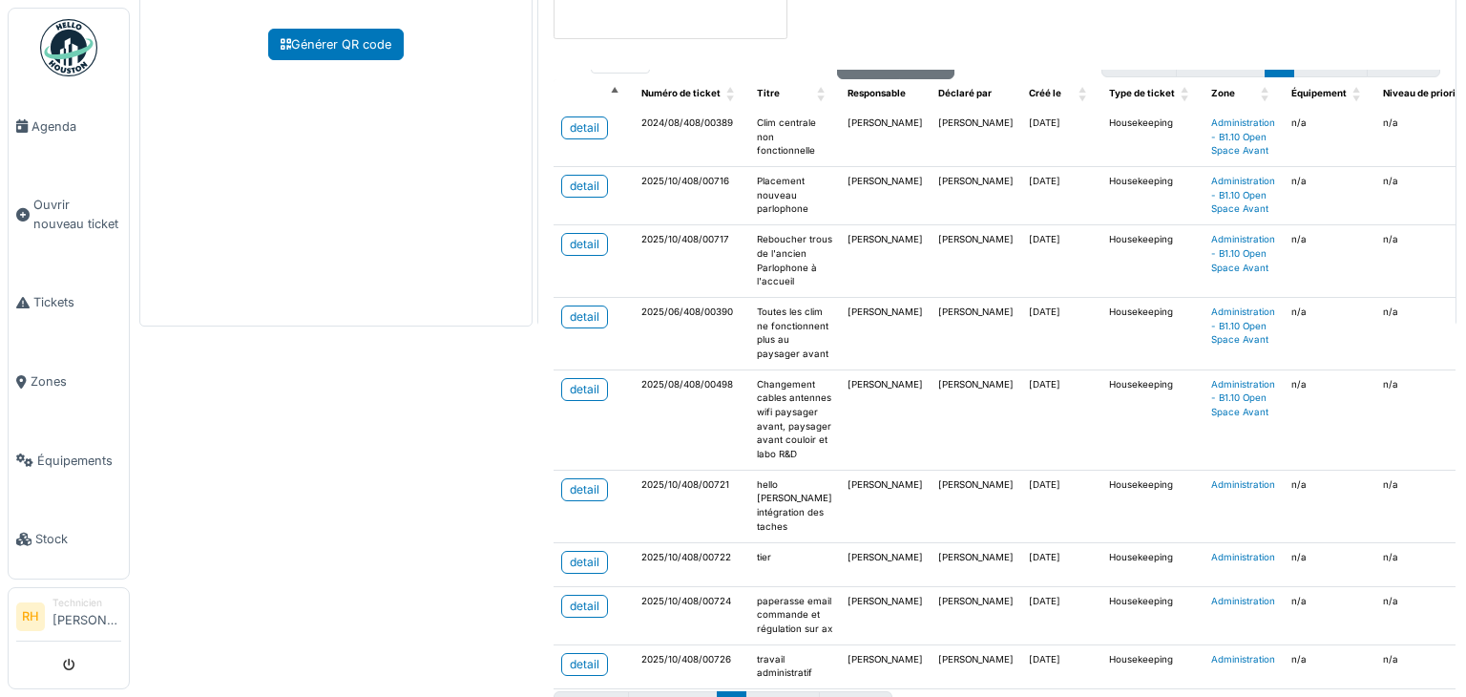
scroll to position [446, 0]
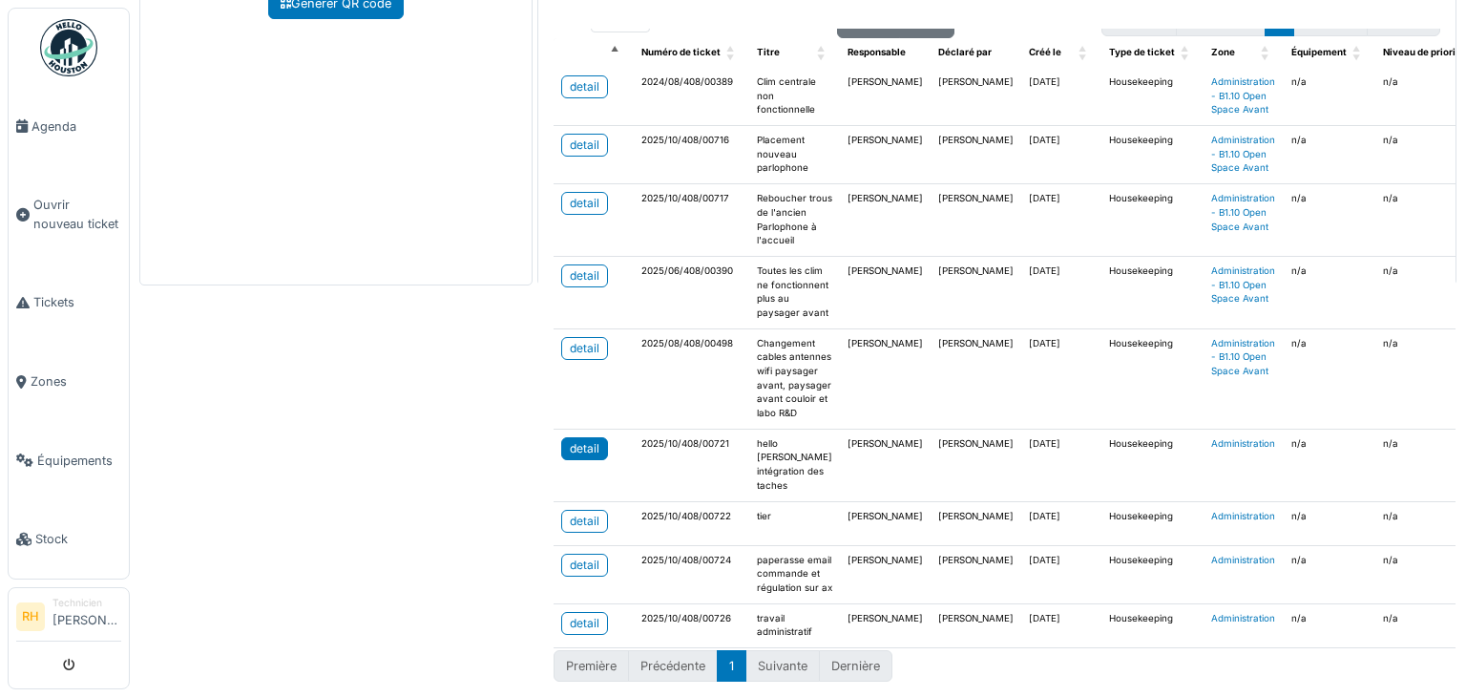
click at [591, 440] on div "detail" at bounding box center [585, 448] width 30 height 17
click at [570, 513] on div "detail" at bounding box center [585, 521] width 30 height 17
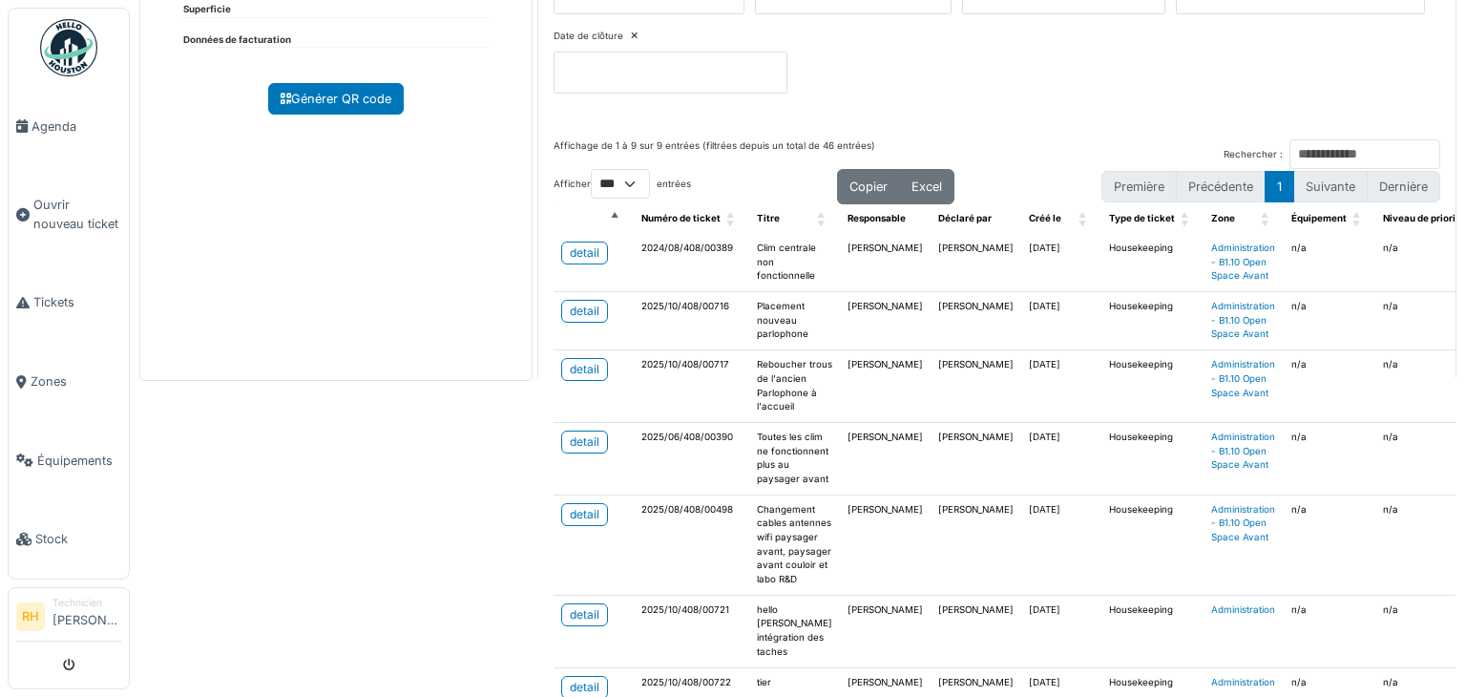
scroll to position [180, 0]
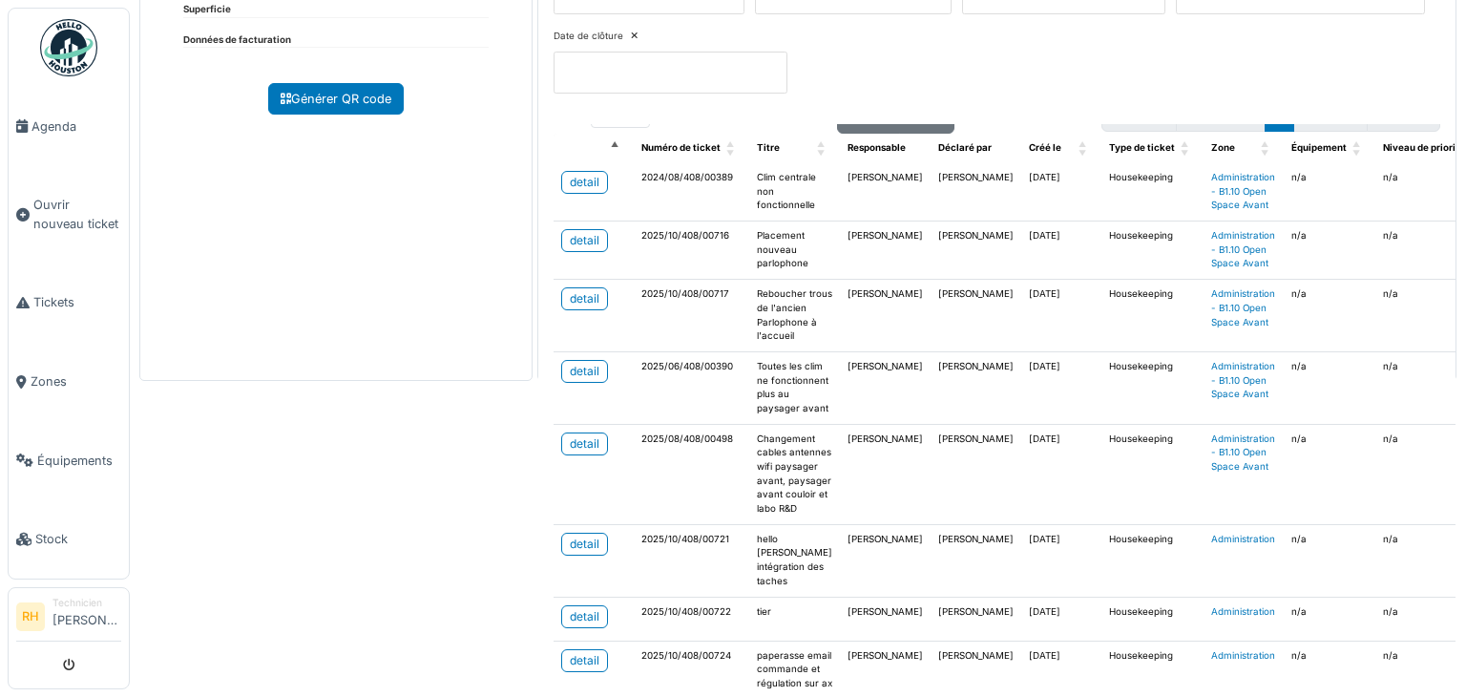
drag, startPoint x: 300, startPoint y: 524, endPoint x: 377, endPoint y: 557, distance: 84.2
click at [301, 524] on div "Administration Retour Tickets en cours 9 Maintenance 0 Description Adresse , , …" at bounding box center [798, 348] width 1336 height 697
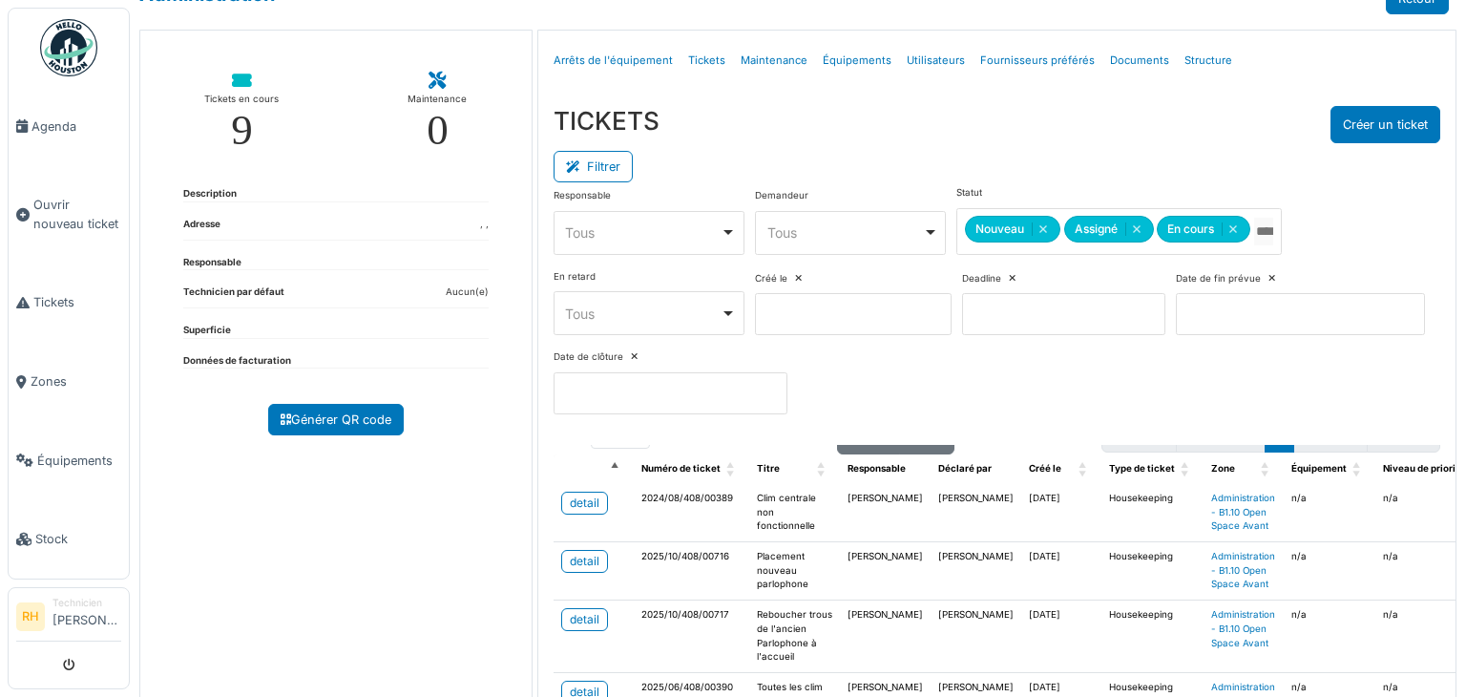
scroll to position [0, 0]
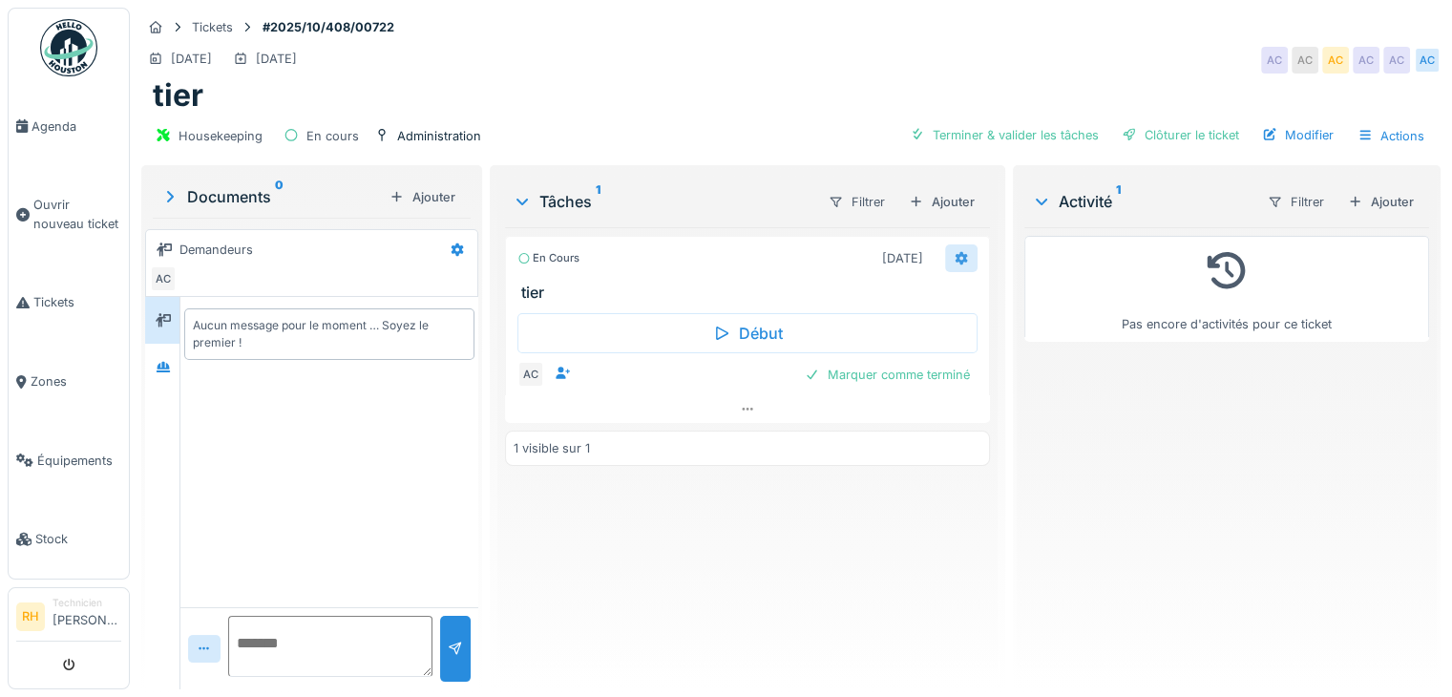
click at [945, 254] on div at bounding box center [961, 258] width 32 height 28
click at [789, 62] on div "[DATE] [DATE] AC AC AC AC AC" at bounding box center [790, 60] width 1299 height 34
click at [321, 437] on div "Aucun message pour le moment … Soyez le premier !" at bounding box center [329, 452] width 298 height 310
click at [1173, 410] on div "Pas encore d'activités pour ce ticket" at bounding box center [1226, 450] width 405 height 447
click at [958, 253] on icon at bounding box center [961, 258] width 15 height 12
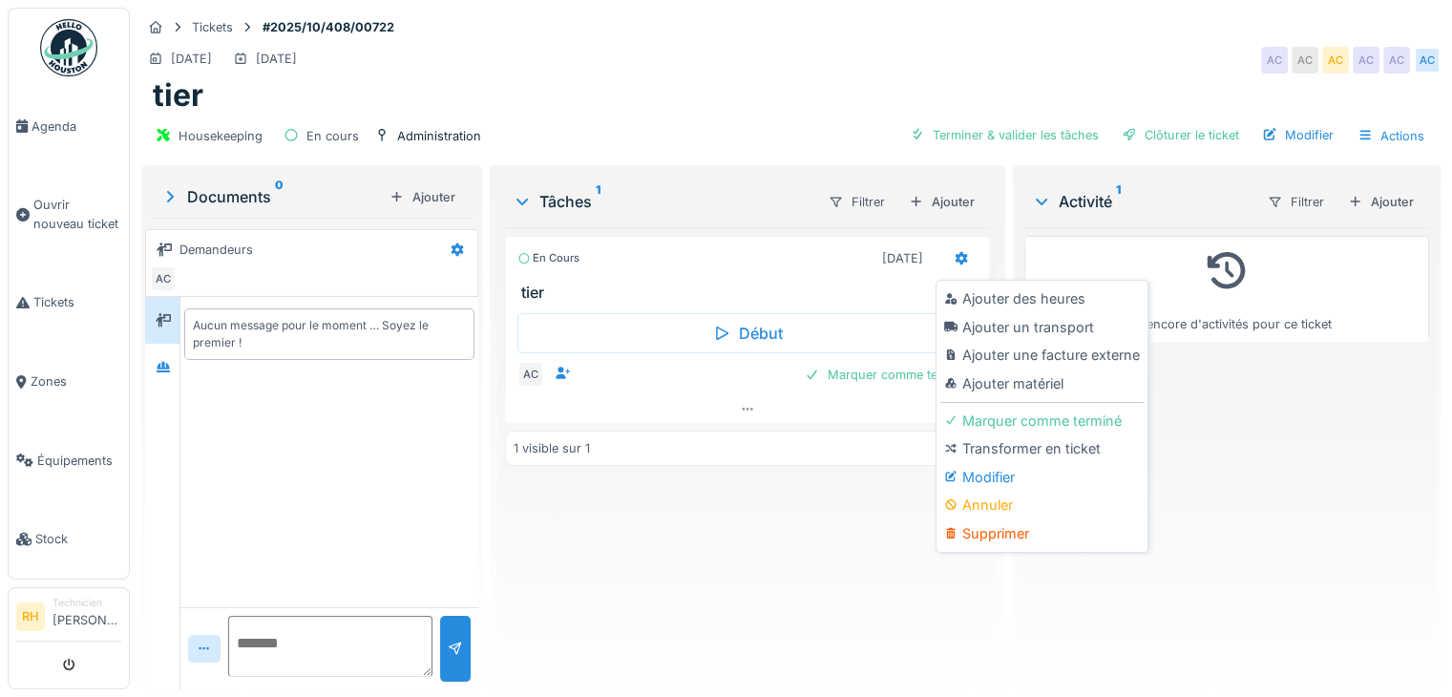
click at [672, 597] on div "En cours [DATE] tier Début AC Marquer comme terminé 1 visible sur 1" at bounding box center [747, 450] width 485 height 447
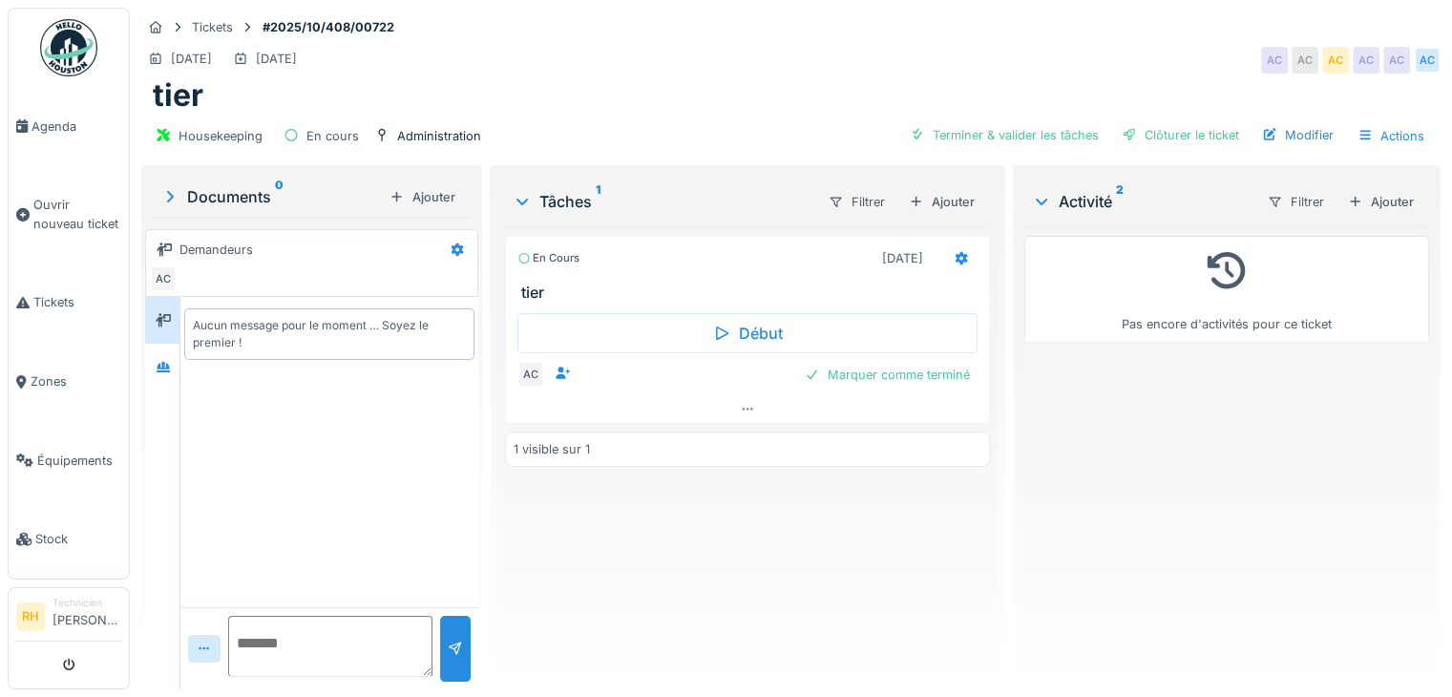
click at [1068, 203] on div "Activité 2" at bounding box center [1142, 201] width 220 height 23
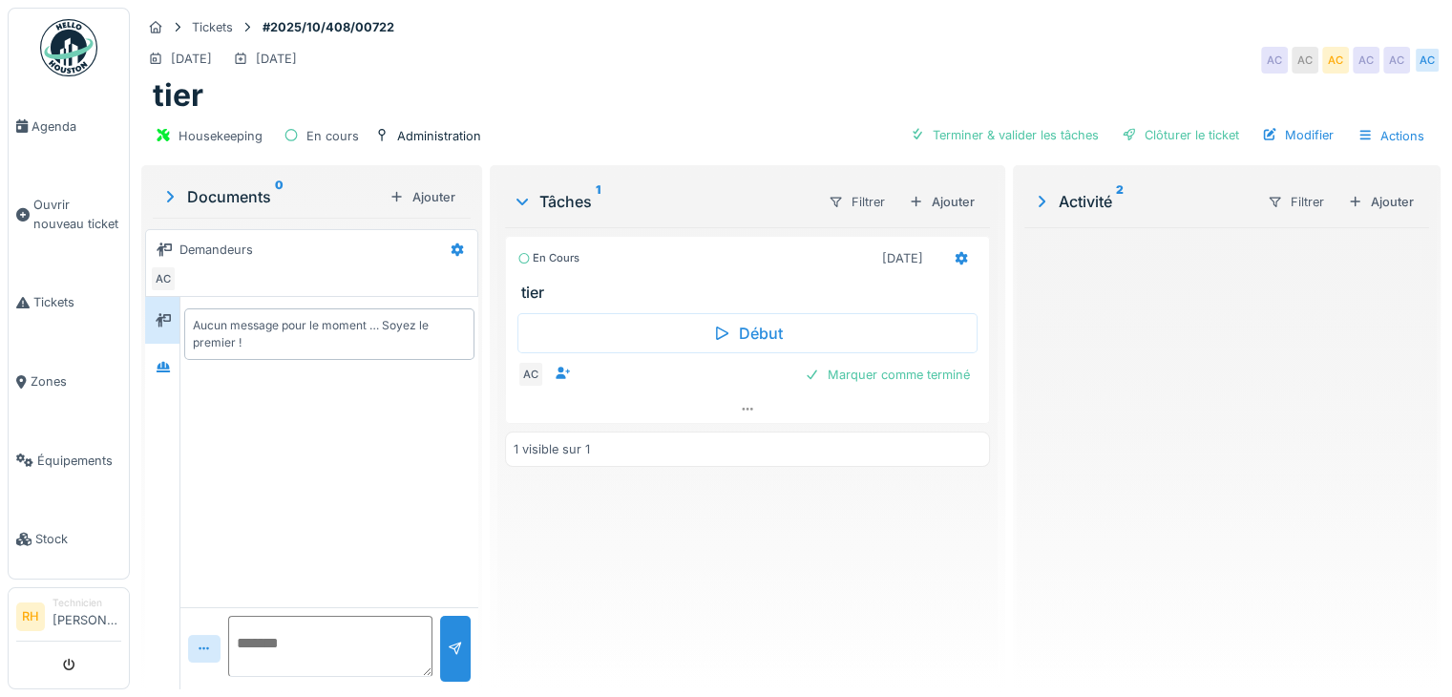
click at [1039, 197] on icon at bounding box center [1042, 201] width 7 height 11
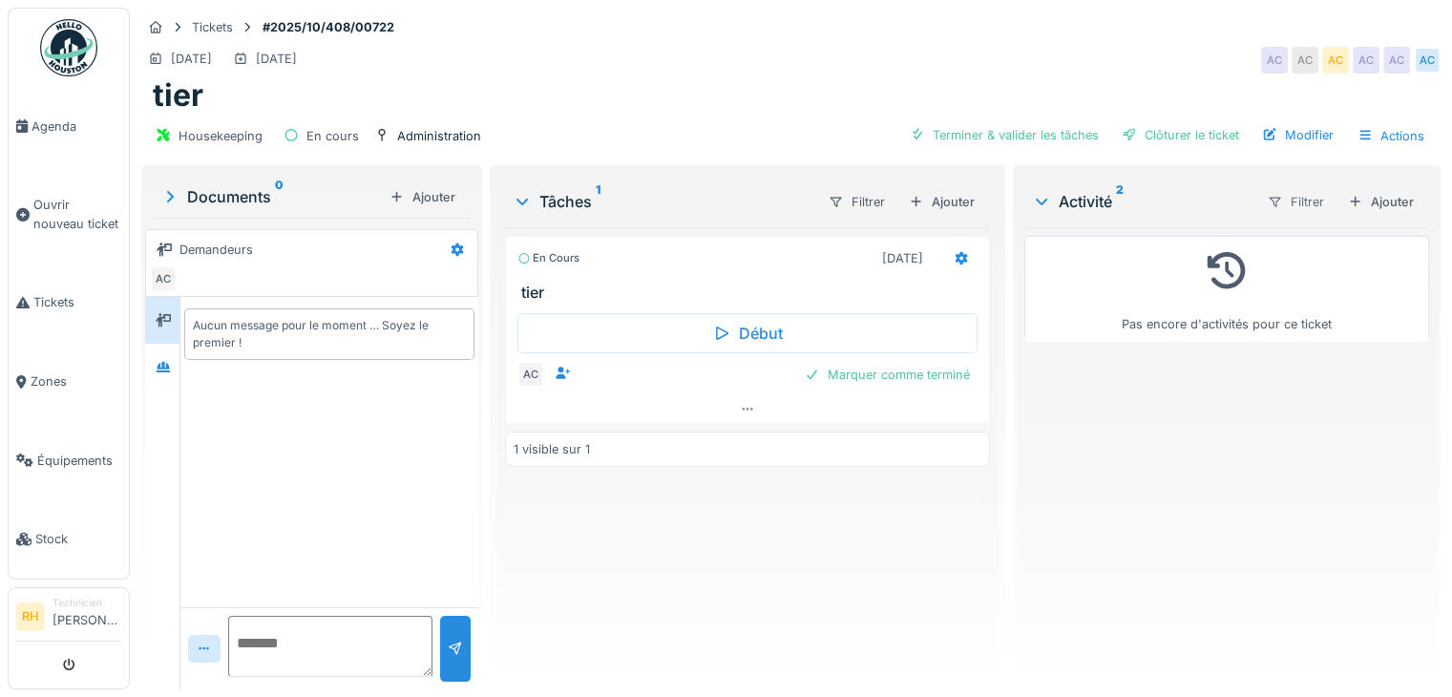
click at [1260, 200] on div "Filtrer" at bounding box center [1296, 202] width 74 height 28
click at [1199, 200] on div "Activité 2" at bounding box center [1142, 201] width 220 height 23
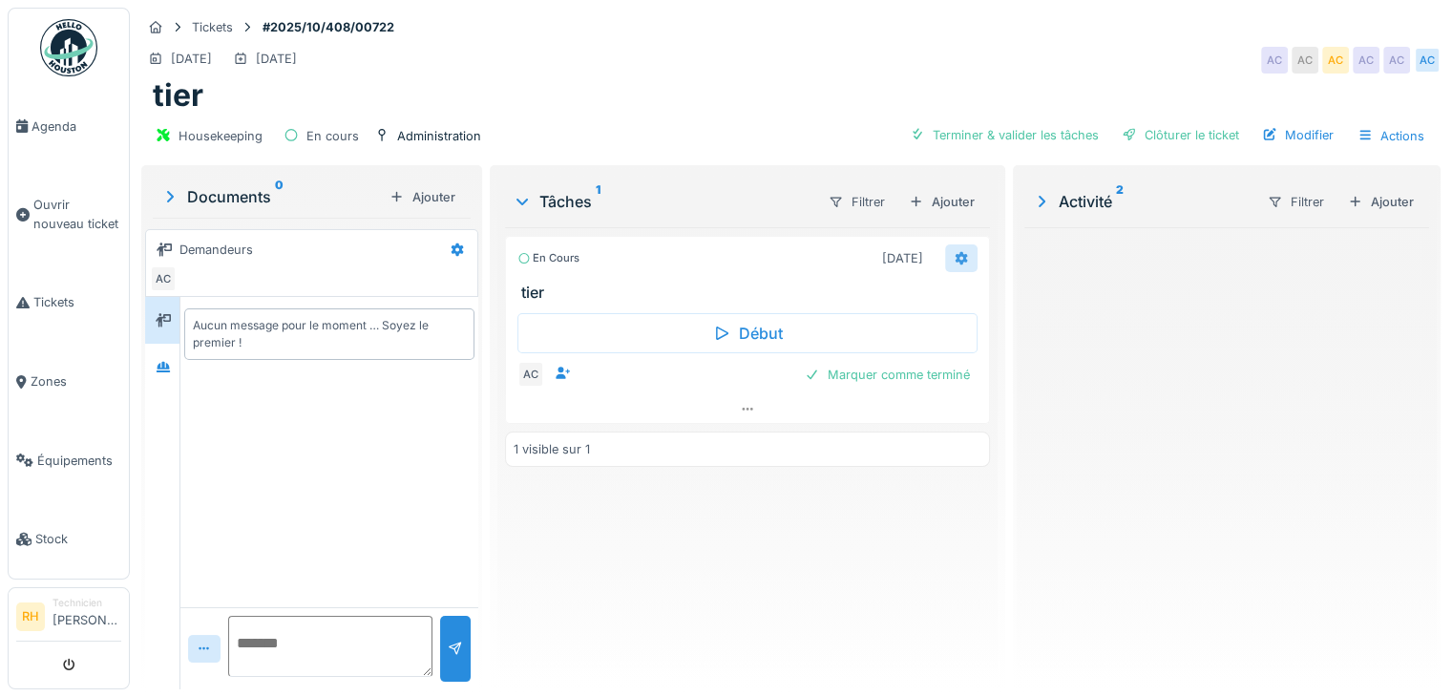
click at [955, 254] on icon at bounding box center [961, 257] width 12 height 13
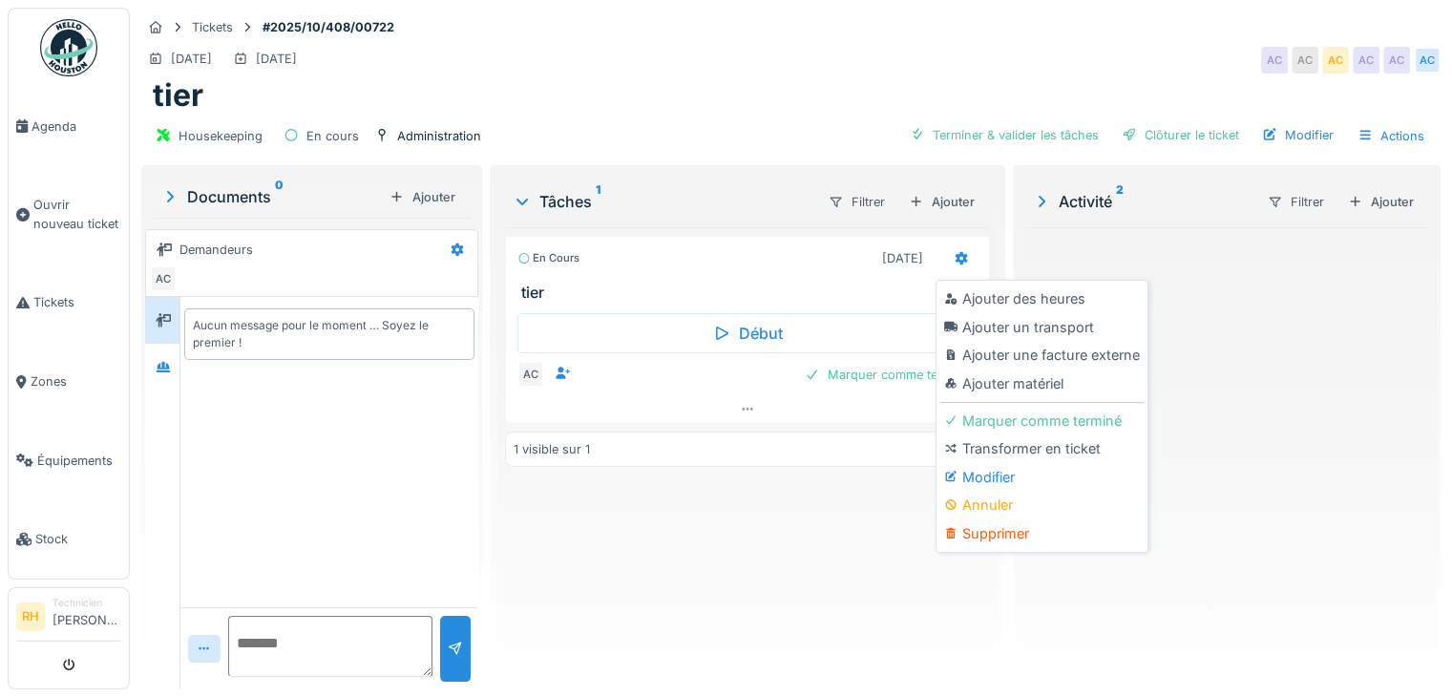
click at [1160, 197] on div "Activité 2" at bounding box center [1142, 201] width 220 height 23
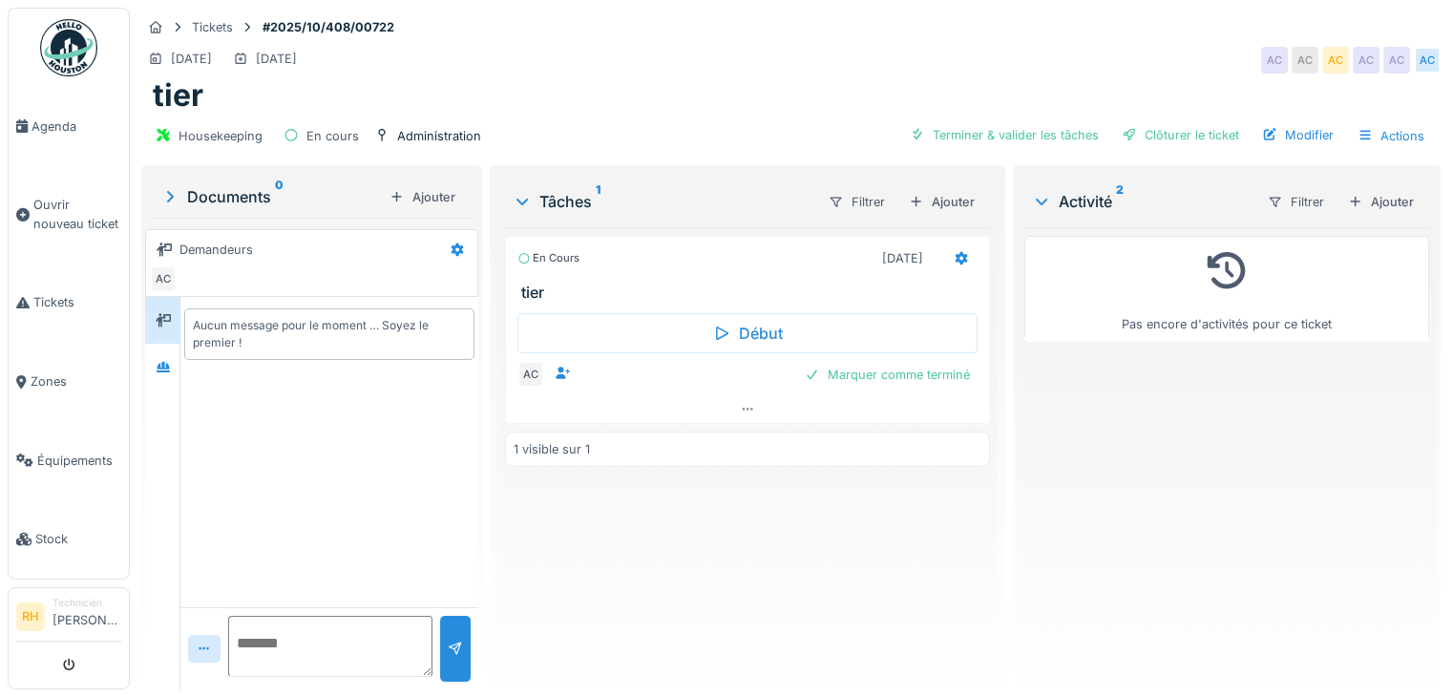
click at [1071, 195] on div "Activité 2" at bounding box center [1142, 201] width 220 height 23
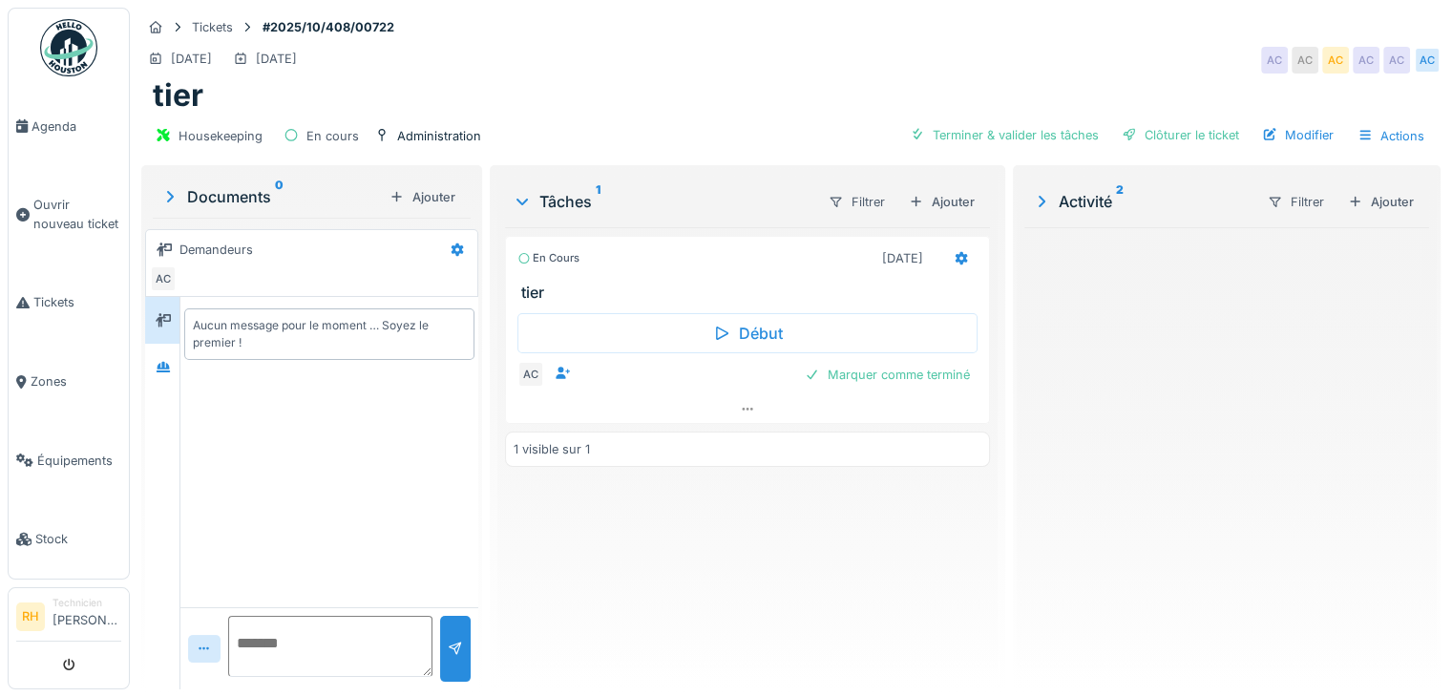
click at [1116, 190] on sup "2" at bounding box center [1120, 201] width 8 height 23
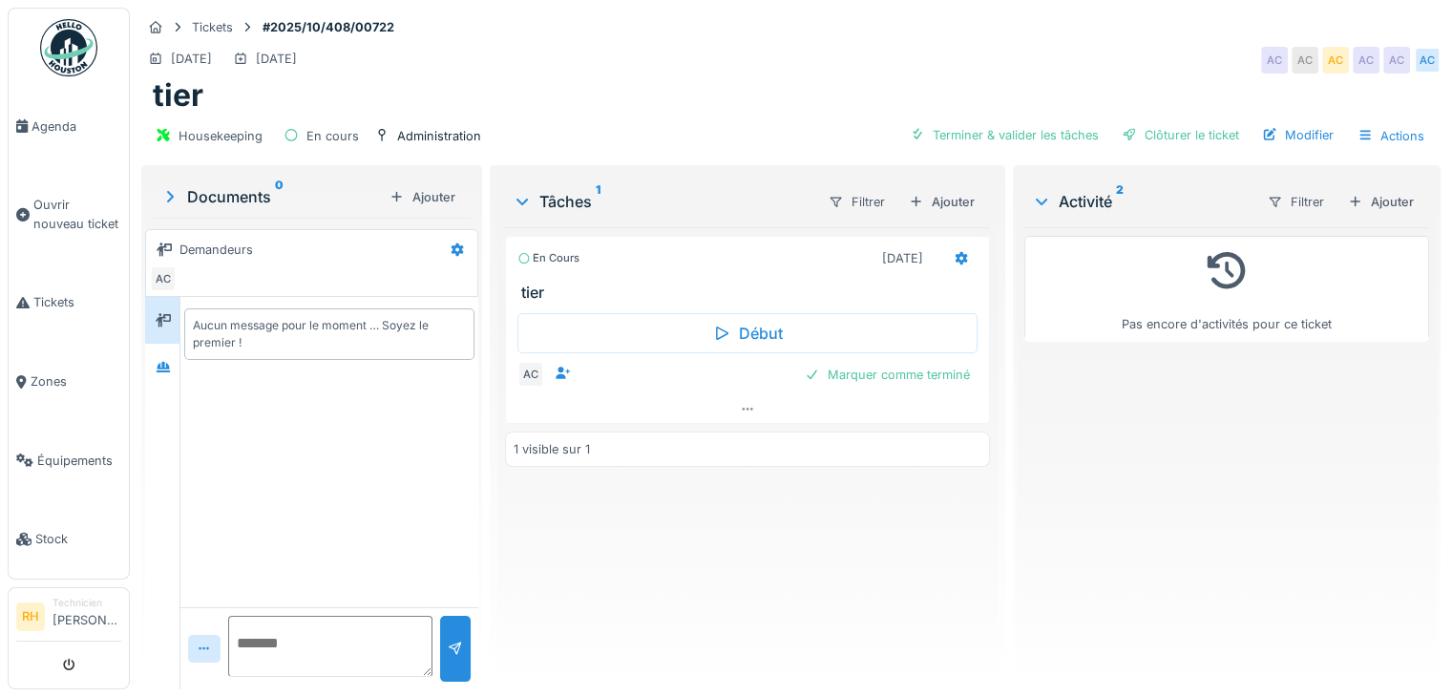
click at [1116, 190] on sup "2" at bounding box center [1120, 201] width 8 height 23
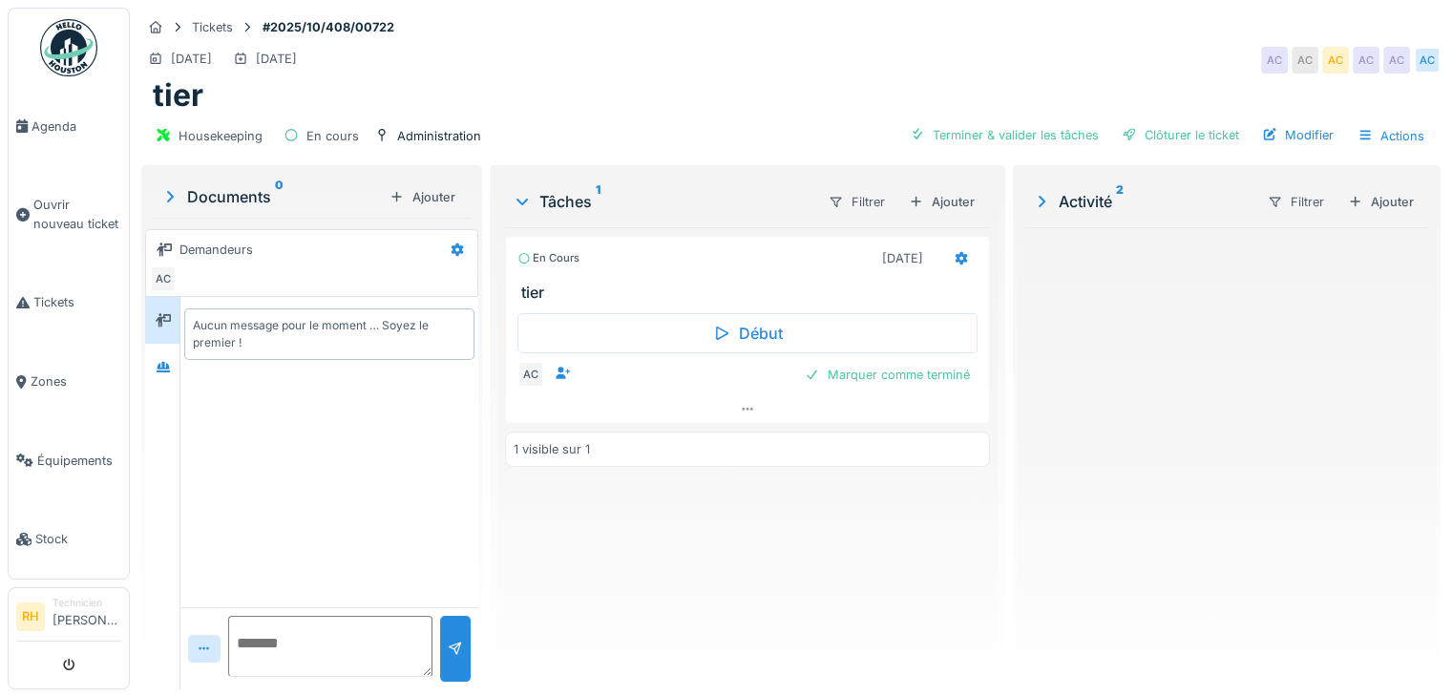
click at [1116, 190] on sup "2" at bounding box center [1120, 201] width 8 height 23
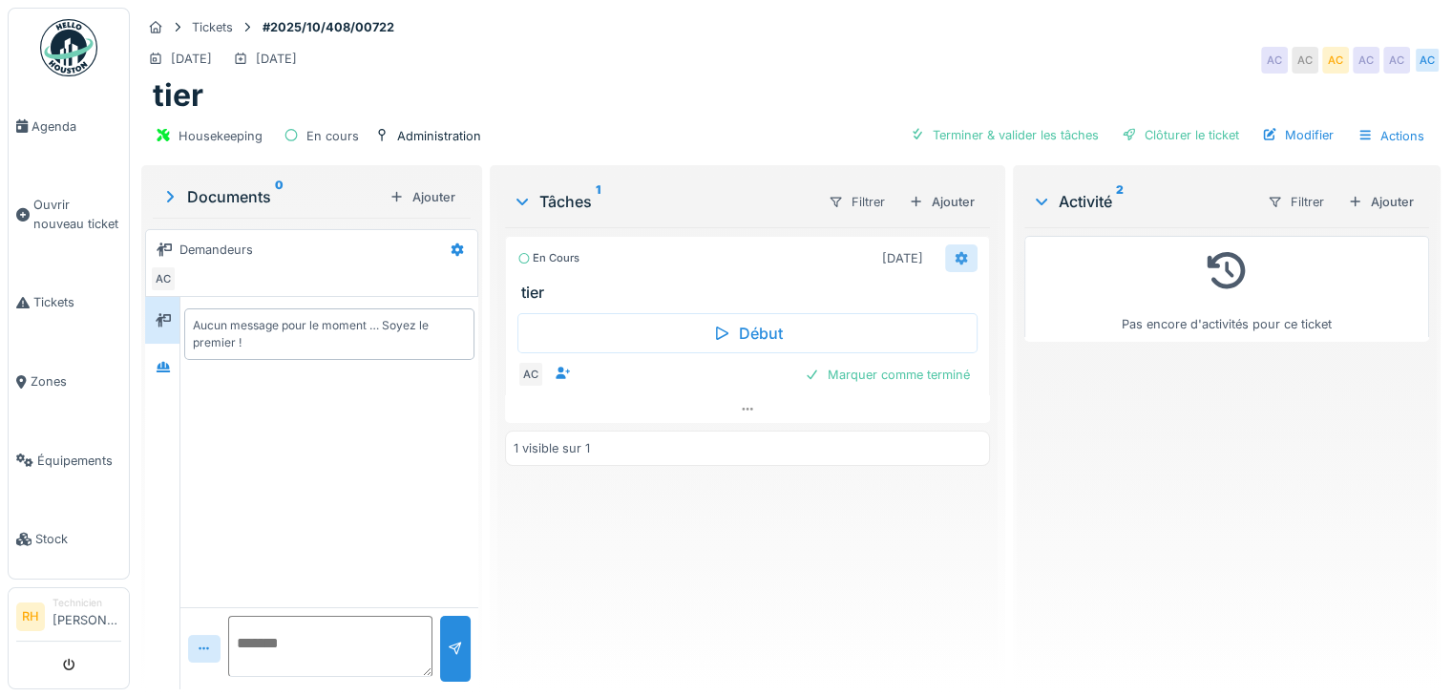
click at [954, 249] on div at bounding box center [961, 258] width 15 height 18
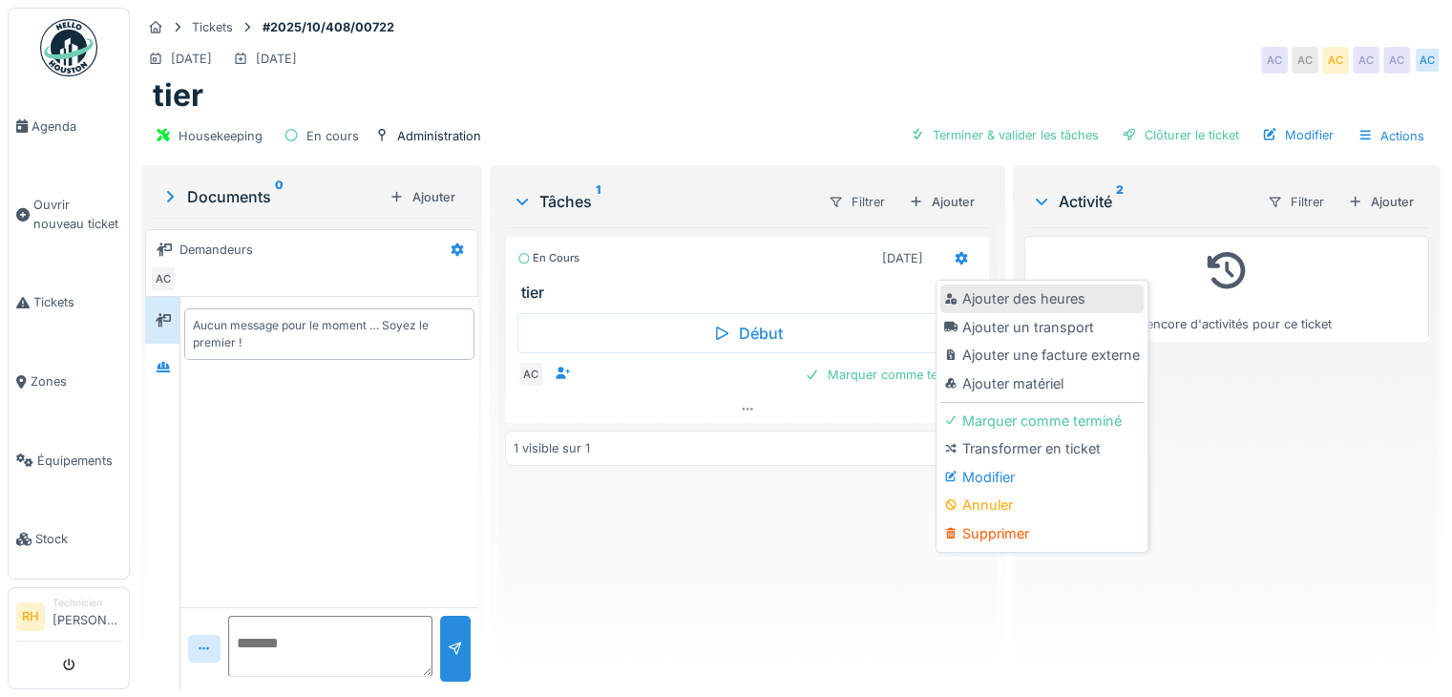
click at [983, 292] on div "Ajouter des heures" at bounding box center [1041, 298] width 203 height 29
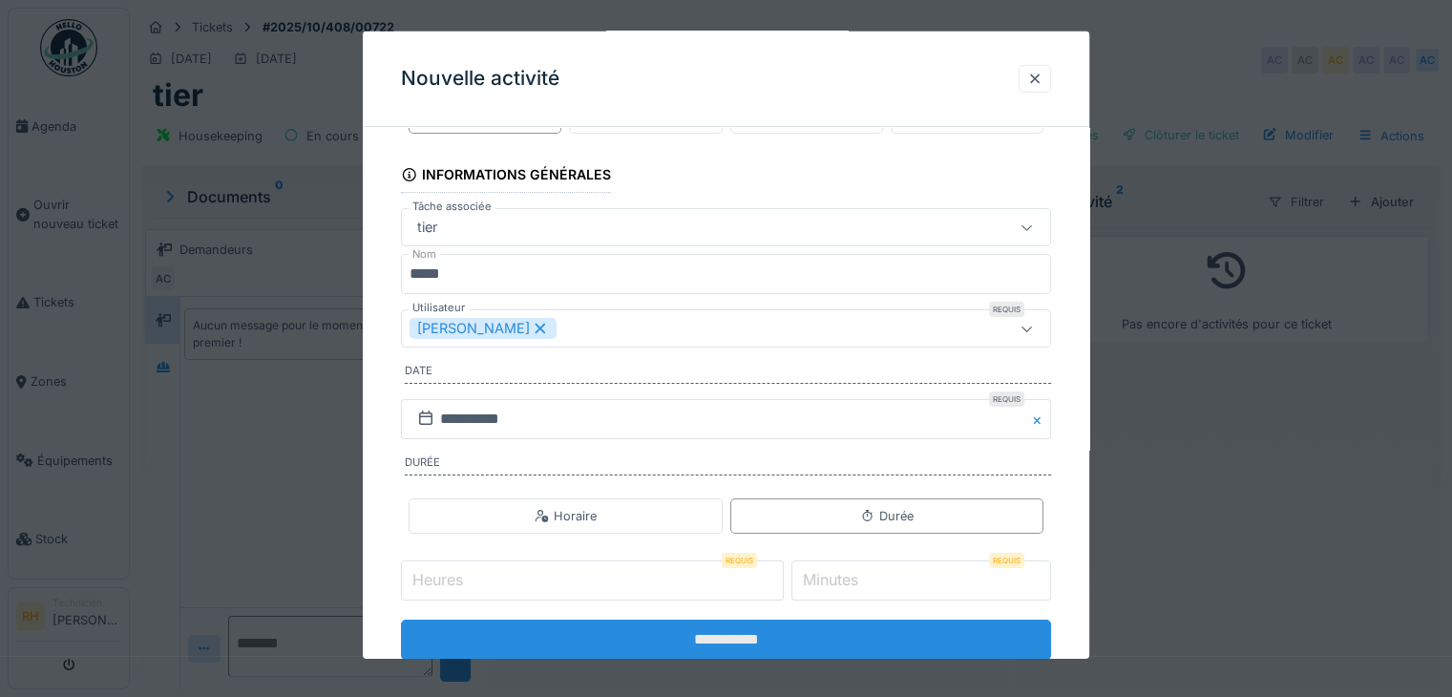
scroll to position [95, 0]
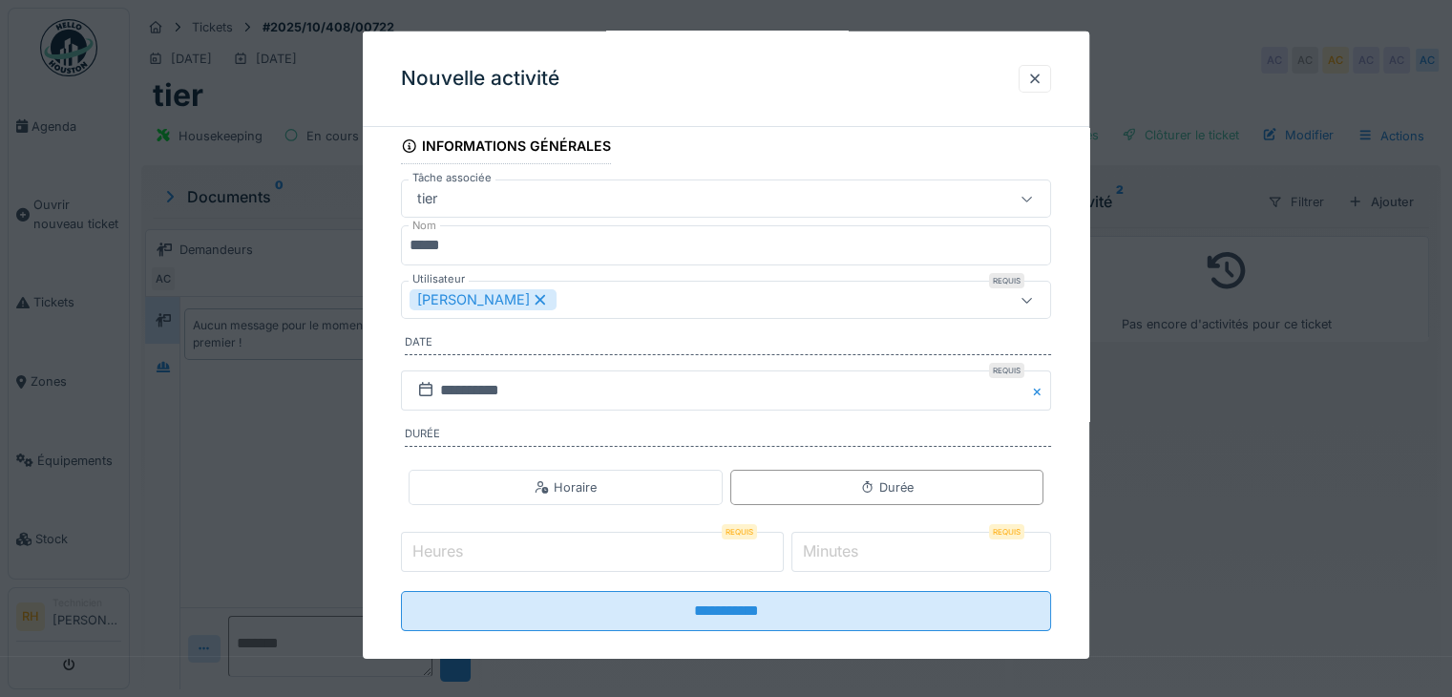
click at [672, 562] on input "Heures" at bounding box center [592, 552] width 383 height 40
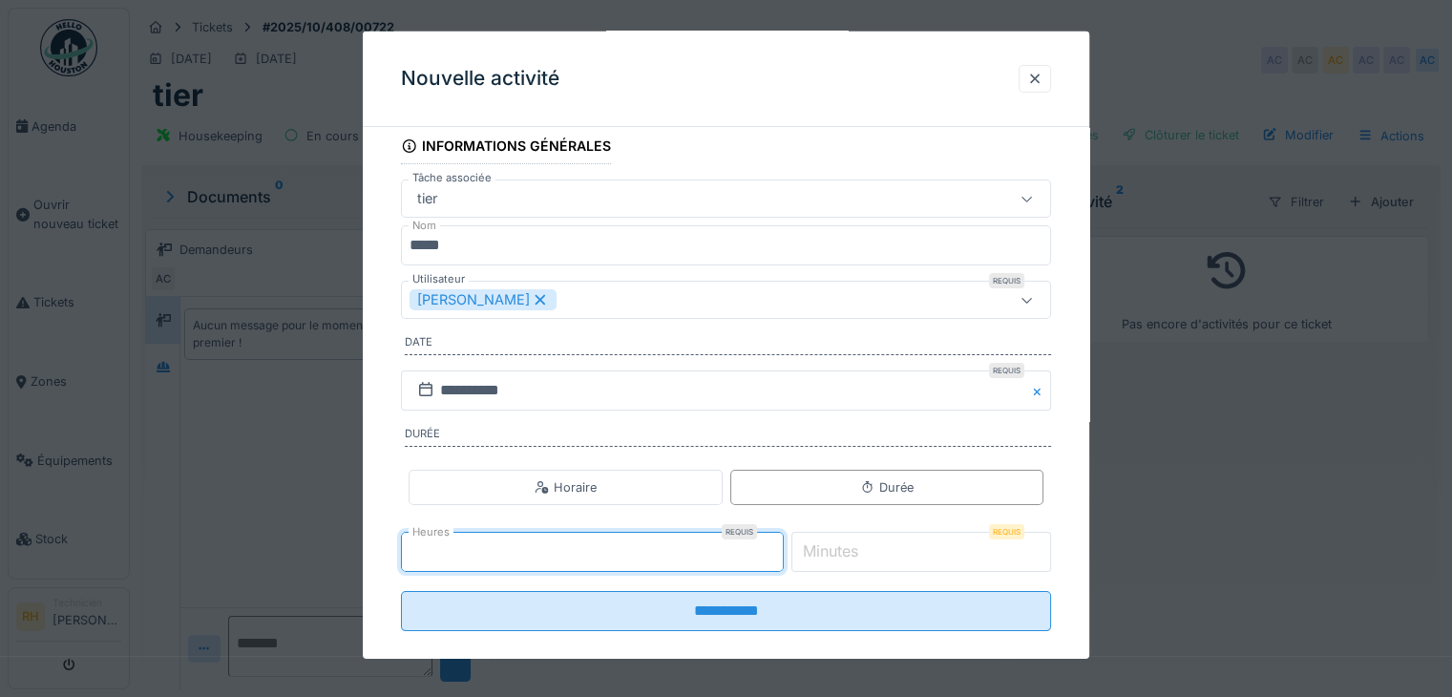
type input "*"
click at [830, 549] on label "Minutes" at bounding box center [830, 550] width 63 height 23
click at [830, 549] on input "*" at bounding box center [921, 552] width 260 height 40
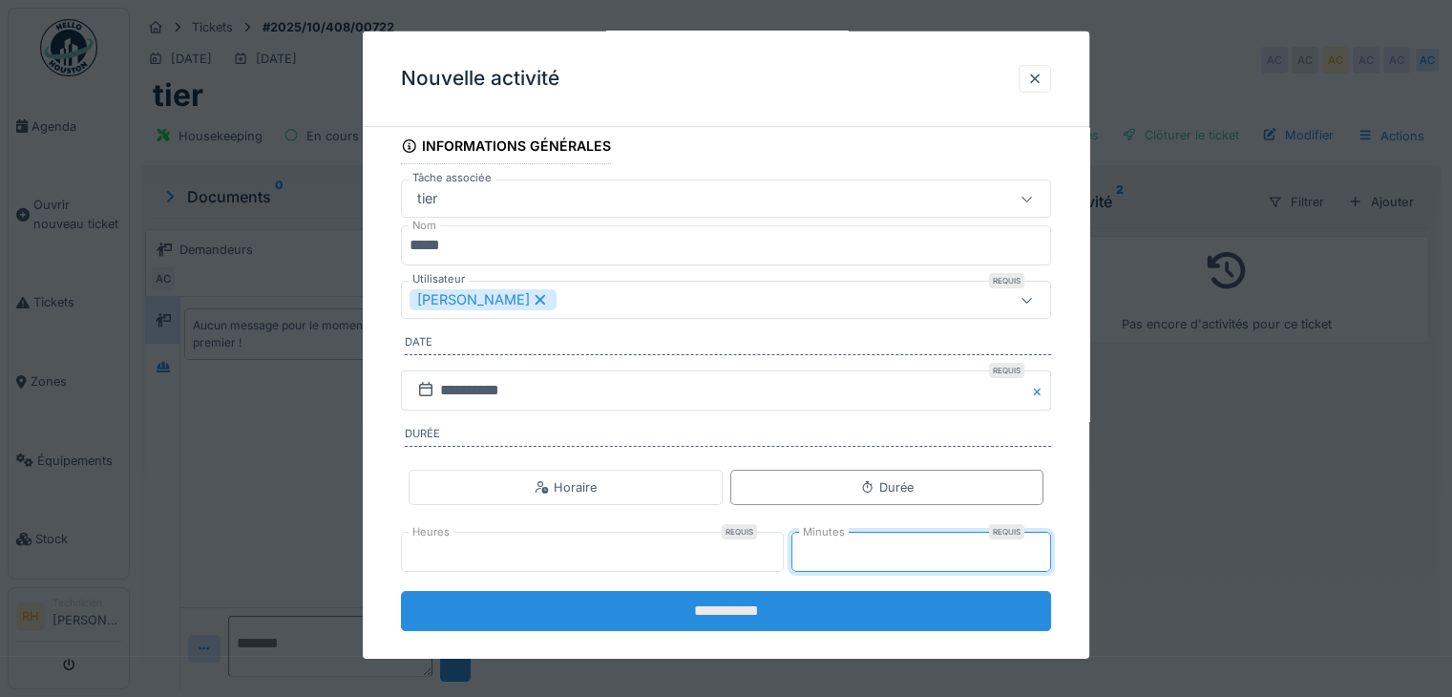
type input "**"
click at [839, 614] on input "**********" at bounding box center [726, 611] width 650 height 40
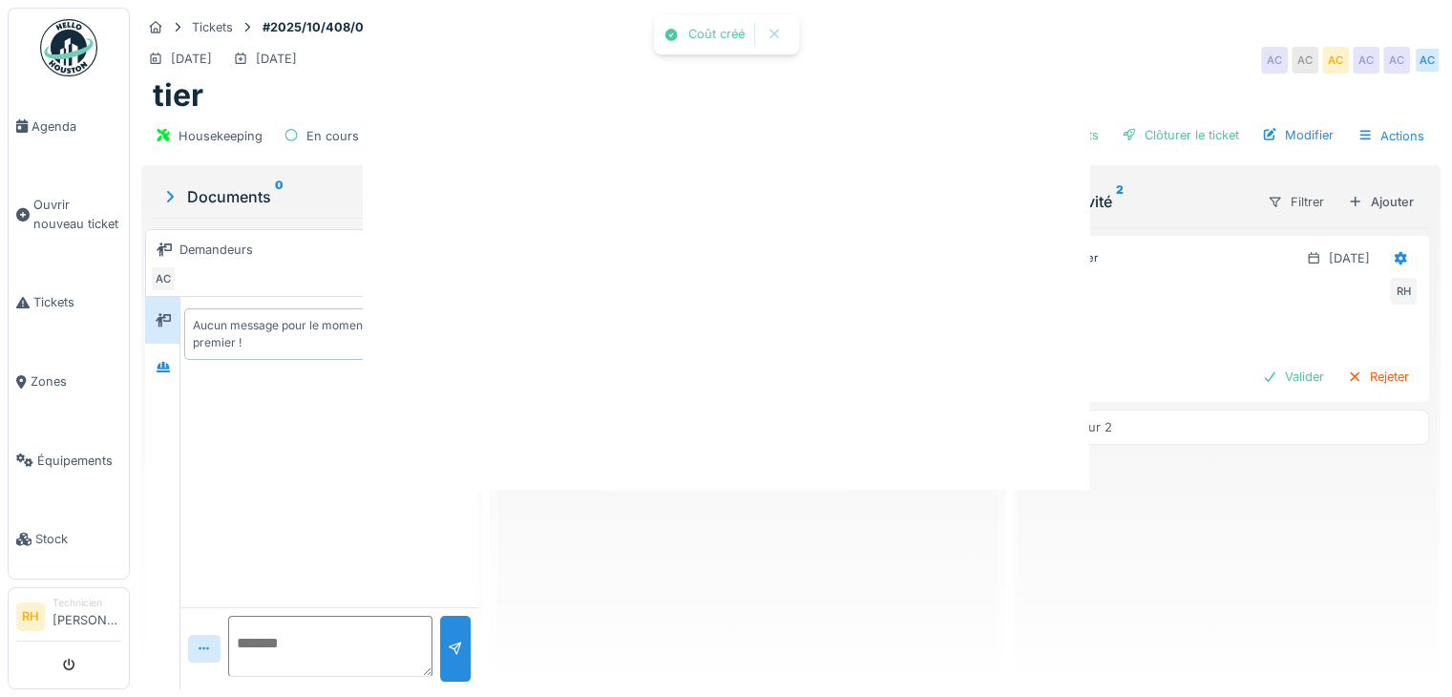
scroll to position [0, 0]
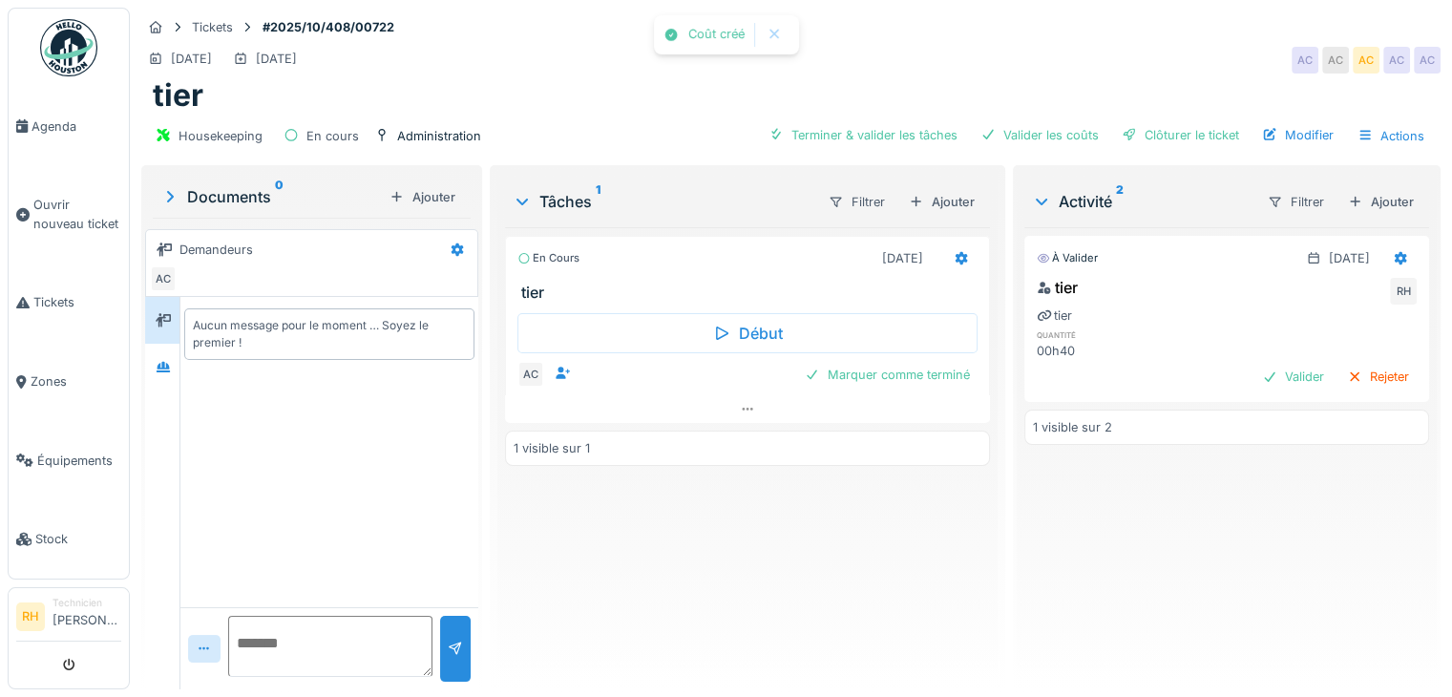
click at [934, 579] on div "En cours 14/10/2025 tier Début AC Marquer comme terminé 1 visible sur 1" at bounding box center [747, 450] width 485 height 447
